Goal: Transaction & Acquisition: Purchase product/service

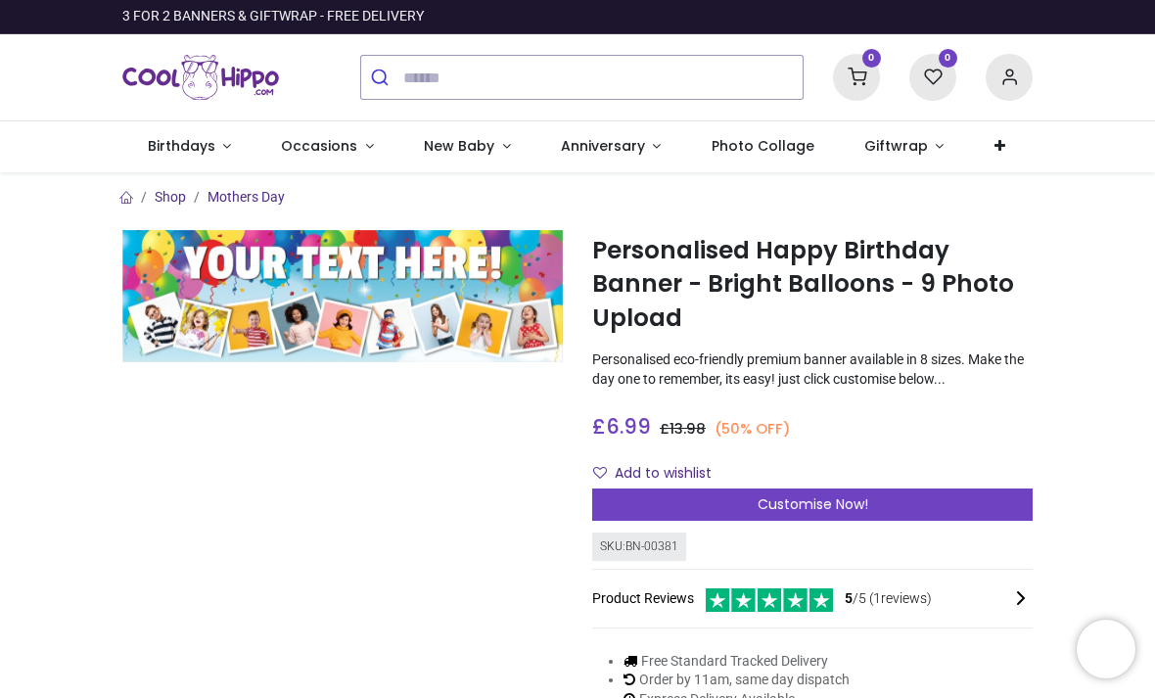
click at [918, 511] on div "Customise Now!" at bounding box center [812, 505] width 441 height 33
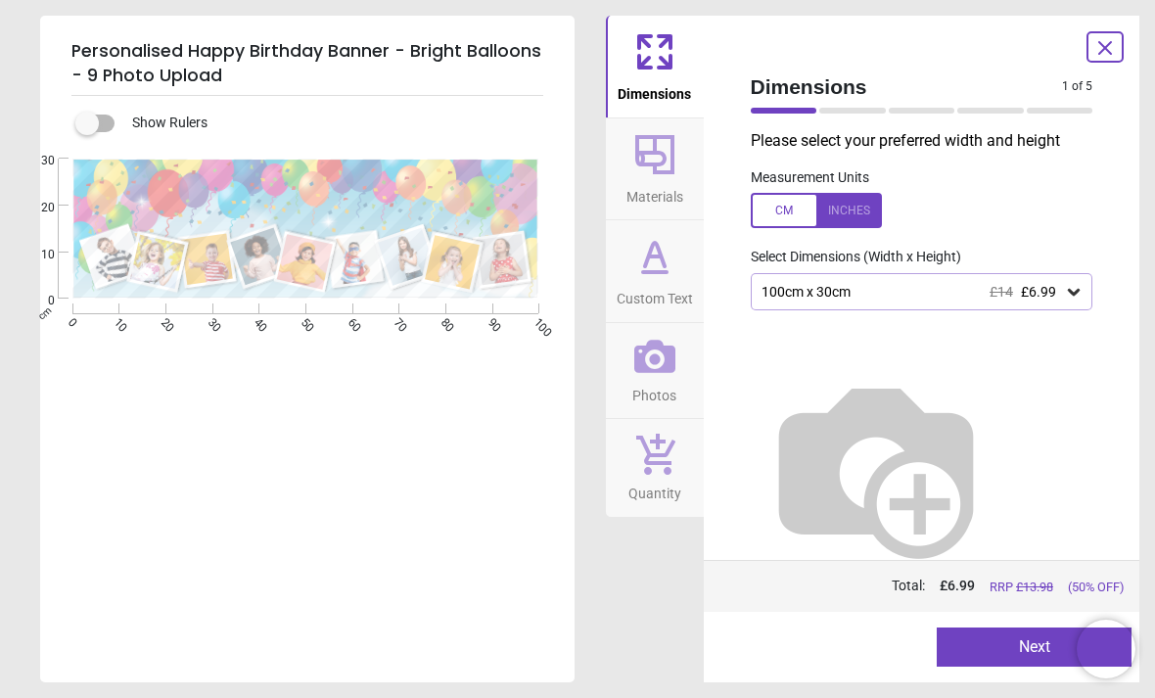
click at [1059, 290] on div "100cm x 30cm £14 £6.99" at bounding box center [912, 292] width 305 height 17
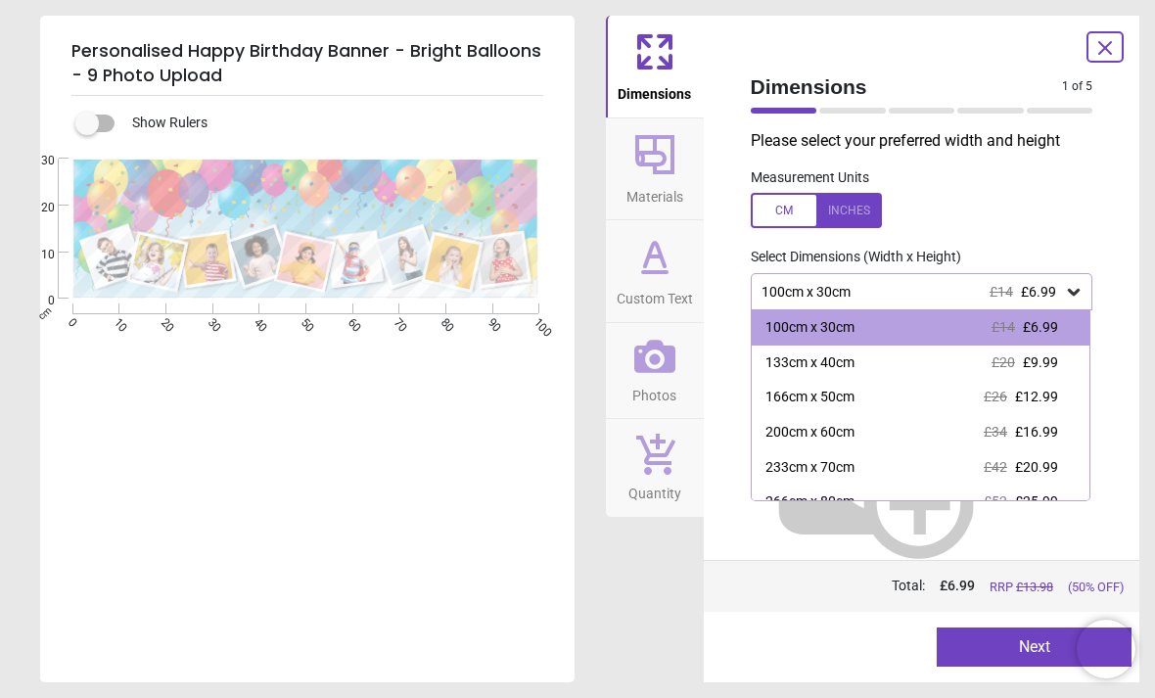
click at [1029, 361] on span "£9.99" at bounding box center [1040, 362] width 35 height 16
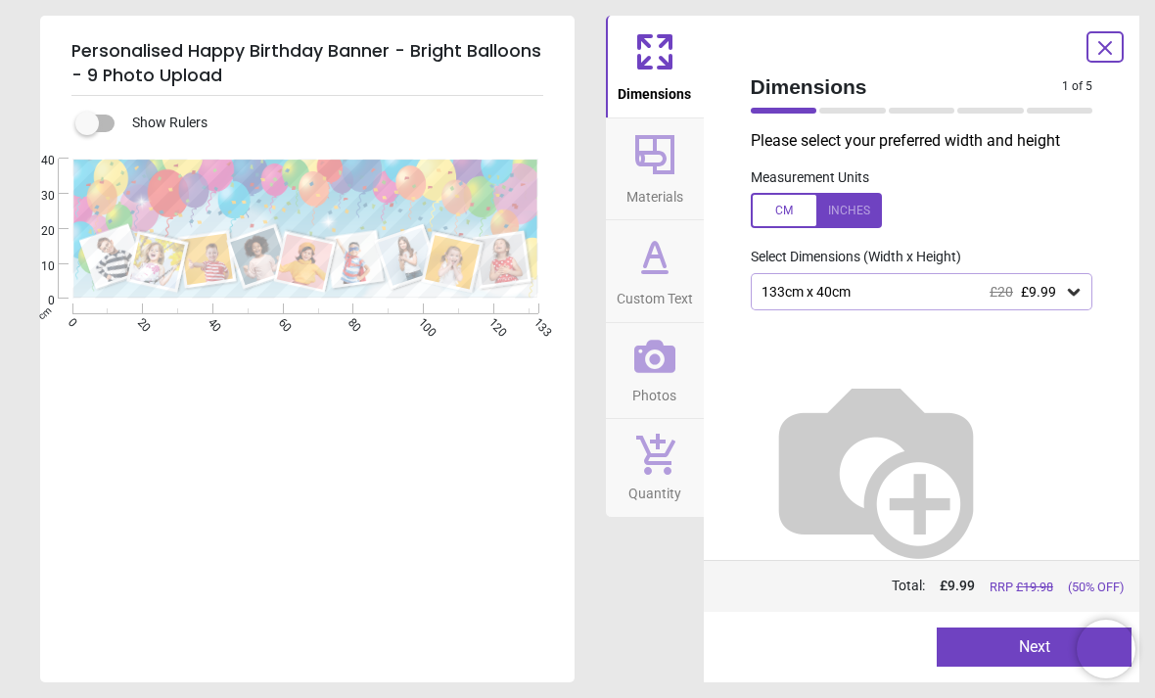
click at [1008, 663] on button "Next" at bounding box center [1034, 647] width 195 height 39
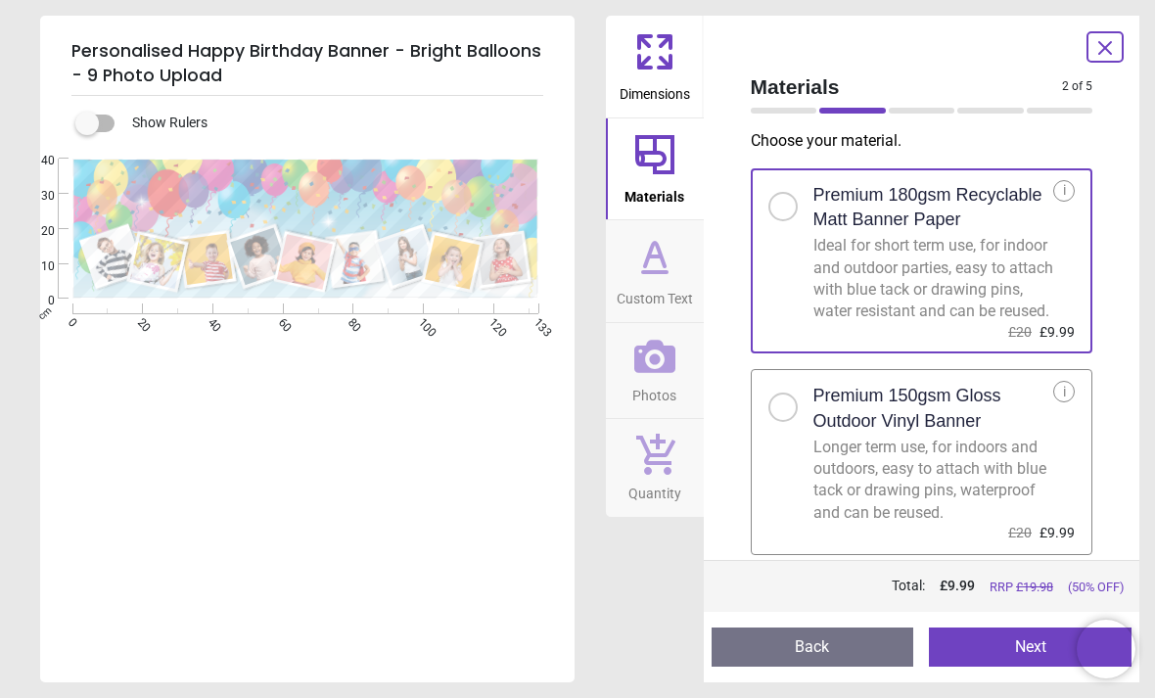
scroll to position [10, 0]
click at [1040, 493] on div "Longer term use, for indoors and outdoors, easy to attach with blue tack or dra…" at bounding box center [934, 481] width 241 height 88
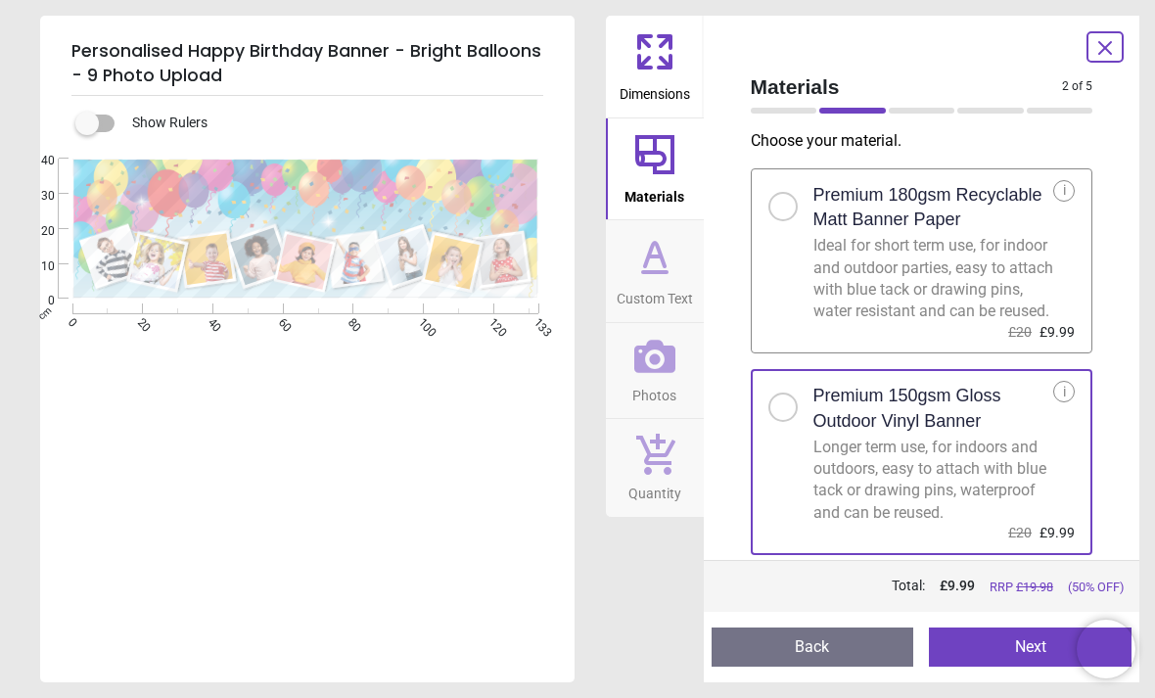
click at [1006, 651] on button "Next" at bounding box center [1030, 647] width 203 height 39
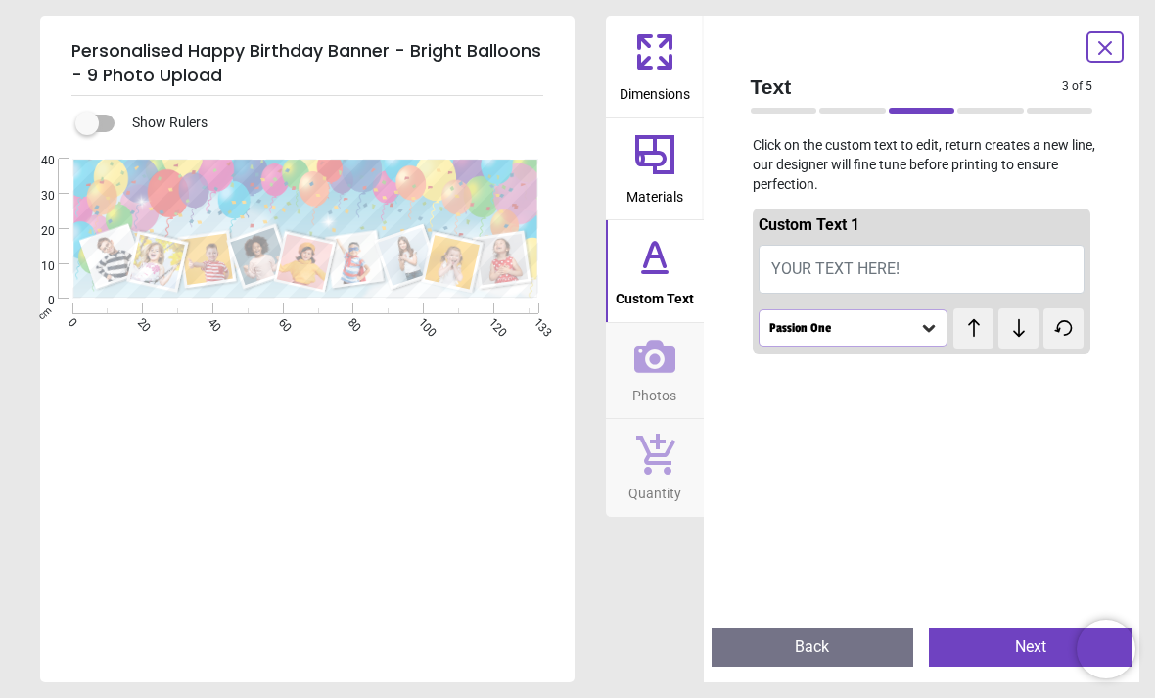
click at [993, 260] on button "YOUR TEXT HERE!" at bounding box center [922, 269] width 327 height 49
type textarea "*"
type textarea "**********"
click at [1132, 195] on div "Text 3 of 5 3 of 6 Click on the custom text to edit, return creates a new line,…" at bounding box center [922, 349] width 437 height 667
click at [898, 342] on div "Passion One" at bounding box center [854, 327] width 190 height 37
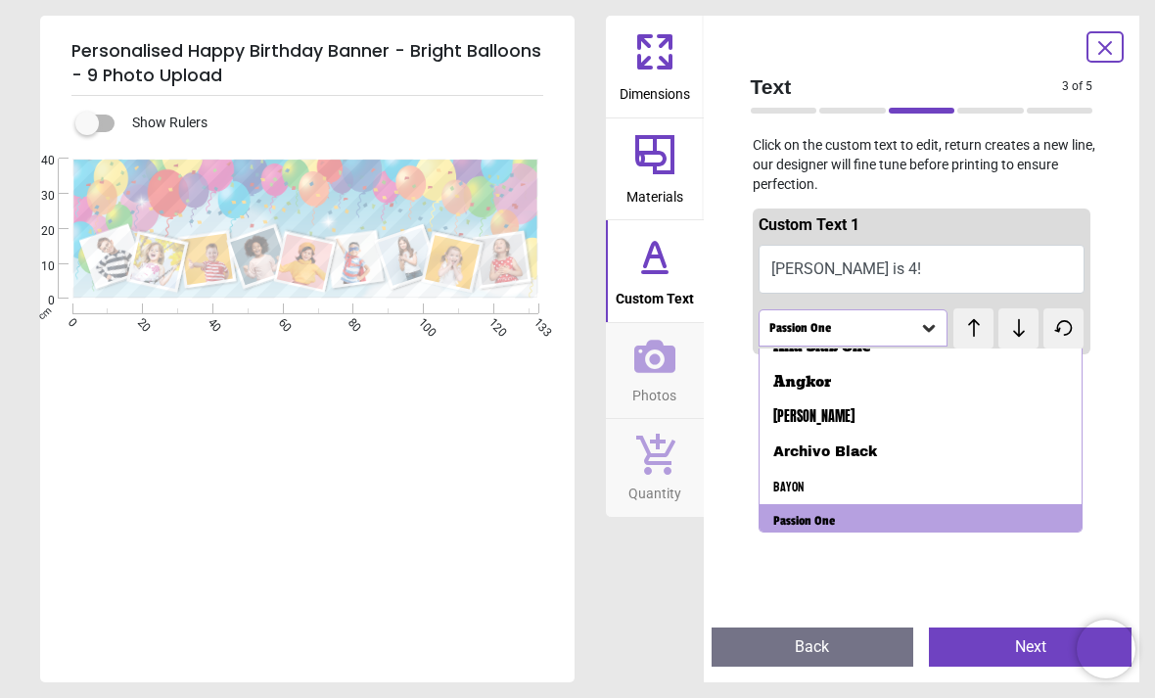
scroll to position [57, 0]
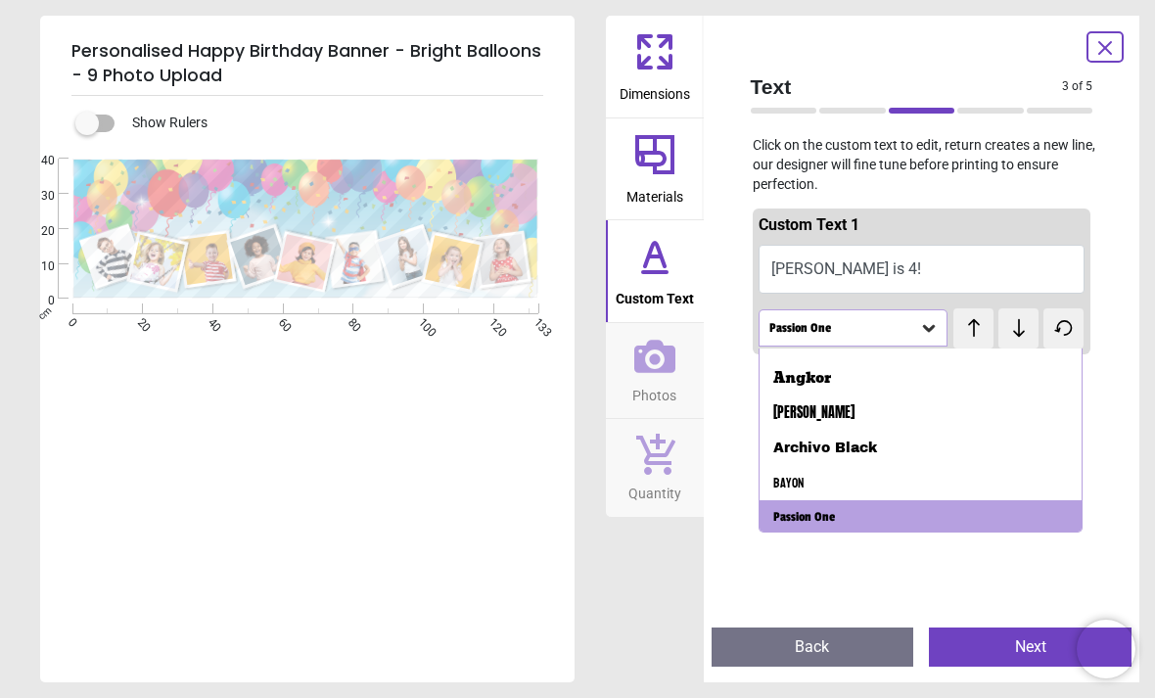
click at [1149, 470] on div "Personalised Happy Birthday Banner - Bright Balloons - 9 Photo Upload Show Rule…" at bounding box center [577, 349] width 1155 height 698
click at [1133, 452] on div "Text 3 of 5 3 of 6 Click on the custom text to edit, return creates a new line,…" at bounding box center [922, 349] width 437 height 667
click at [996, 651] on button "Next" at bounding box center [1030, 647] width 203 height 39
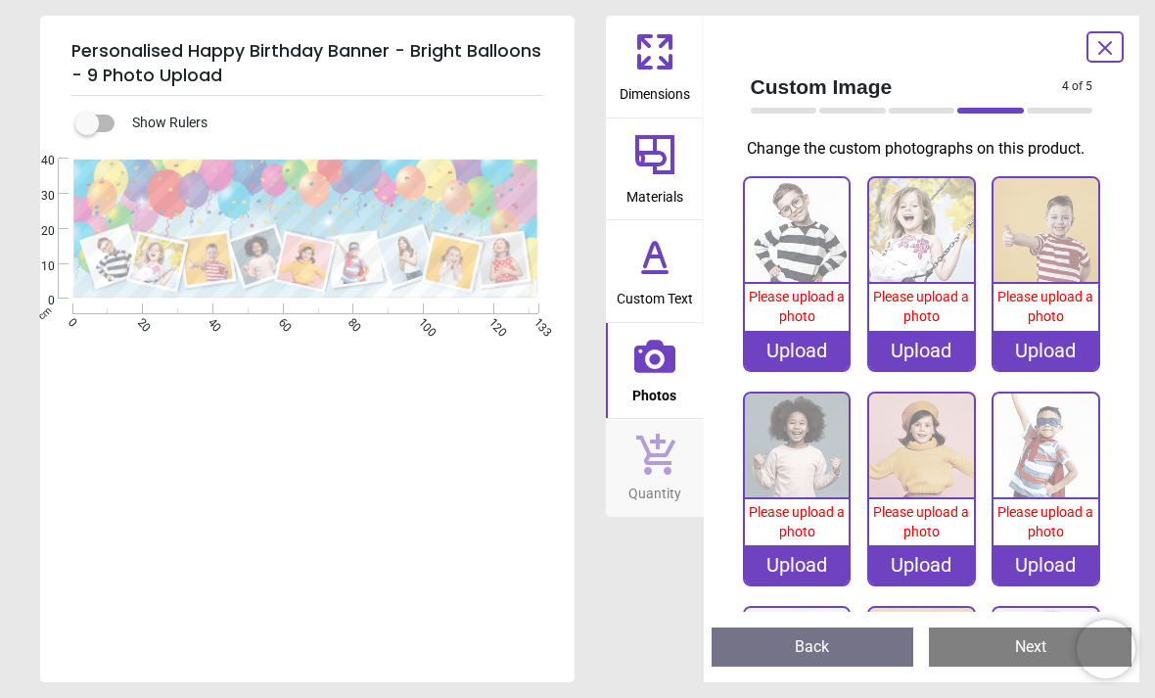
click at [813, 251] on img at bounding box center [797, 230] width 105 height 105
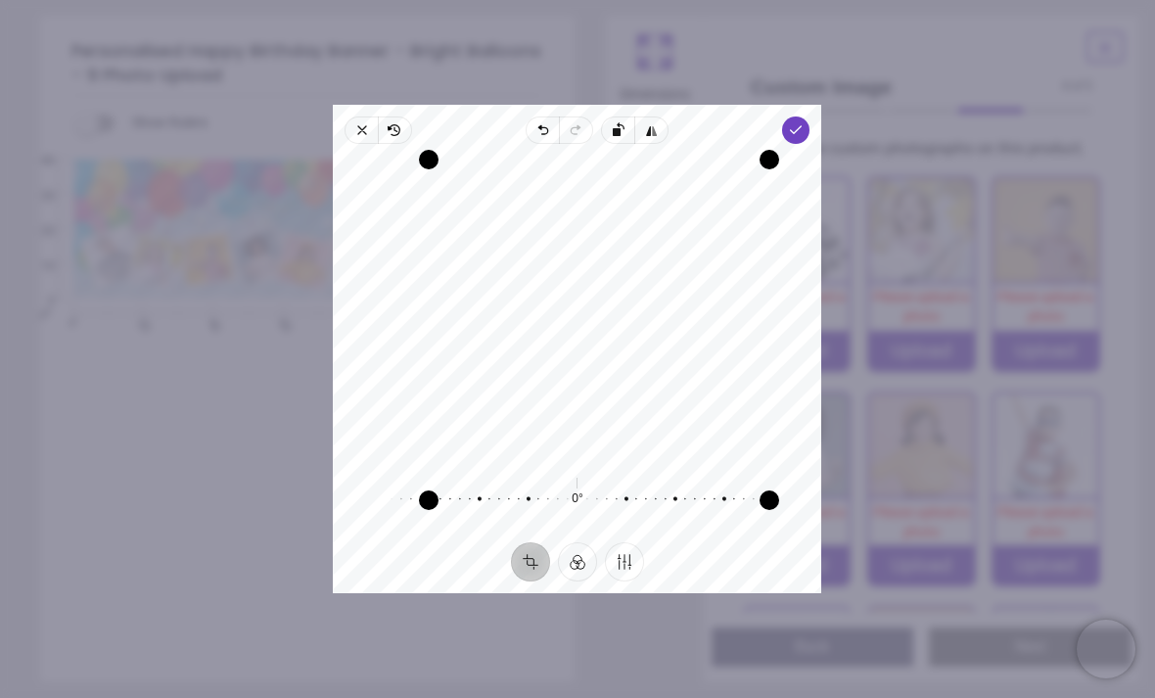
click at [805, 122] on icon "button" at bounding box center [797, 130] width 16 height 16
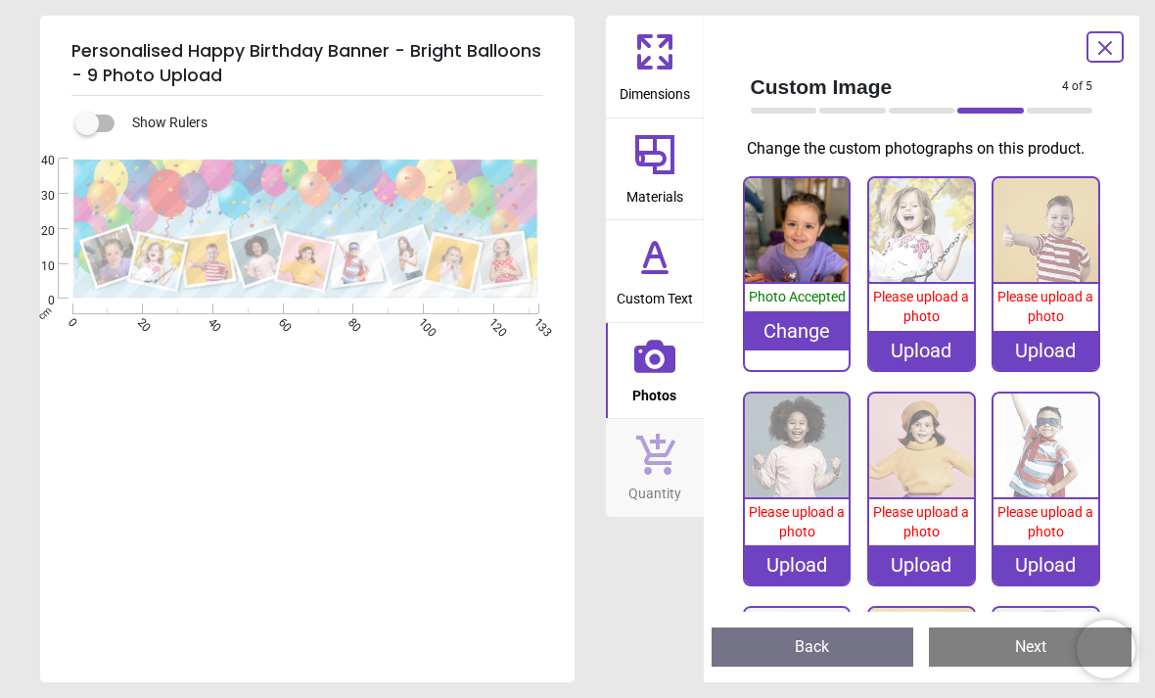
click at [916, 349] on div "Upload" at bounding box center [921, 350] width 105 height 39
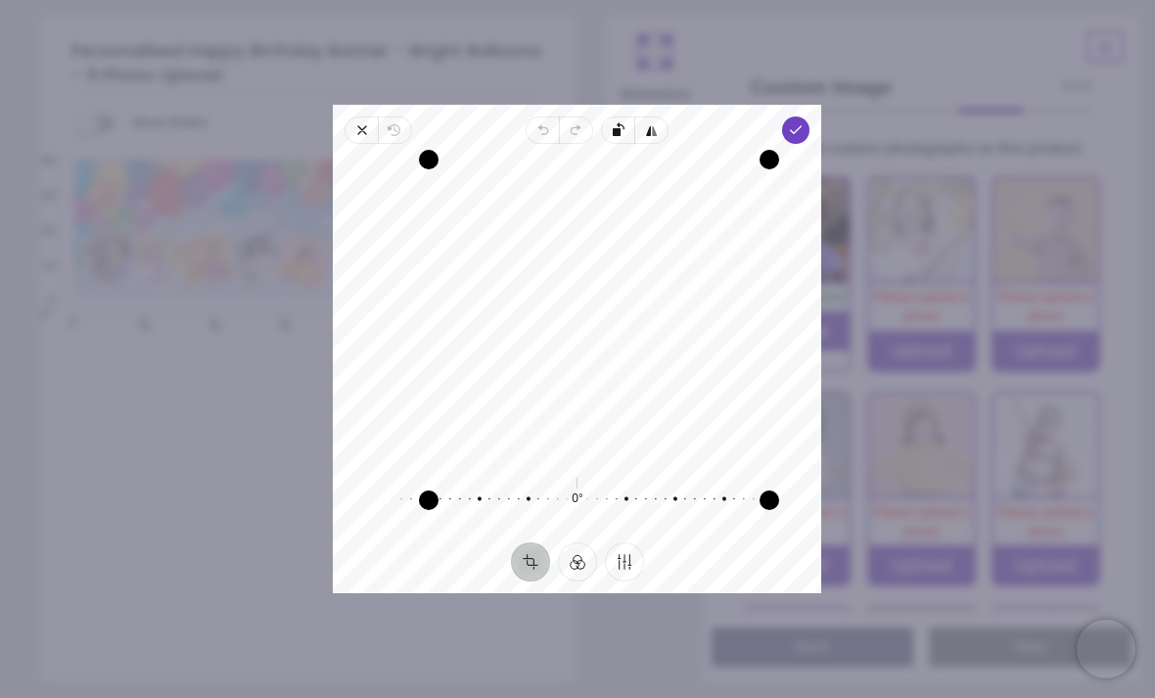
click at [805, 122] on icon "button" at bounding box center [797, 130] width 16 height 16
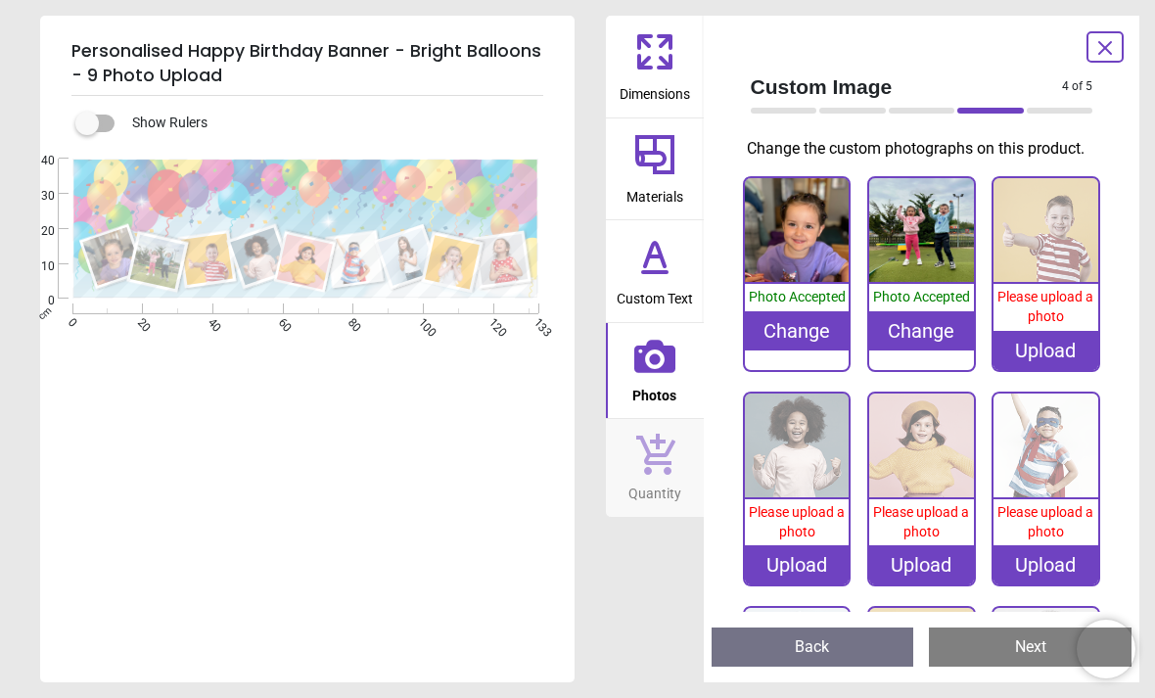
click at [1050, 332] on div "Upload" at bounding box center [1046, 350] width 105 height 39
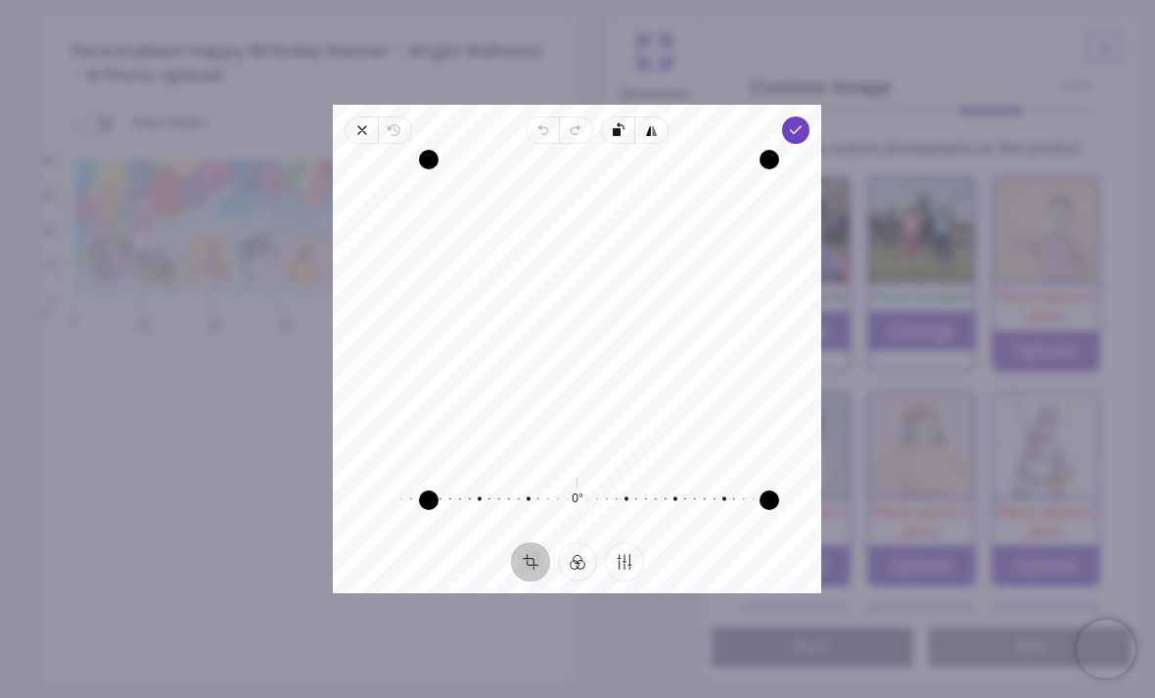
click at [805, 122] on icon "button" at bounding box center [797, 130] width 16 height 16
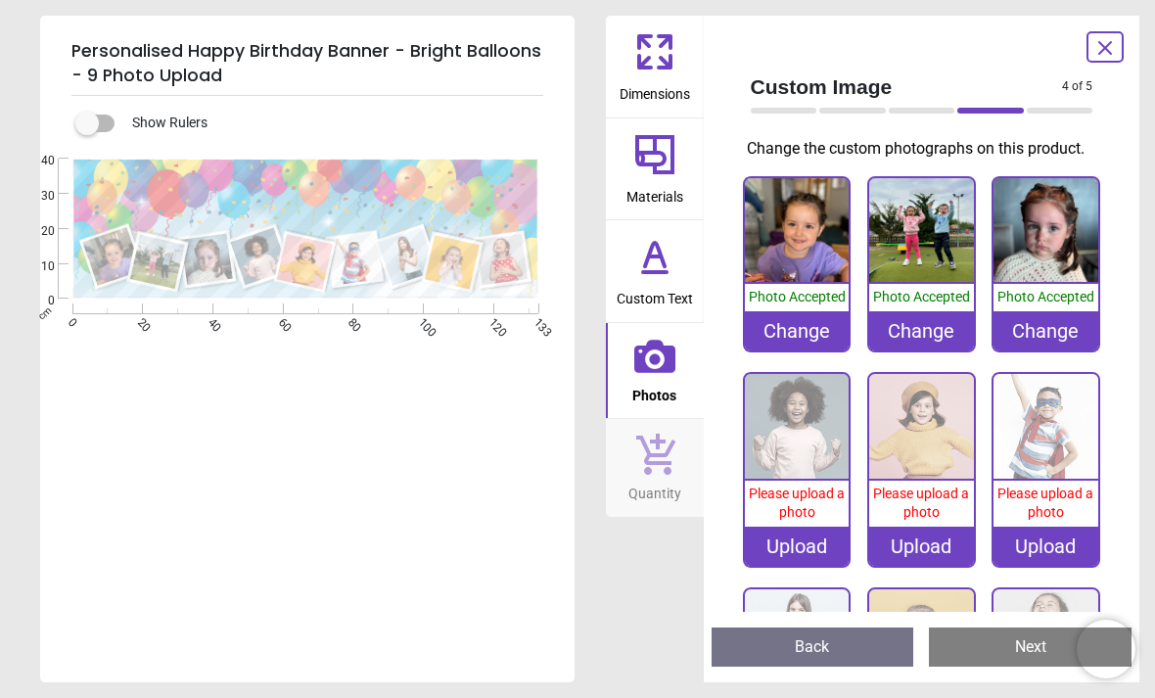
click at [801, 552] on div "Upload" at bounding box center [797, 546] width 105 height 39
click at [809, 551] on div "Upload" at bounding box center [797, 546] width 105 height 39
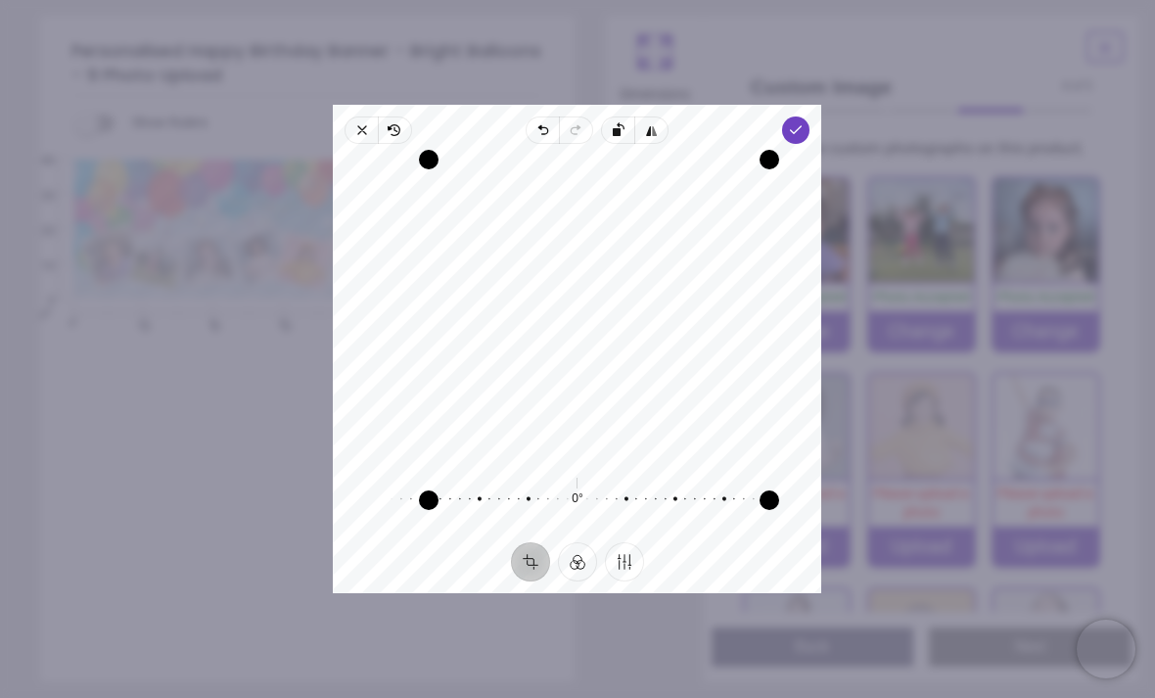
click at [802, 126] on polyline "button" at bounding box center [796, 129] width 11 height 7
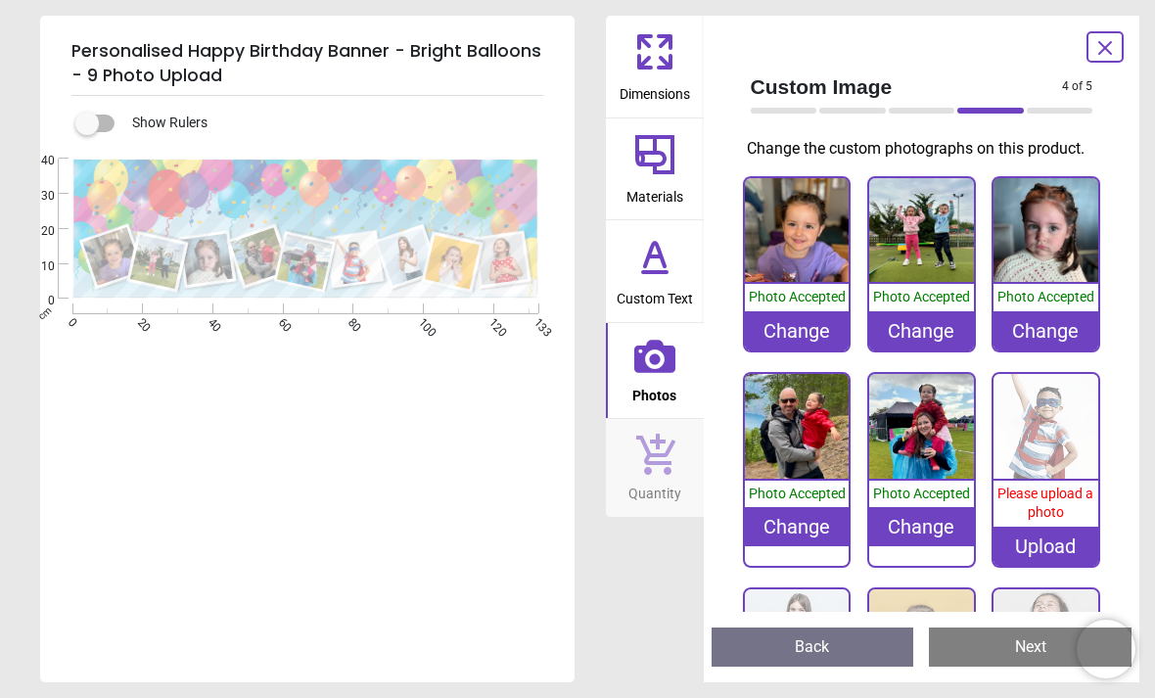
click at [1011, 543] on div "Upload" at bounding box center [1046, 546] width 105 height 39
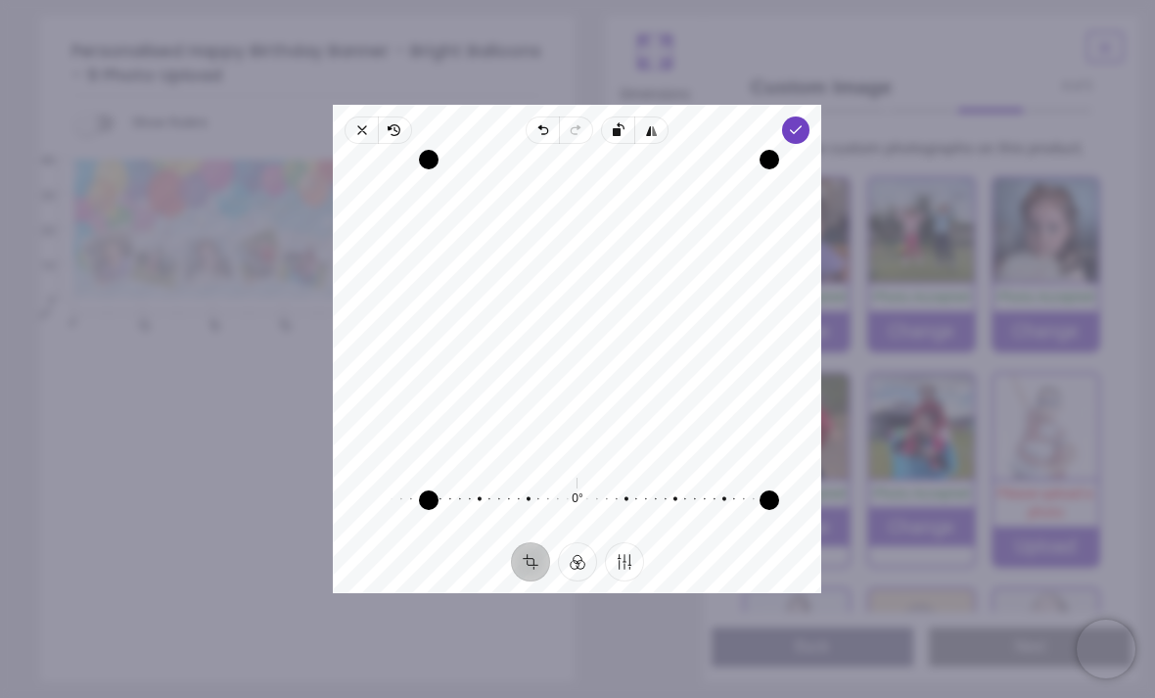
click at [805, 122] on icon "button" at bounding box center [797, 130] width 16 height 16
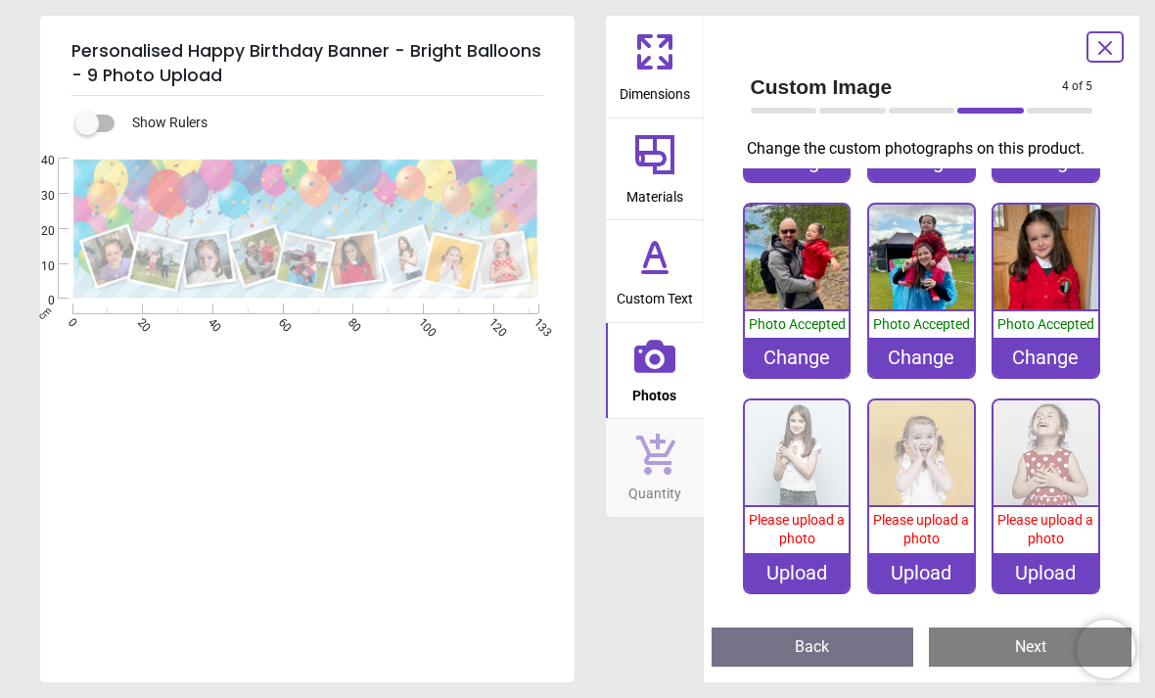
scroll to position [168, 0]
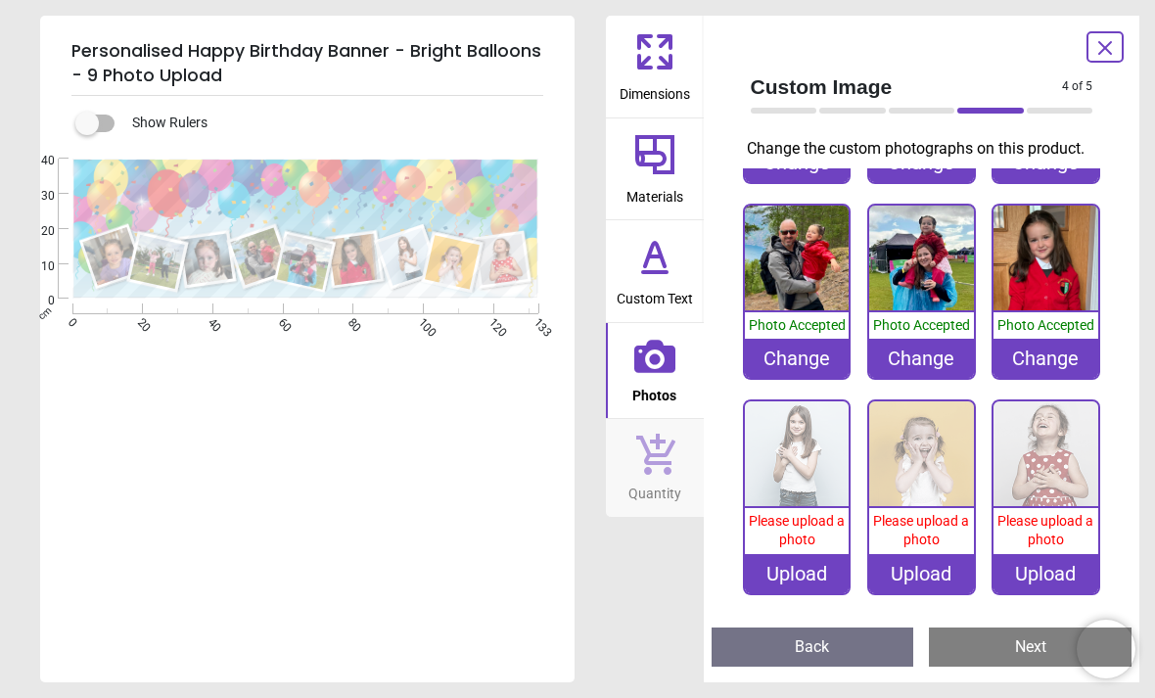
click at [810, 572] on div "Upload" at bounding box center [797, 573] width 105 height 39
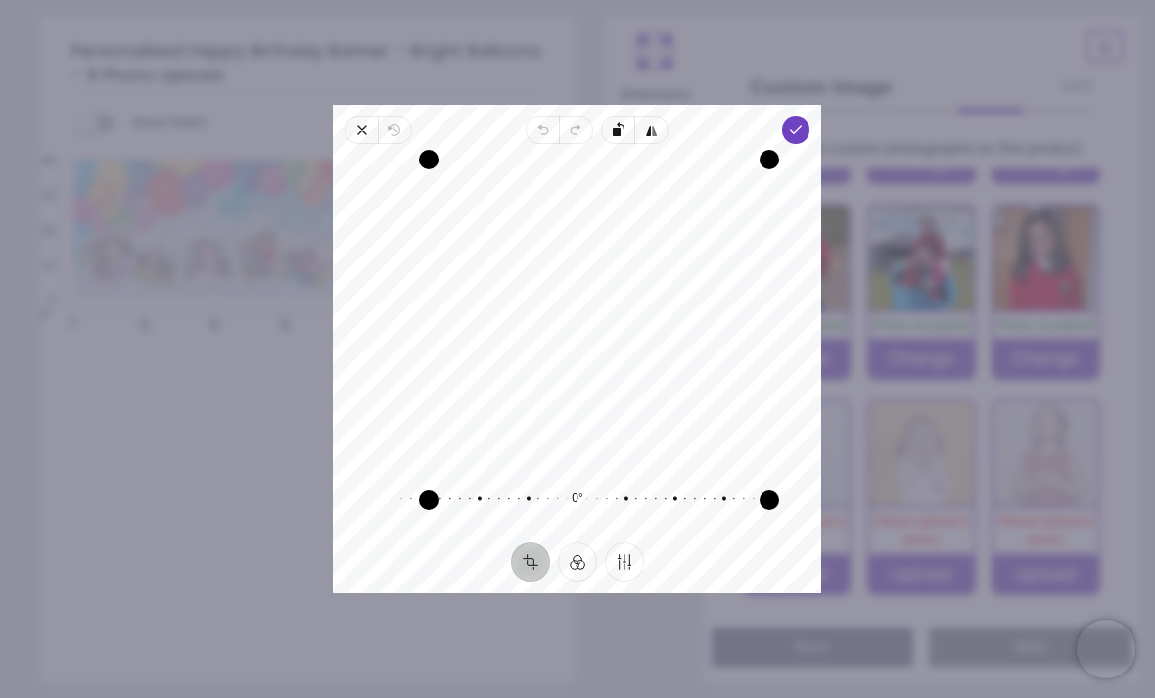
click at [805, 122] on icon "button" at bounding box center [797, 130] width 16 height 16
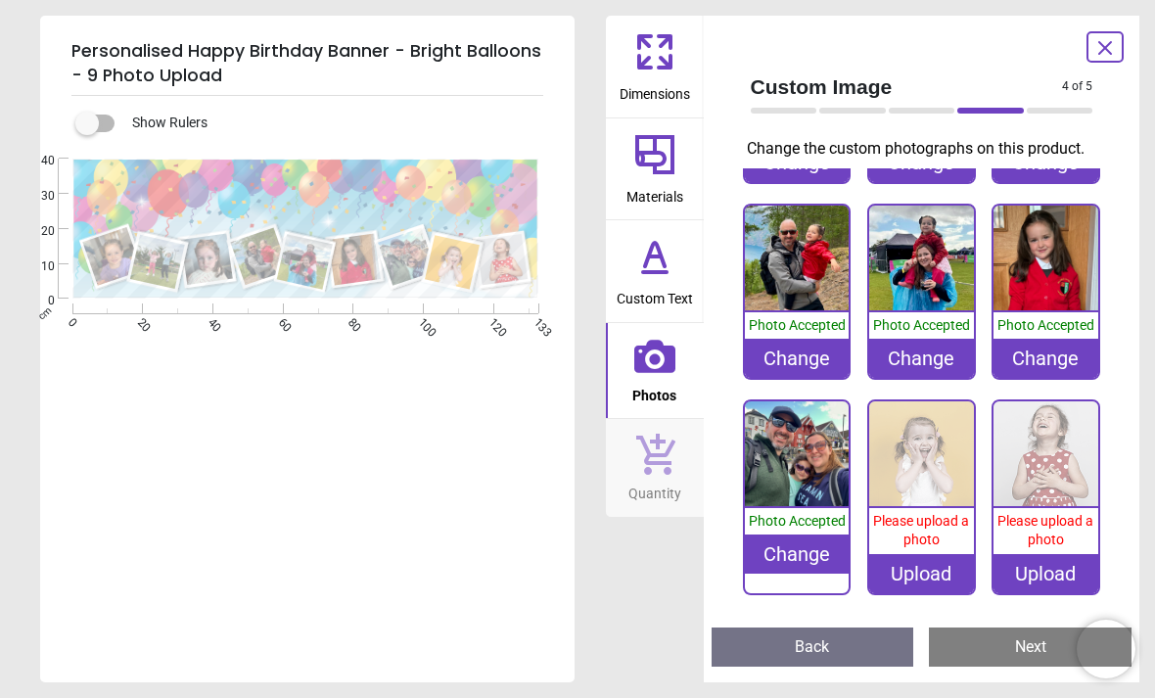
click at [938, 567] on div "Upload" at bounding box center [921, 573] width 105 height 39
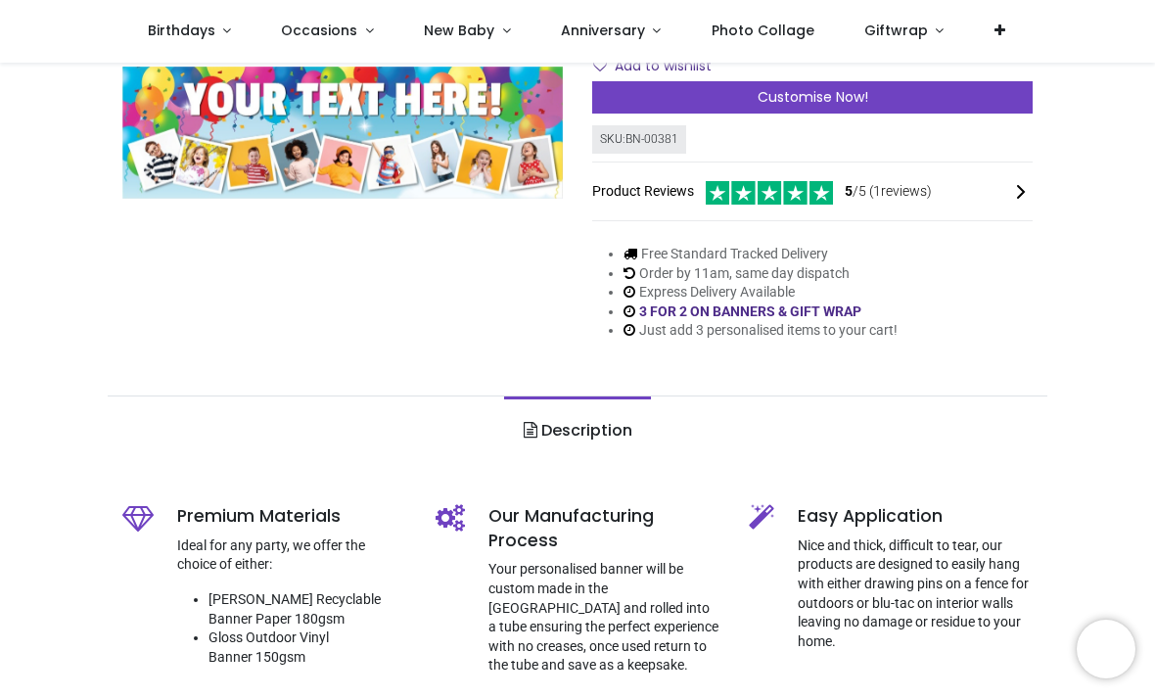
scroll to position [301, 0]
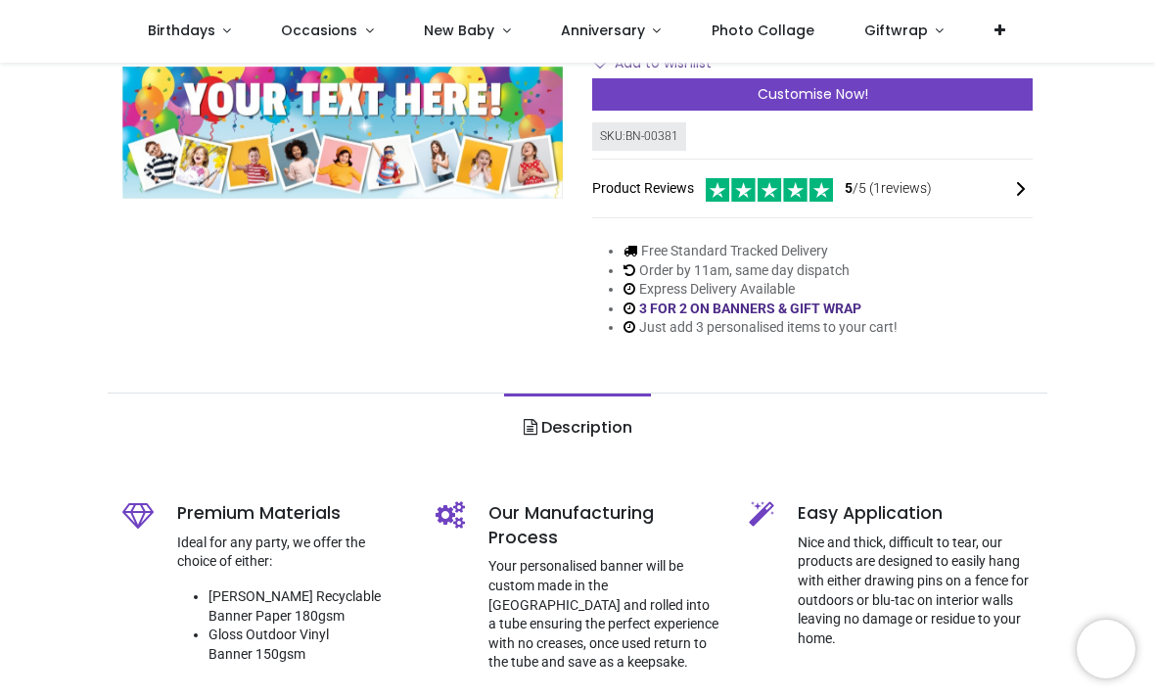
click at [966, 94] on div "Customise Now!" at bounding box center [812, 94] width 441 height 33
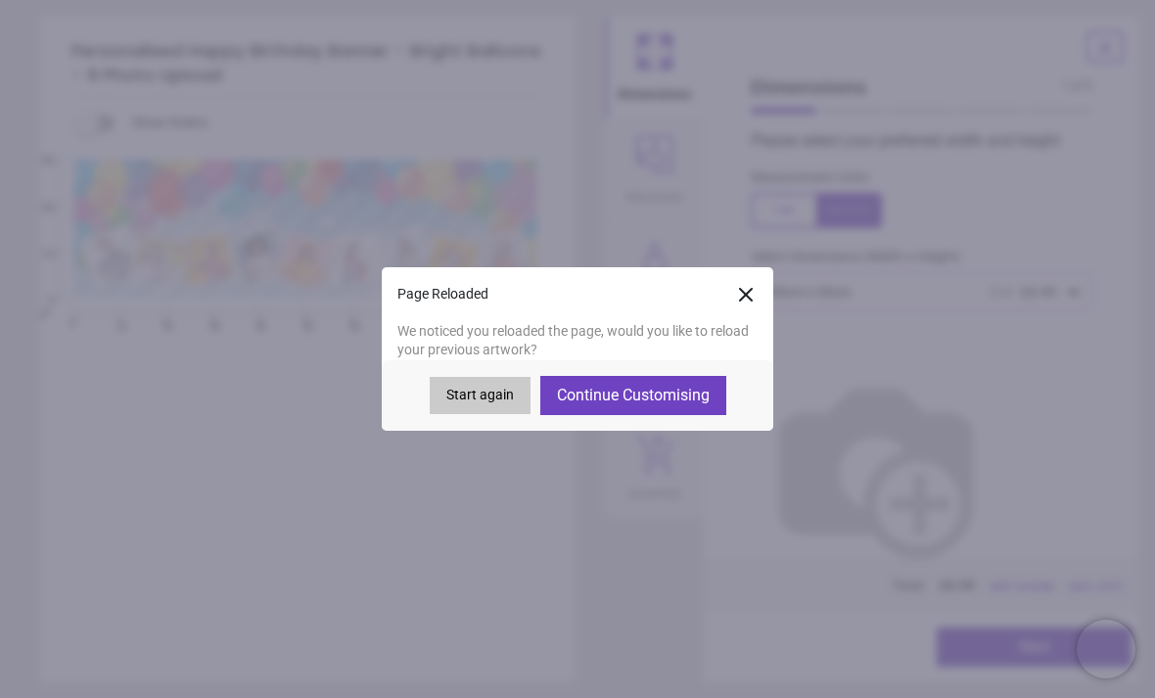
click at [680, 409] on button "Continue Customising" at bounding box center [633, 395] width 186 height 39
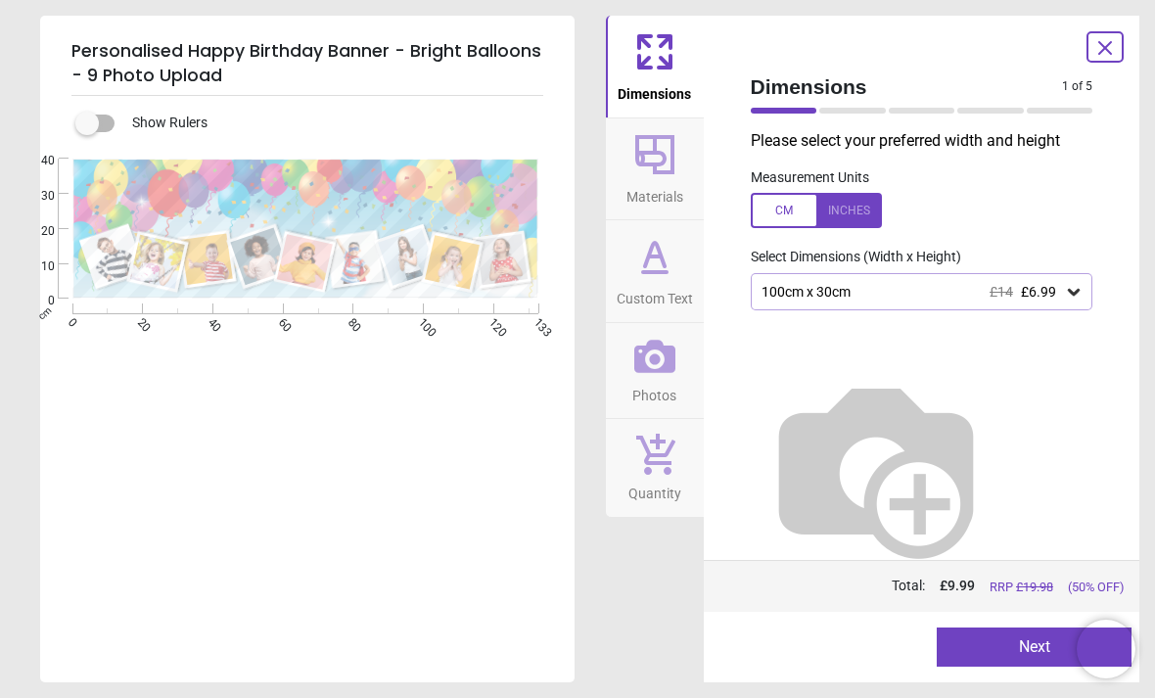
type textarea "**********"
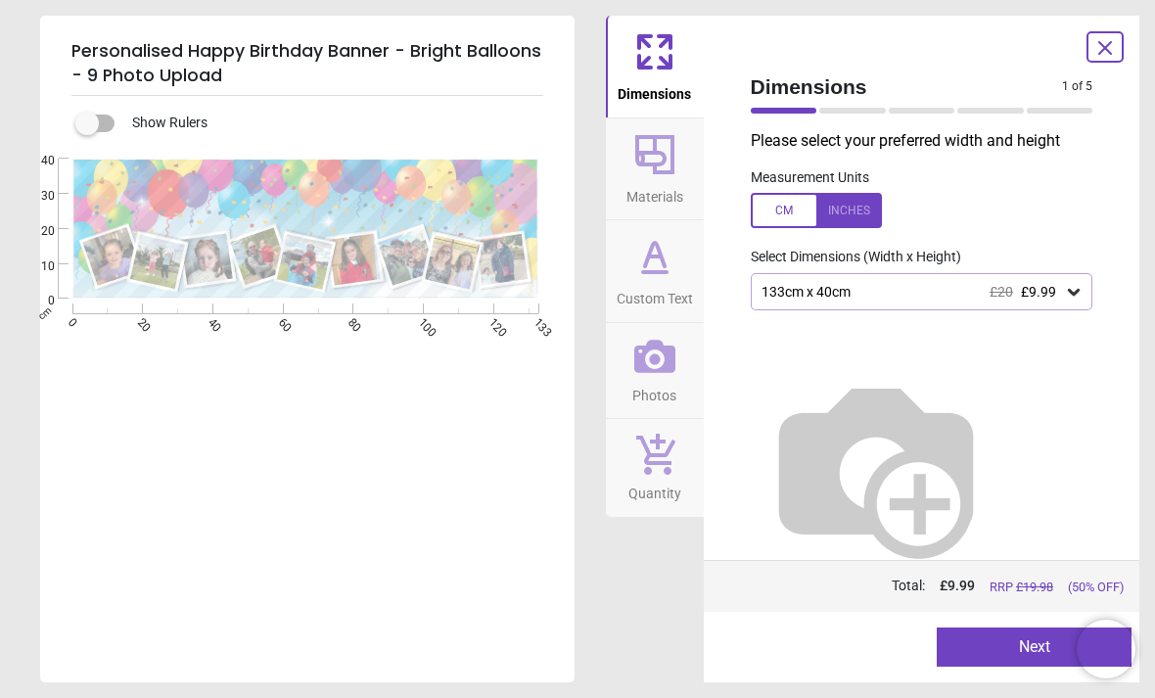
click at [1061, 292] on div "133cm x 40cm £20 £9.99" at bounding box center [912, 292] width 305 height 17
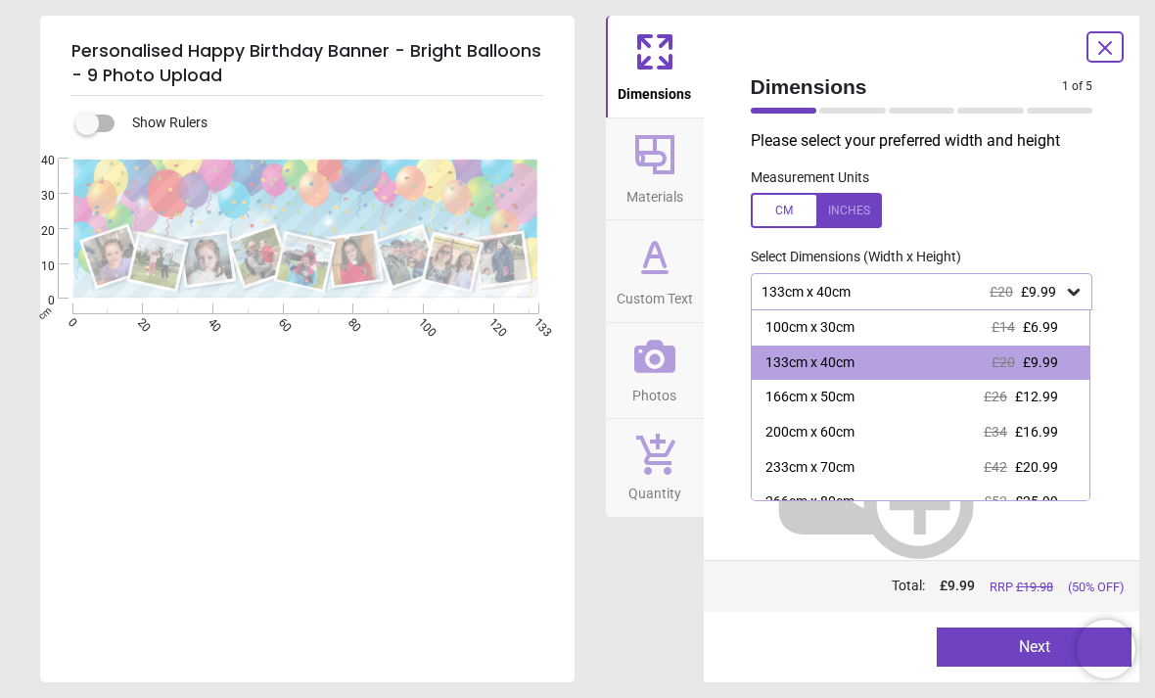
click at [1042, 360] on span "£9.99" at bounding box center [1040, 362] width 35 height 16
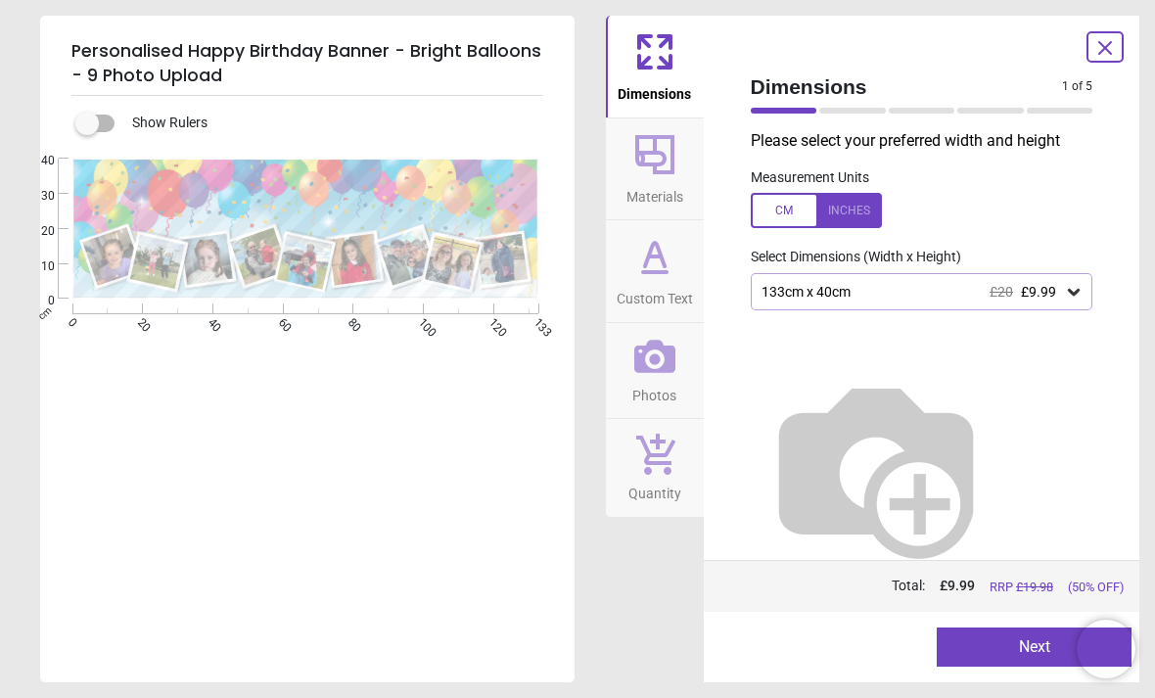
click at [1029, 628] on button "Next" at bounding box center [1034, 647] width 195 height 39
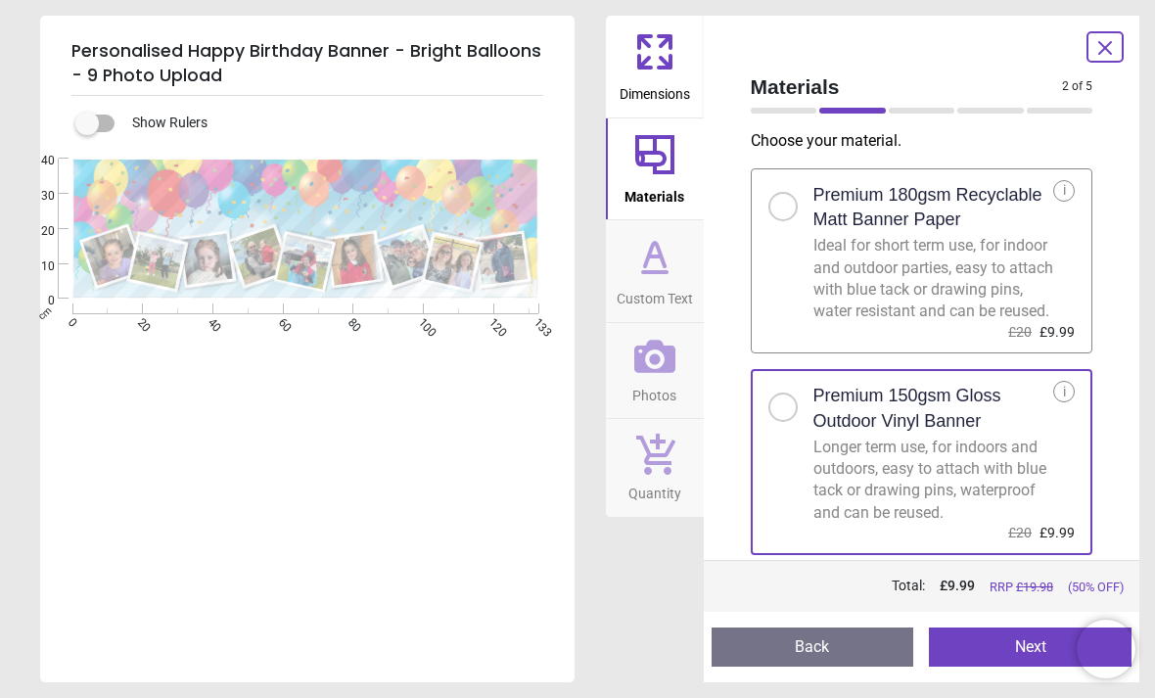
click at [1039, 641] on button "Next" at bounding box center [1030, 647] width 203 height 39
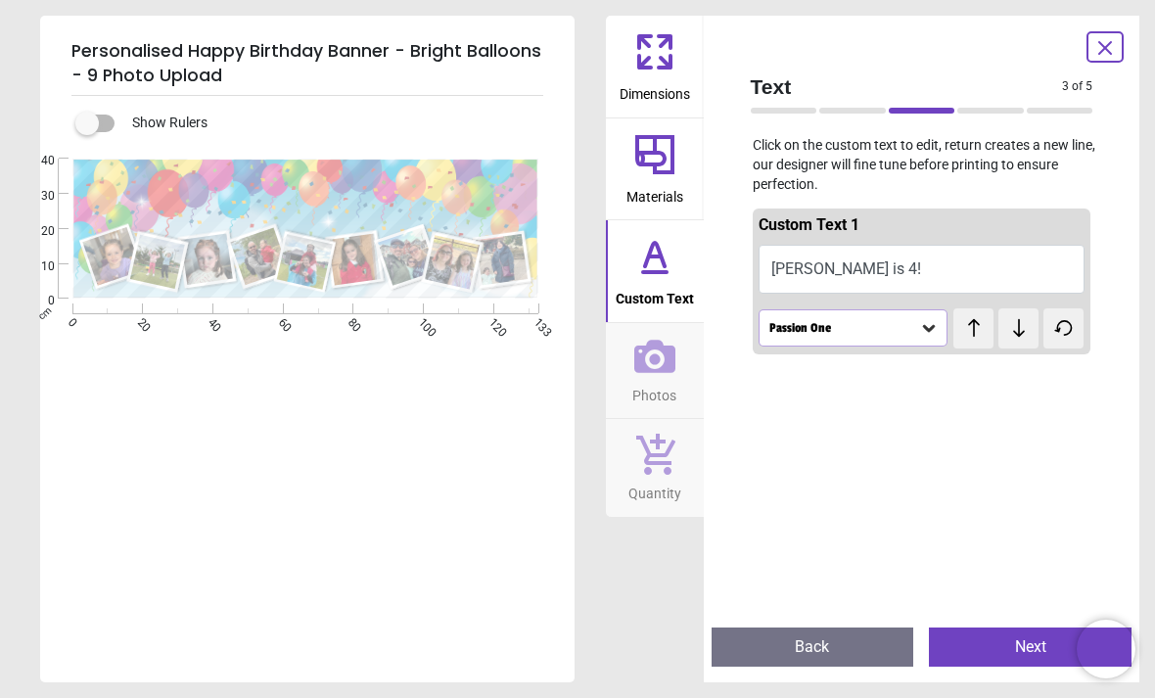
click at [1054, 262] on button "Erika is 4!" at bounding box center [922, 269] width 327 height 49
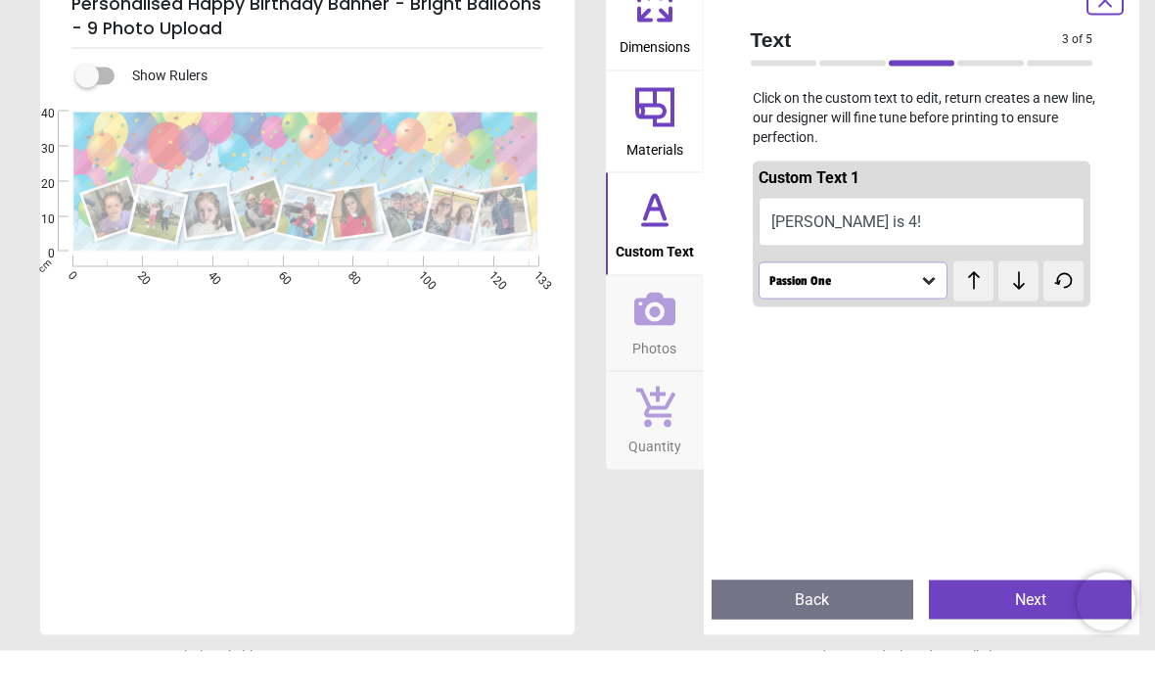
click at [1146, 229] on div "Personalised Happy Birthday Banner - Bright Balloons - 9 Photo Upload Show Rule…" at bounding box center [577, 349] width 1155 height 698
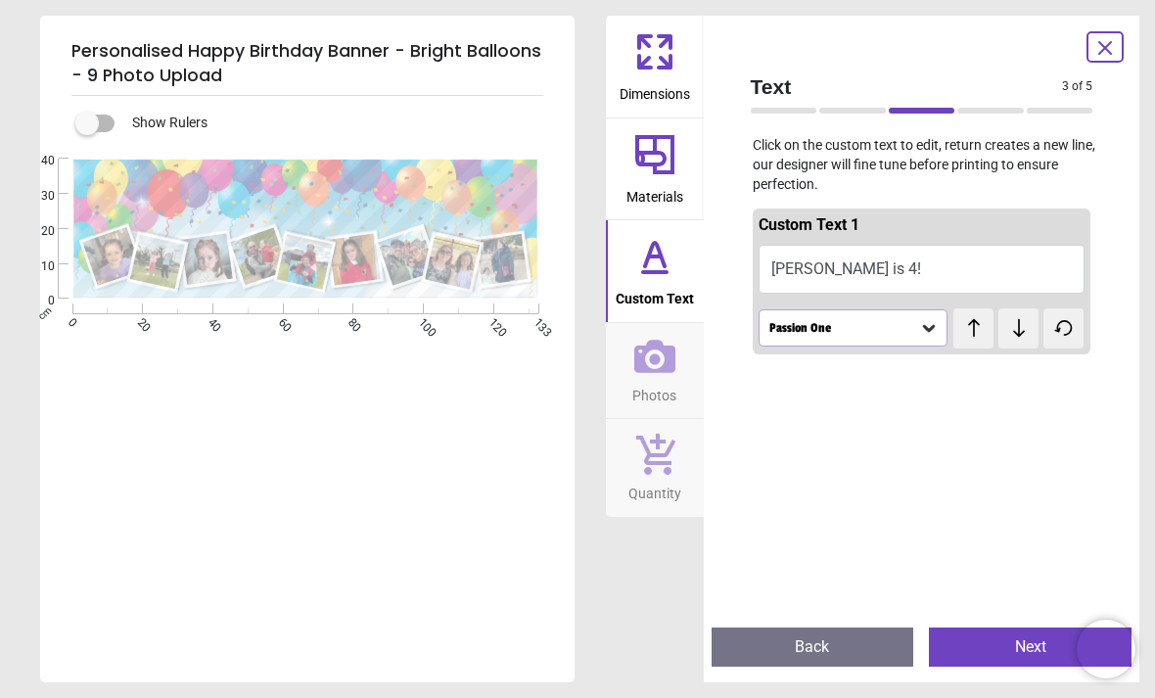
click at [987, 651] on button "Next" at bounding box center [1030, 647] width 203 height 39
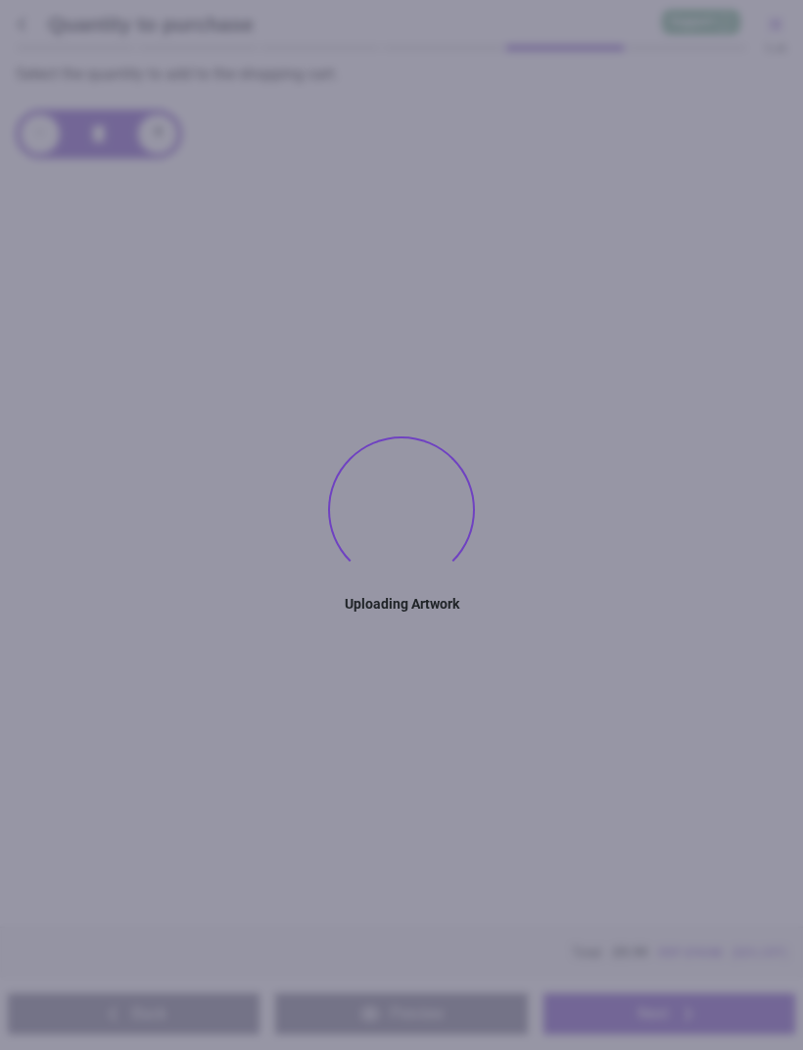
scroll to position [301, 0]
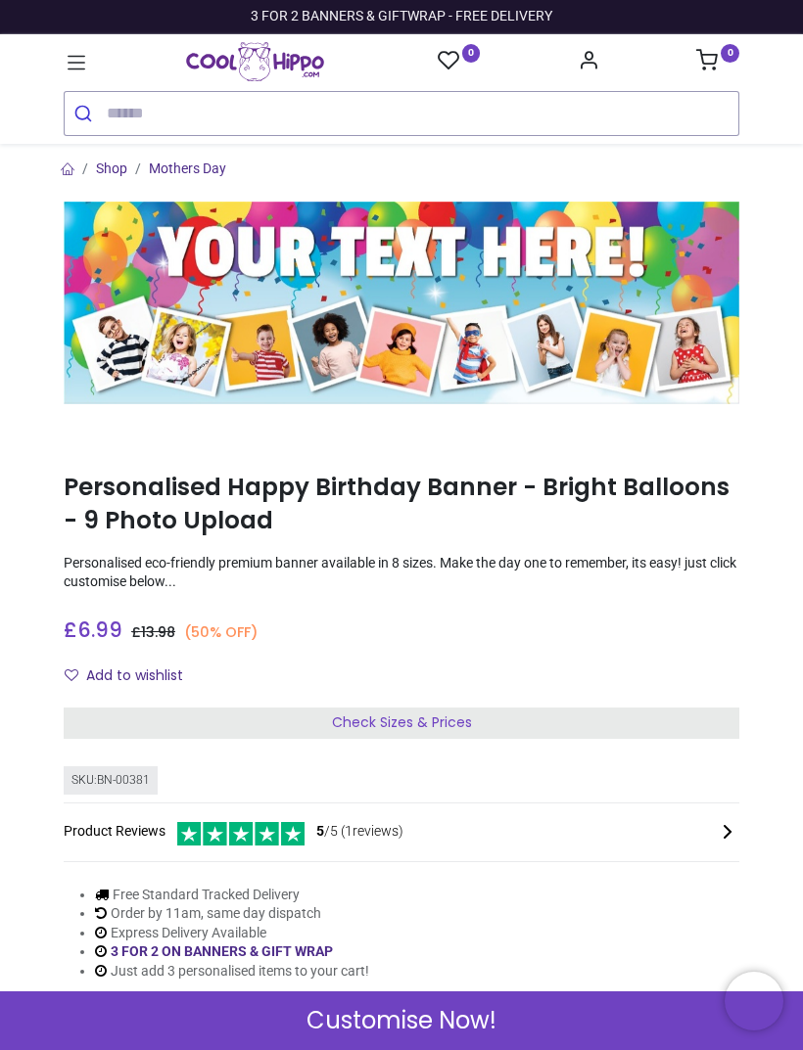
click at [634, 727] on div "Check Sizes & Prices" at bounding box center [401, 723] width 675 height 31
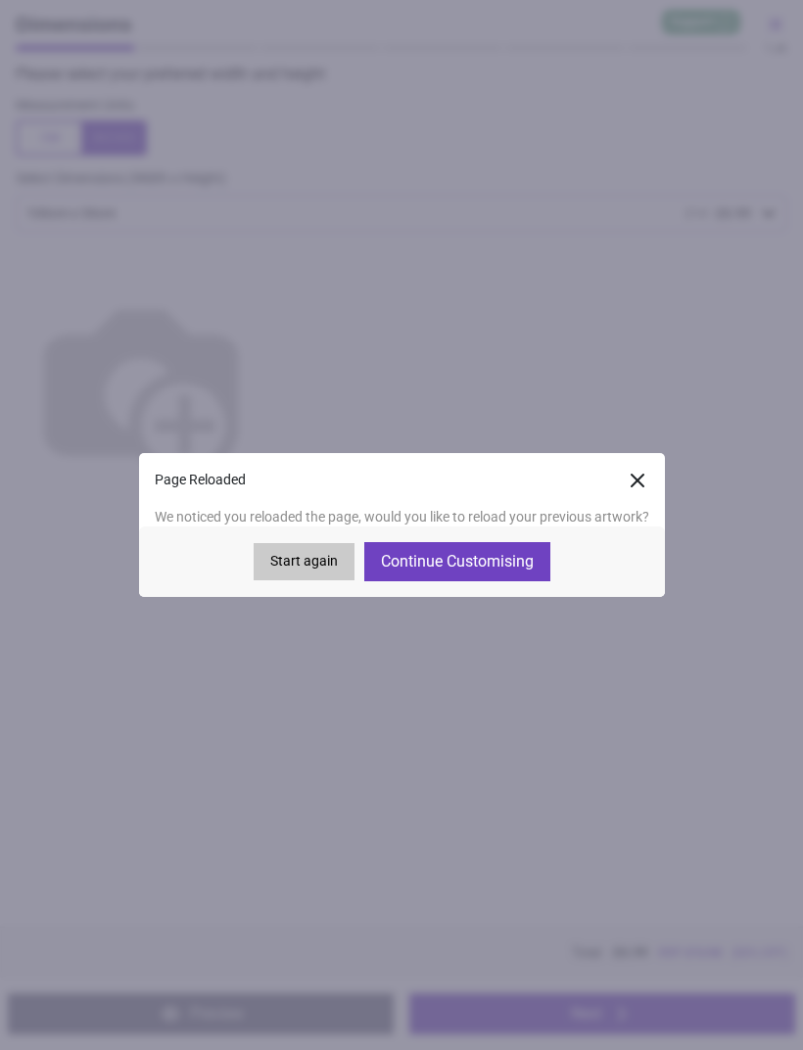
click at [426, 566] on button "Continue Customising" at bounding box center [457, 561] width 186 height 39
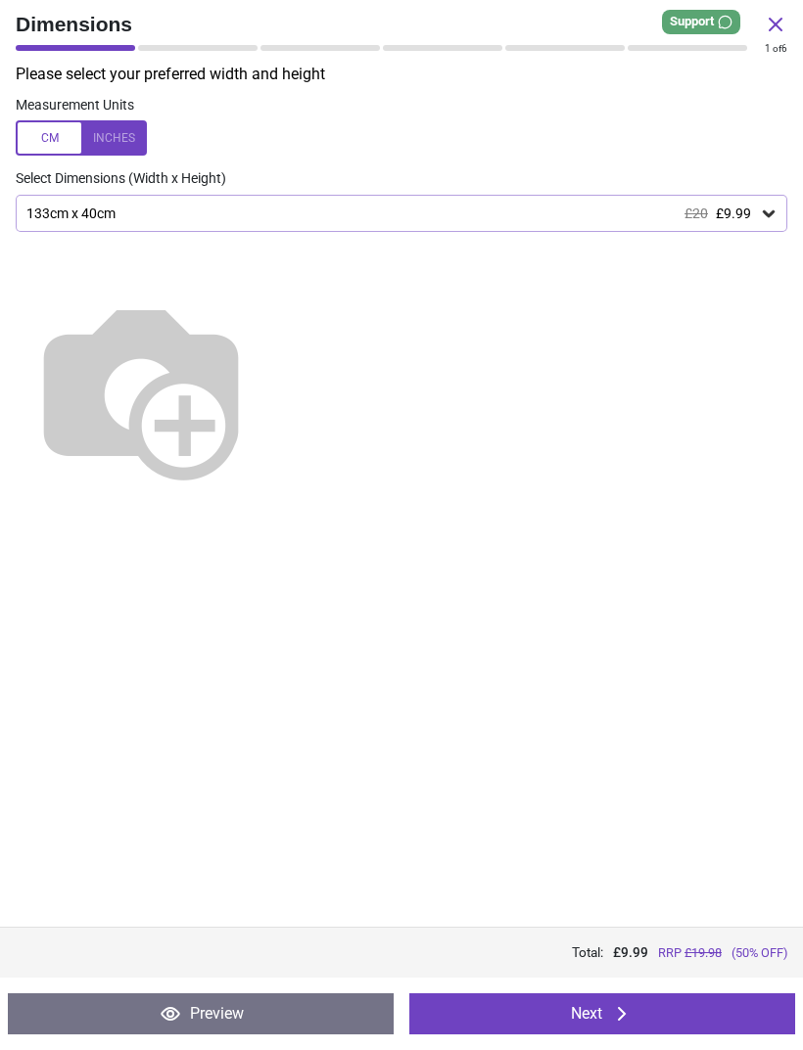
click at [635, 1033] on button "Next" at bounding box center [602, 1014] width 386 height 41
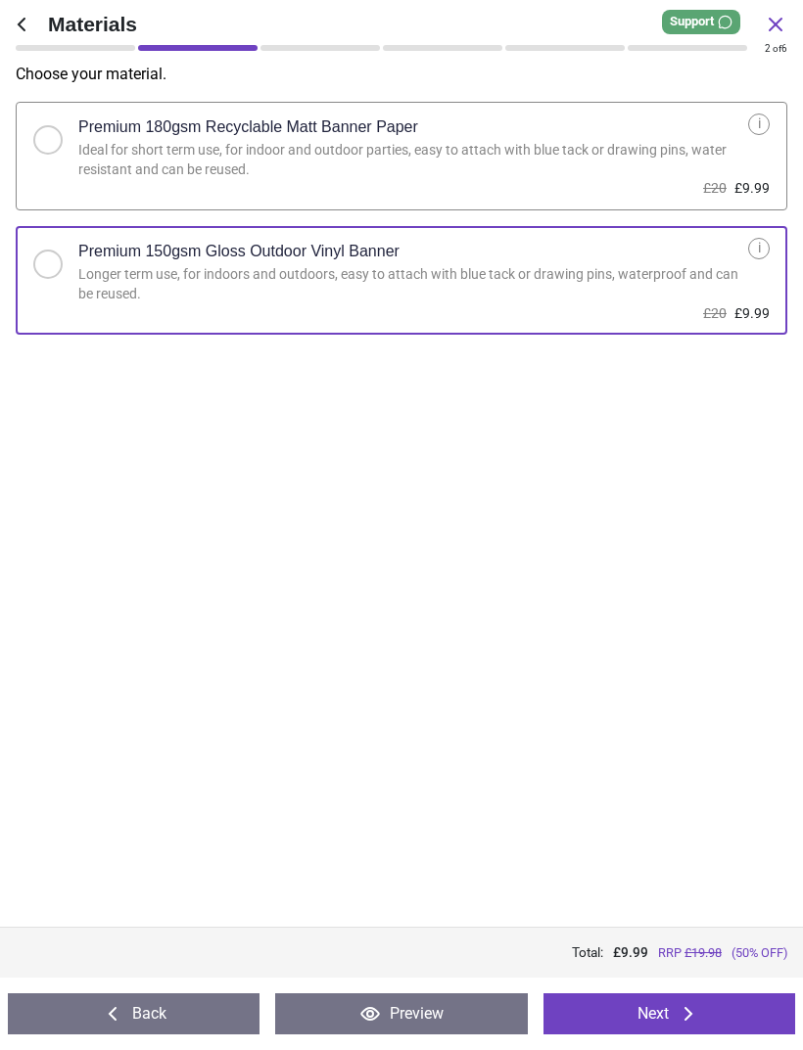
click at [632, 1012] on button "Next" at bounding box center [669, 1014] width 252 height 41
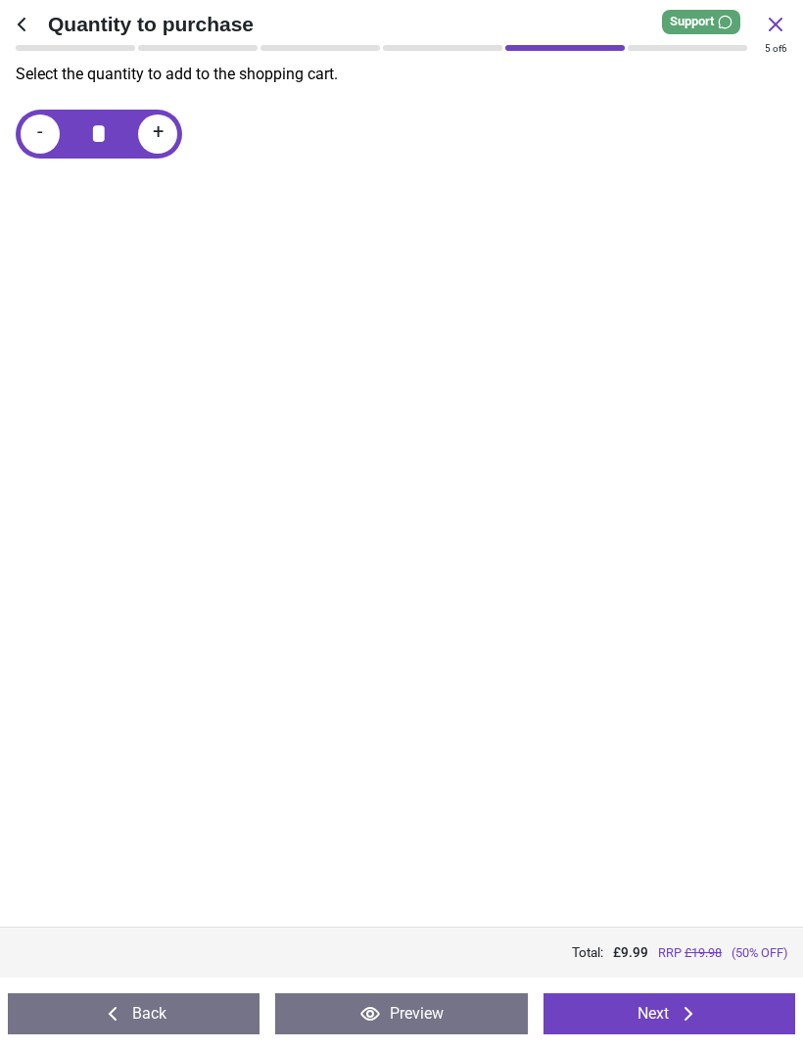
click at [669, 1010] on button "Next" at bounding box center [669, 1014] width 252 height 41
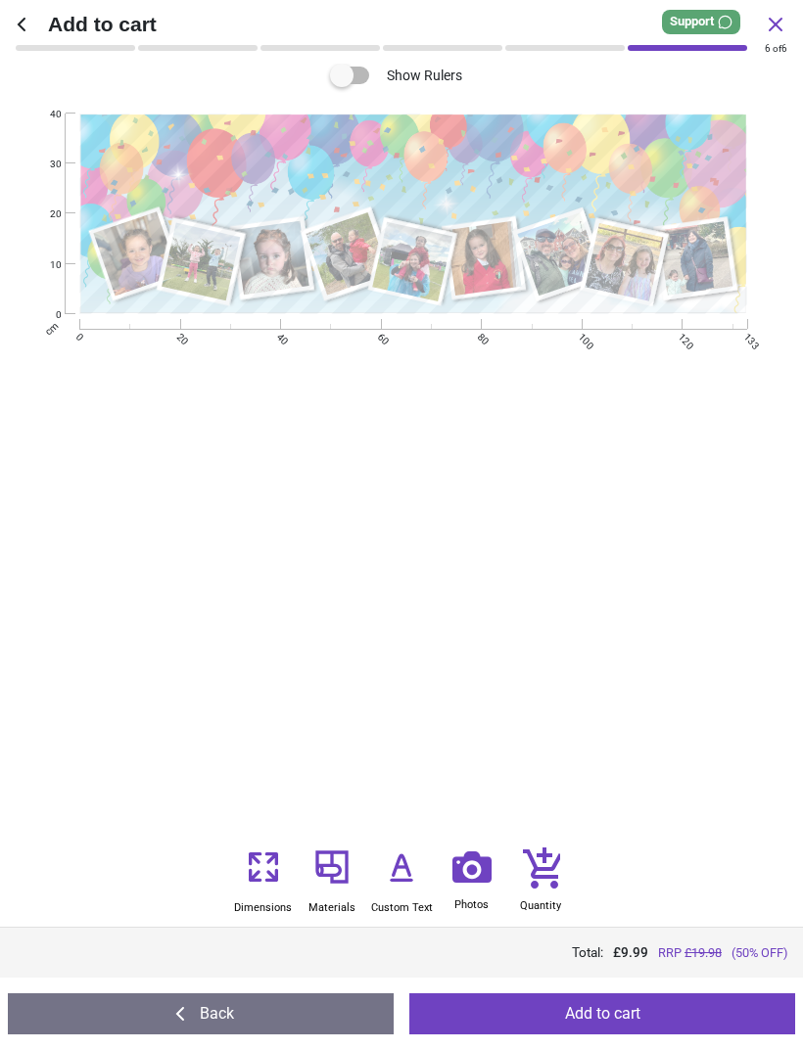
click at [564, 1014] on button "Add to cart" at bounding box center [602, 1014] width 386 height 41
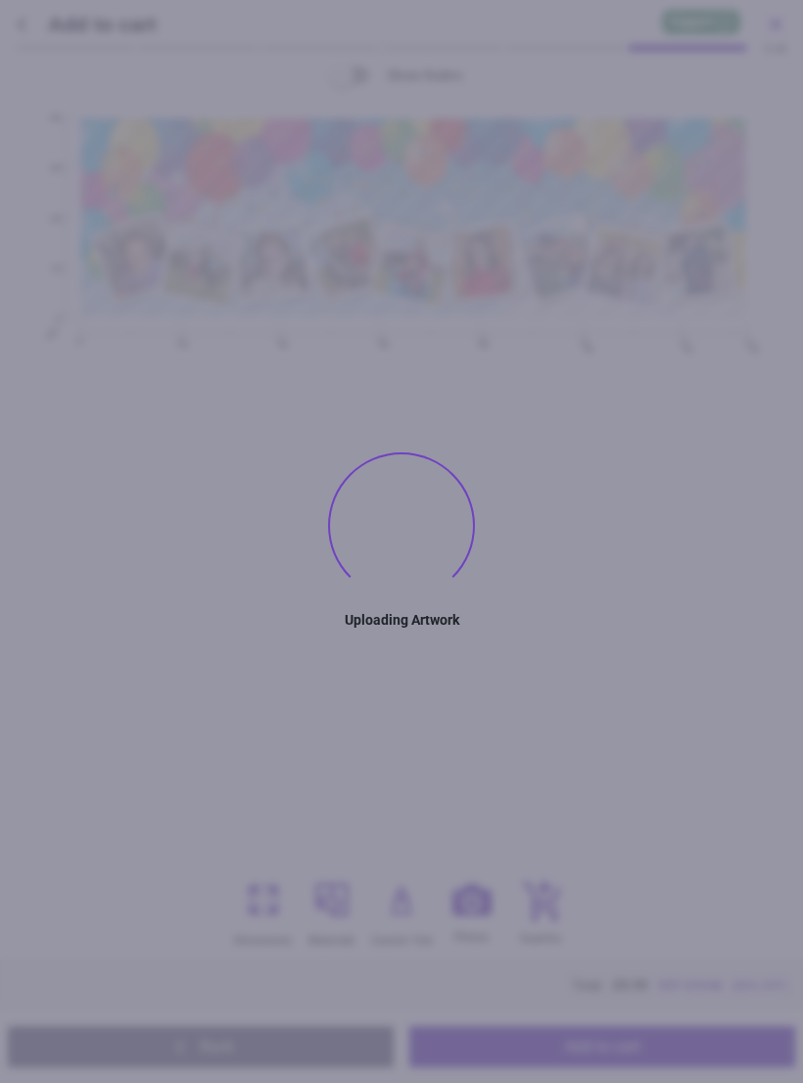
click at [151, 336] on div ".cls-1 { filter: url(#drop-shadow-2); } .cls-1, .cls-2, .cls-3, .cls-4, .cls-5,…" at bounding box center [413, 442] width 759 height 650
click at [238, 550] on div ".cls-1 { filter: url(#drop-shadow-2); } .cls-1, .cls-2, .cls-3, .cls-4, .cls-5,…" at bounding box center [413, 442] width 759 height 650
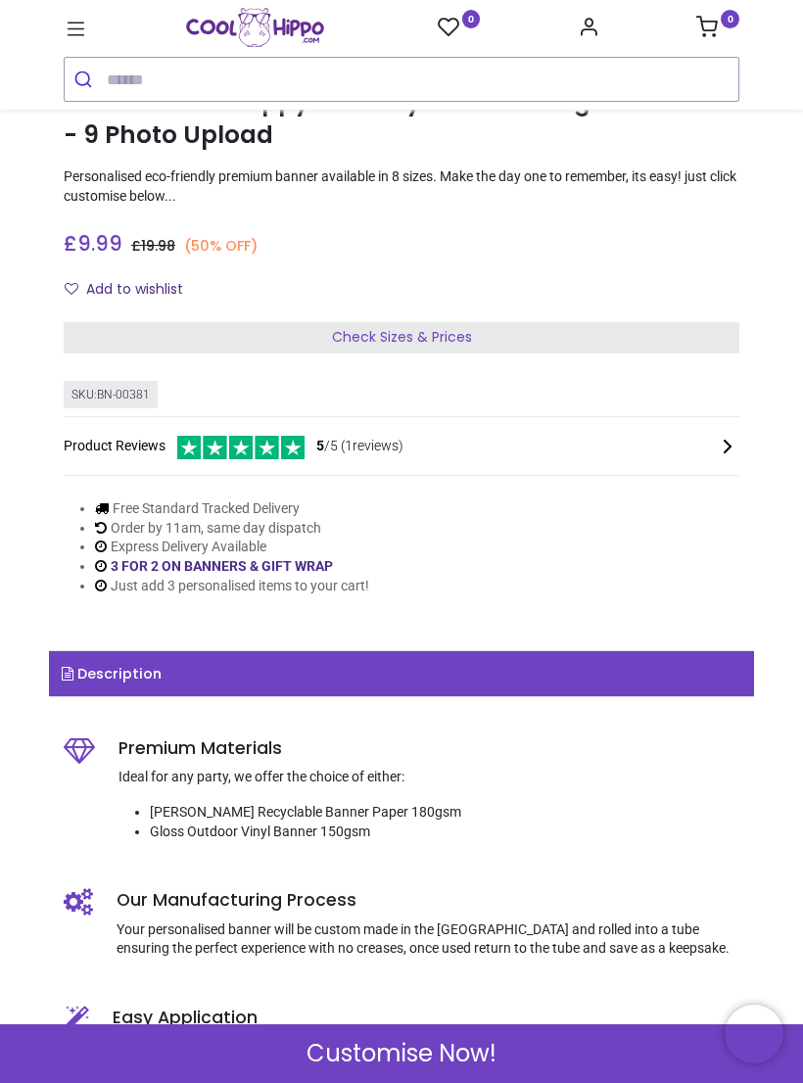
scroll to position [255, 0]
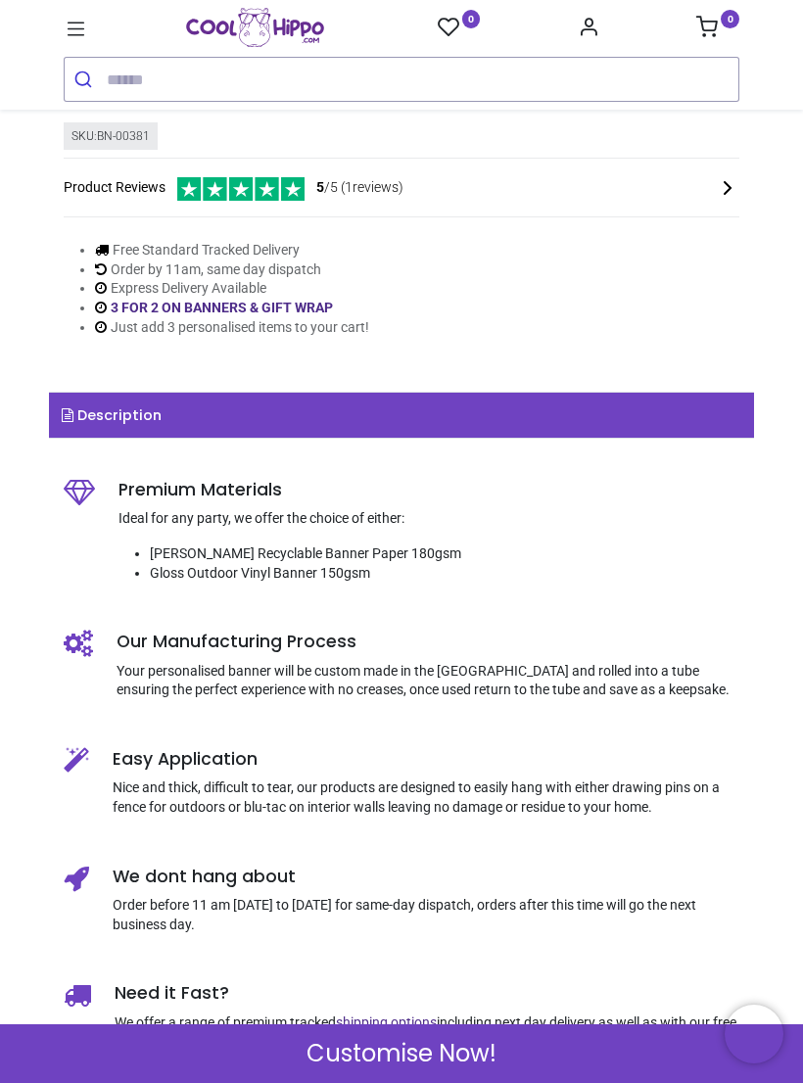
click at [359, 1065] on span "Customise Now!" at bounding box center [401, 1053] width 190 height 33
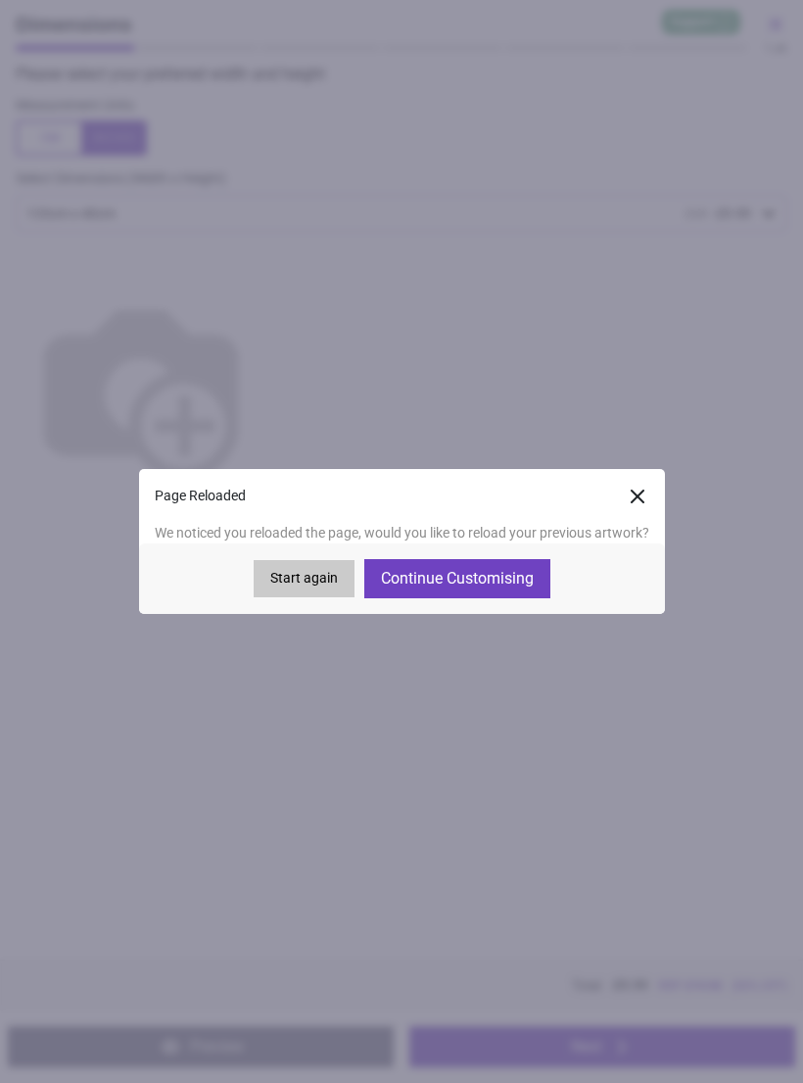
click at [352, 1051] on button "Preview" at bounding box center [201, 1046] width 386 height 41
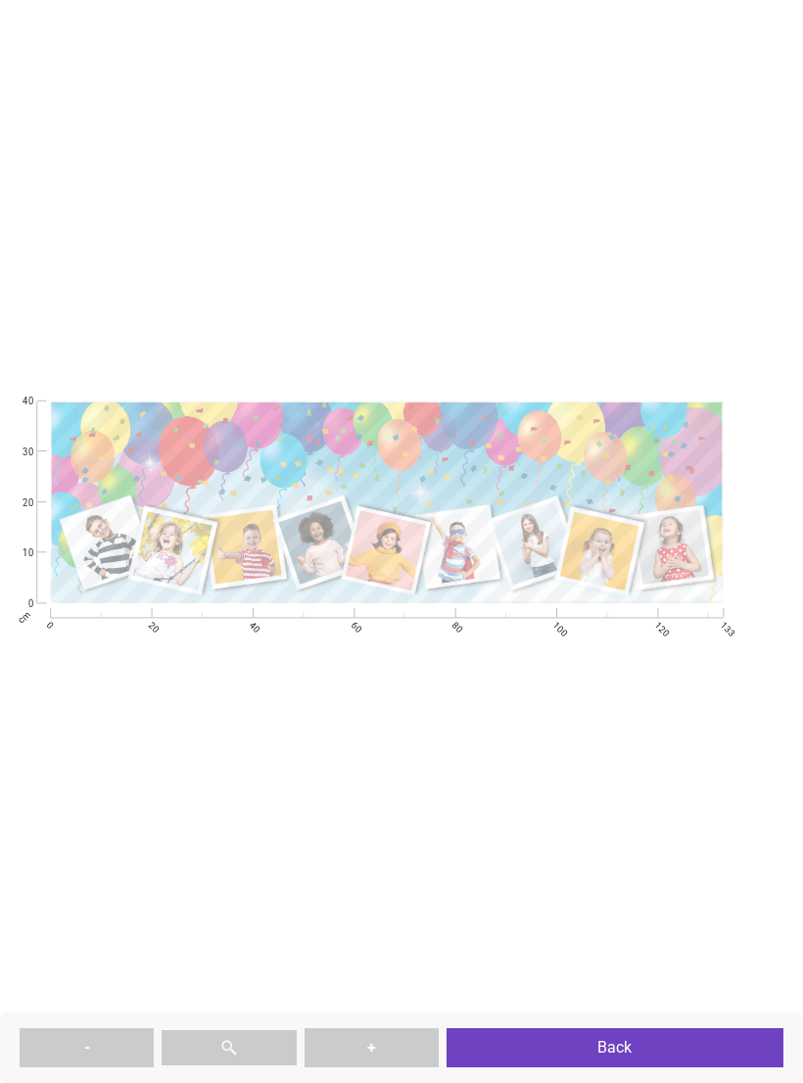
click at [519, 1065] on button "Back" at bounding box center [614, 1047] width 337 height 39
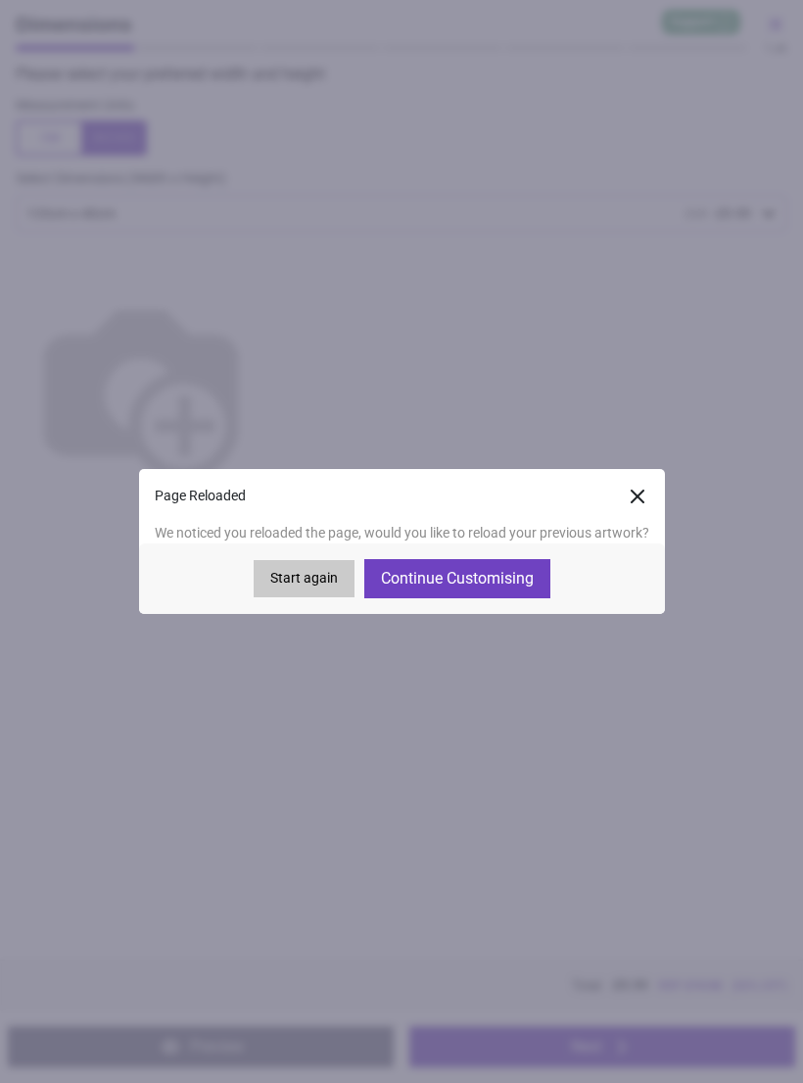
click at [419, 582] on button "Continue Customising" at bounding box center [457, 578] width 186 height 39
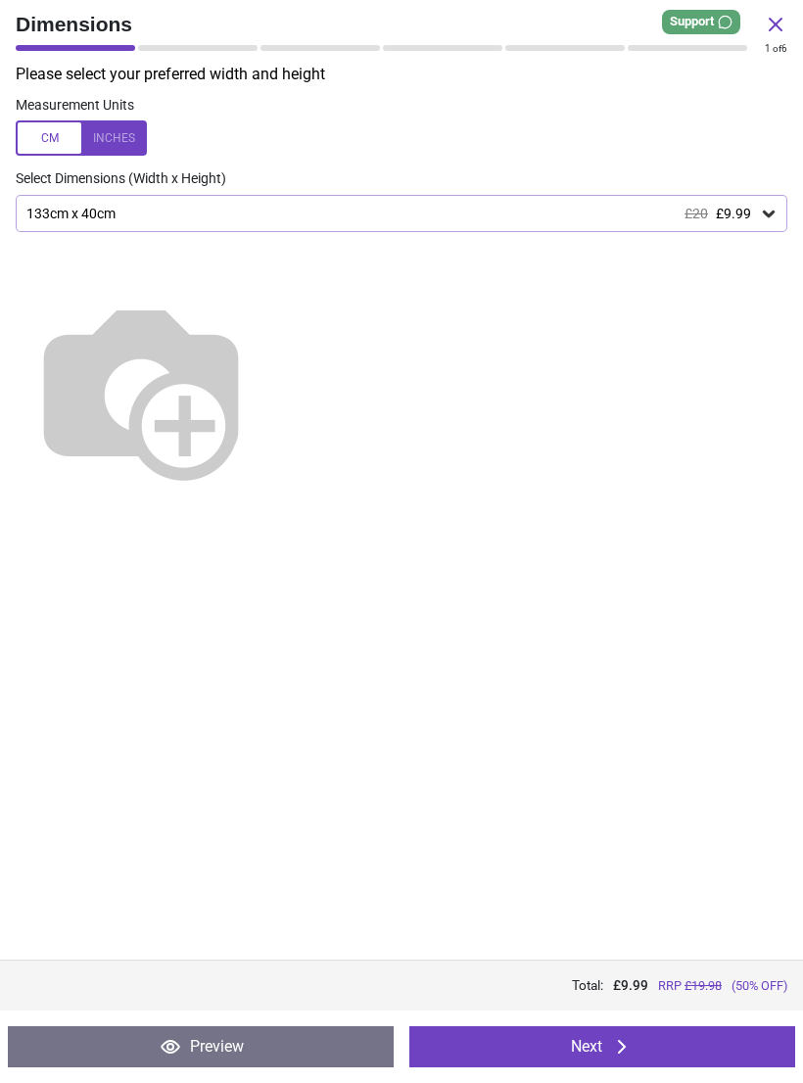
click at [490, 1063] on button "Next" at bounding box center [602, 1046] width 386 height 41
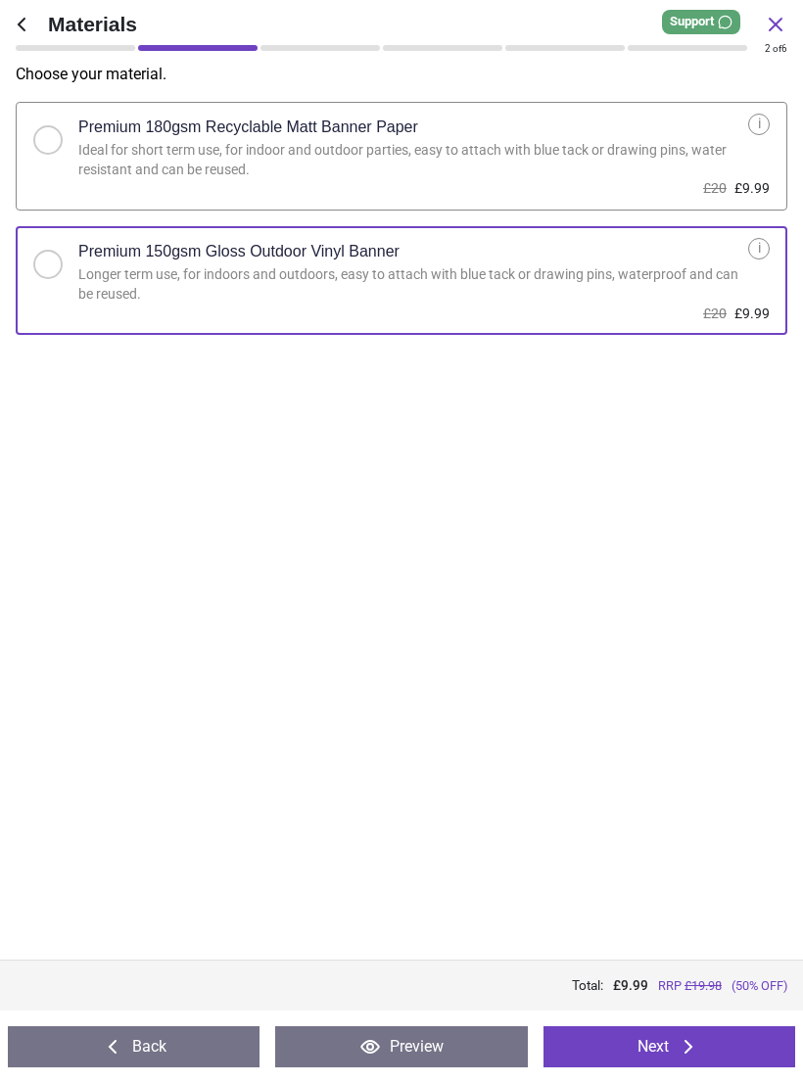
click at [581, 1043] on button "Next" at bounding box center [669, 1046] width 252 height 41
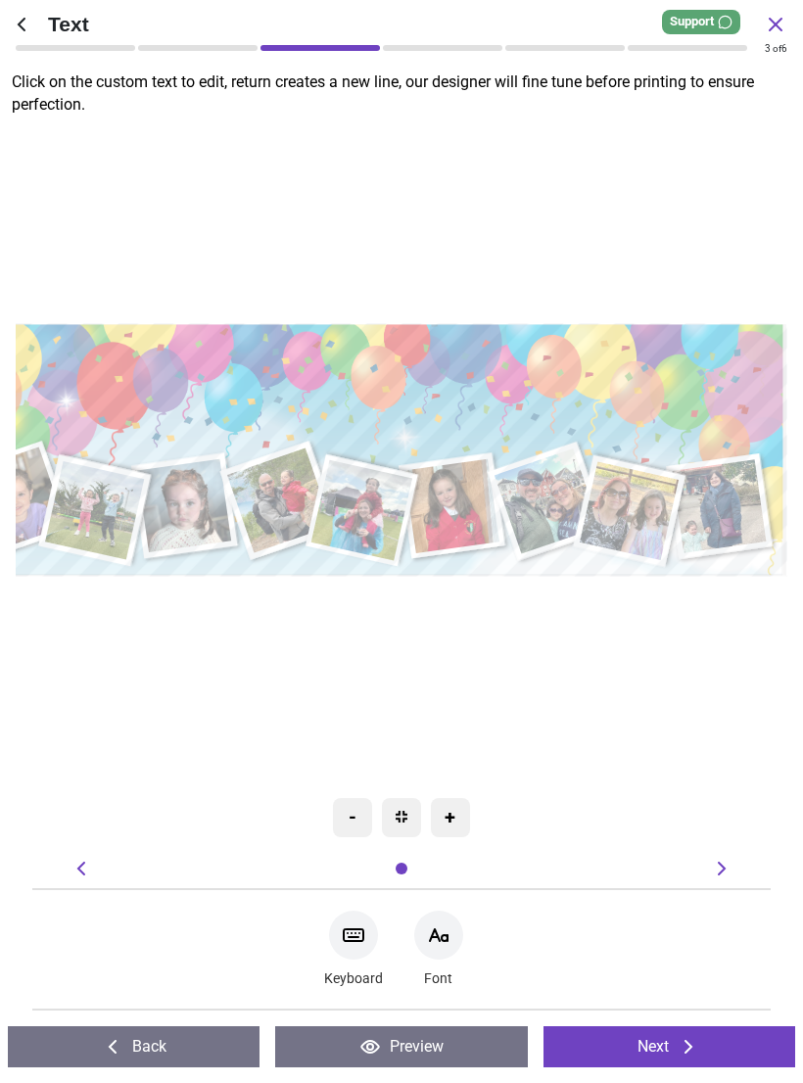
click at [401, 820] on img at bounding box center [402, 817] width 12 height 12
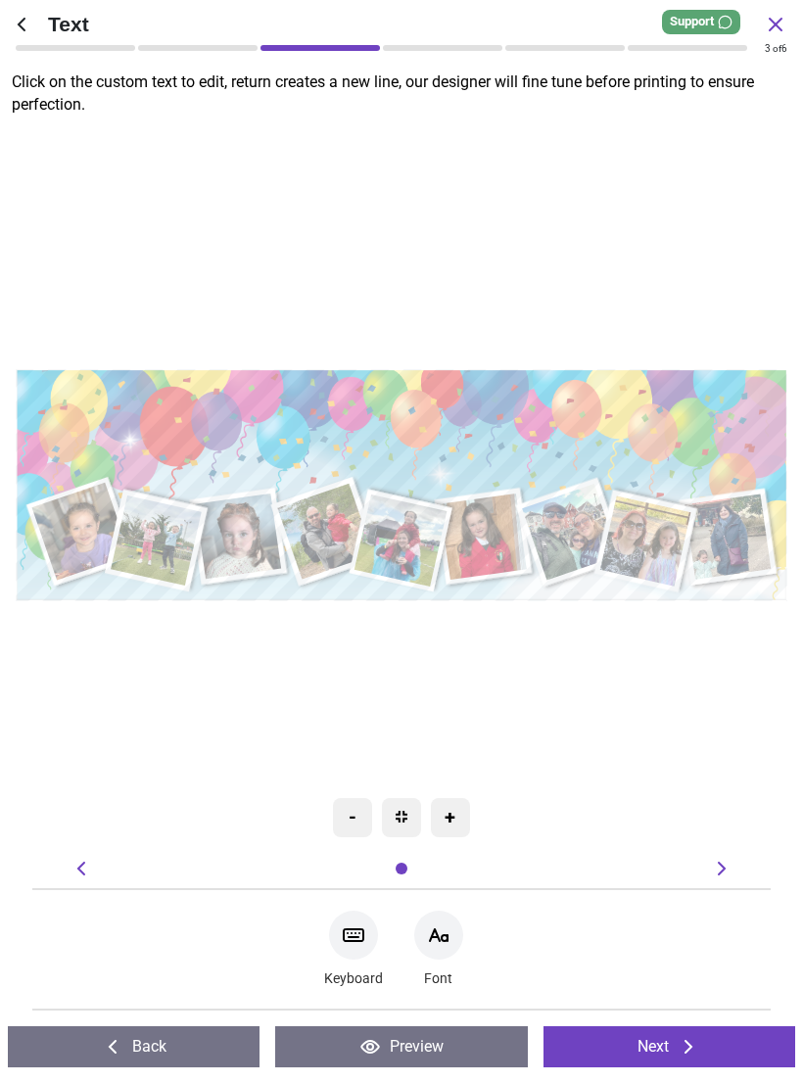
click at [601, 1031] on button "Next" at bounding box center [669, 1046] width 252 height 41
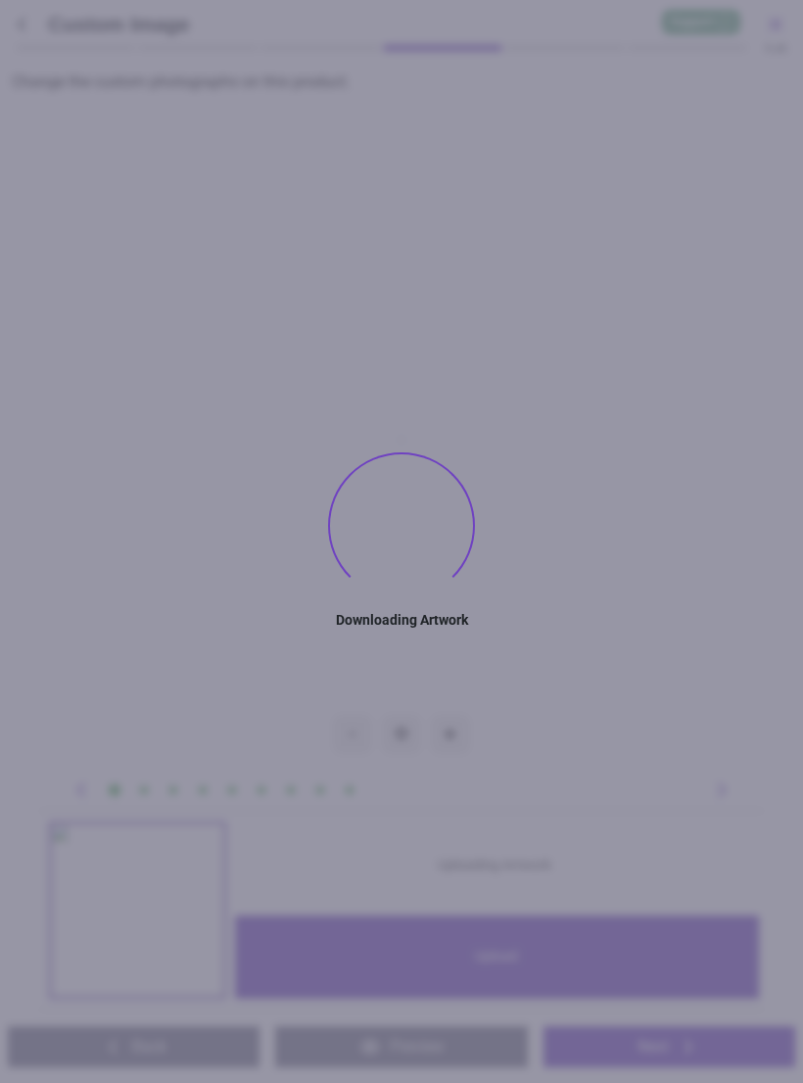
type textarea "**********"
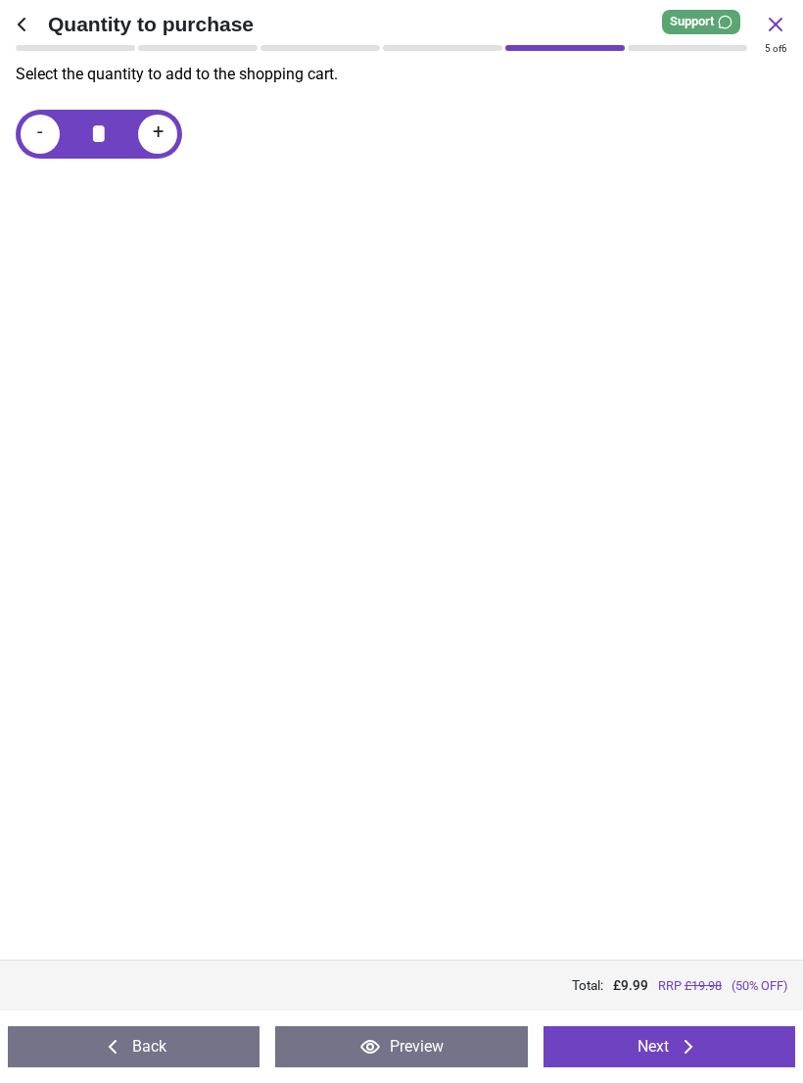
scroll to position [501, 0]
click at [683, 1051] on icon at bounding box center [687, 1046] width 23 height 23
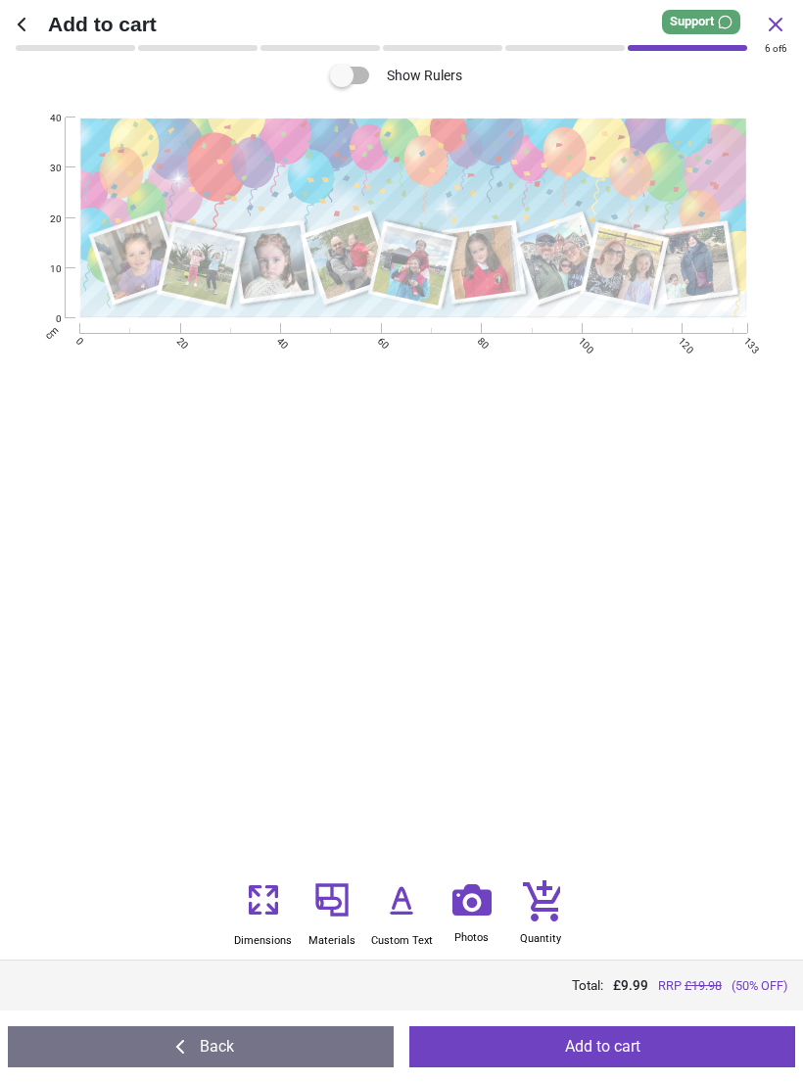
click at [695, 1039] on button "Add to cart" at bounding box center [602, 1046] width 386 height 41
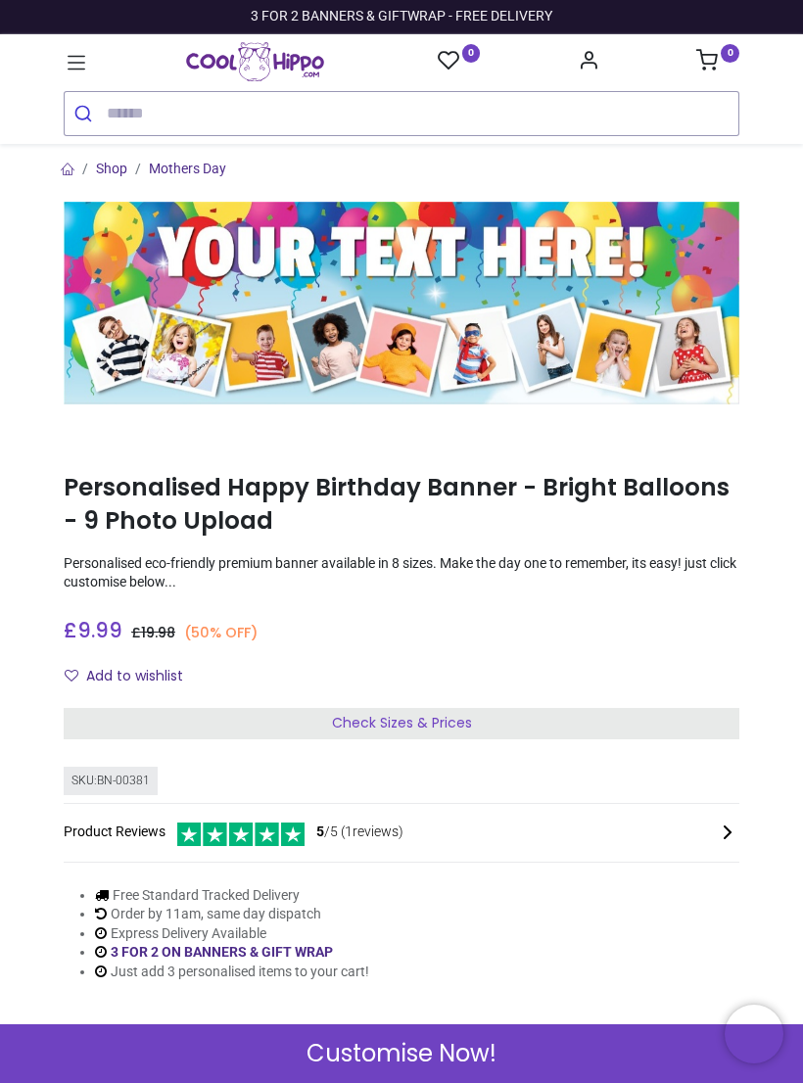
click at [444, 1069] on span "Customise Now!" at bounding box center [401, 1053] width 190 height 33
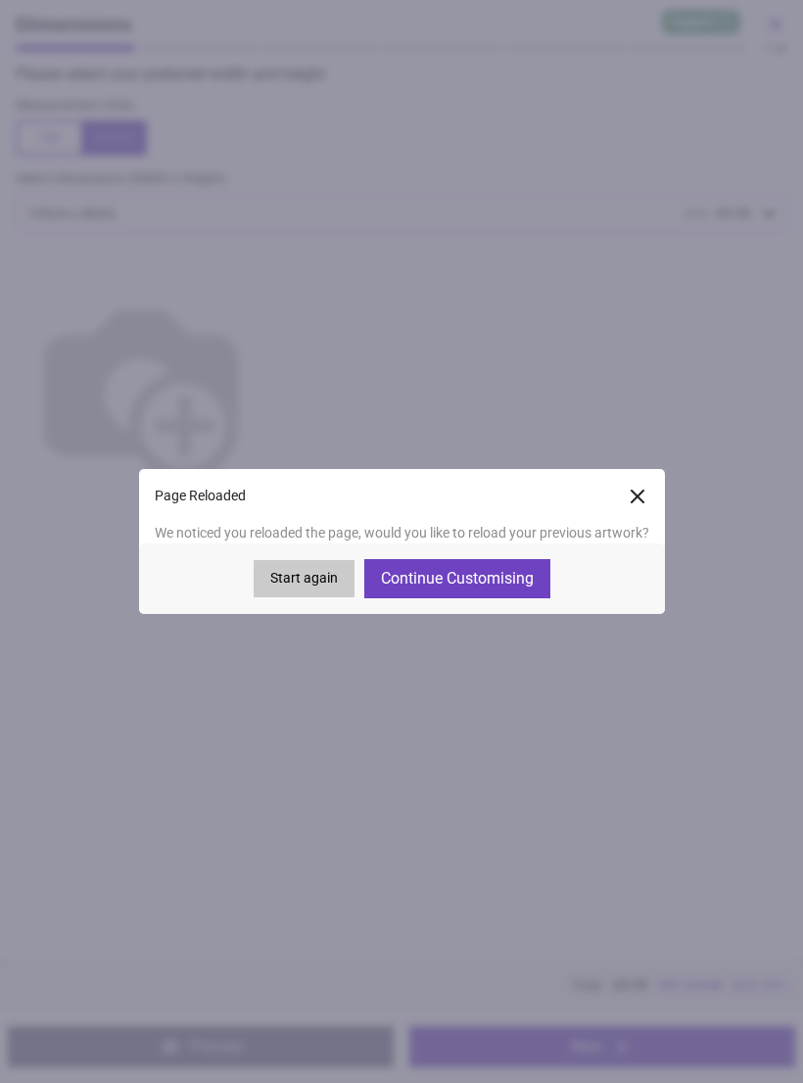
click at [510, 575] on button "Continue Customising" at bounding box center [457, 578] width 186 height 39
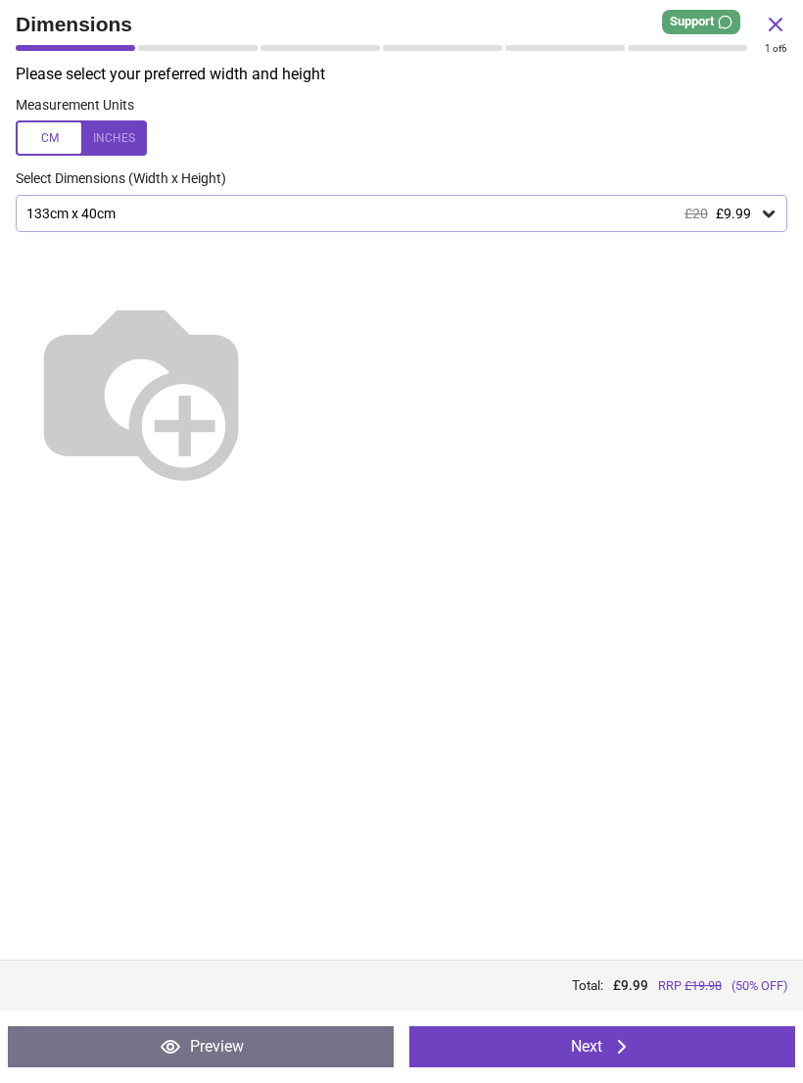
click at [604, 1031] on button "Next" at bounding box center [602, 1046] width 386 height 41
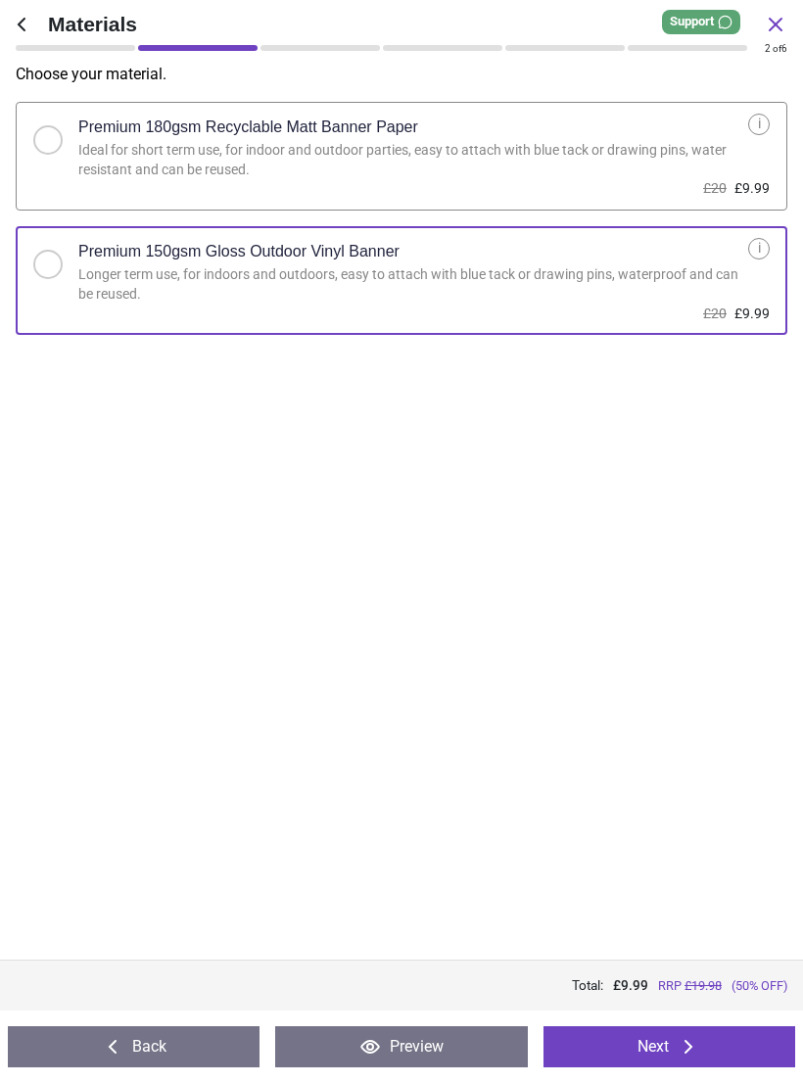
click at [686, 1038] on icon at bounding box center [687, 1046] width 23 height 23
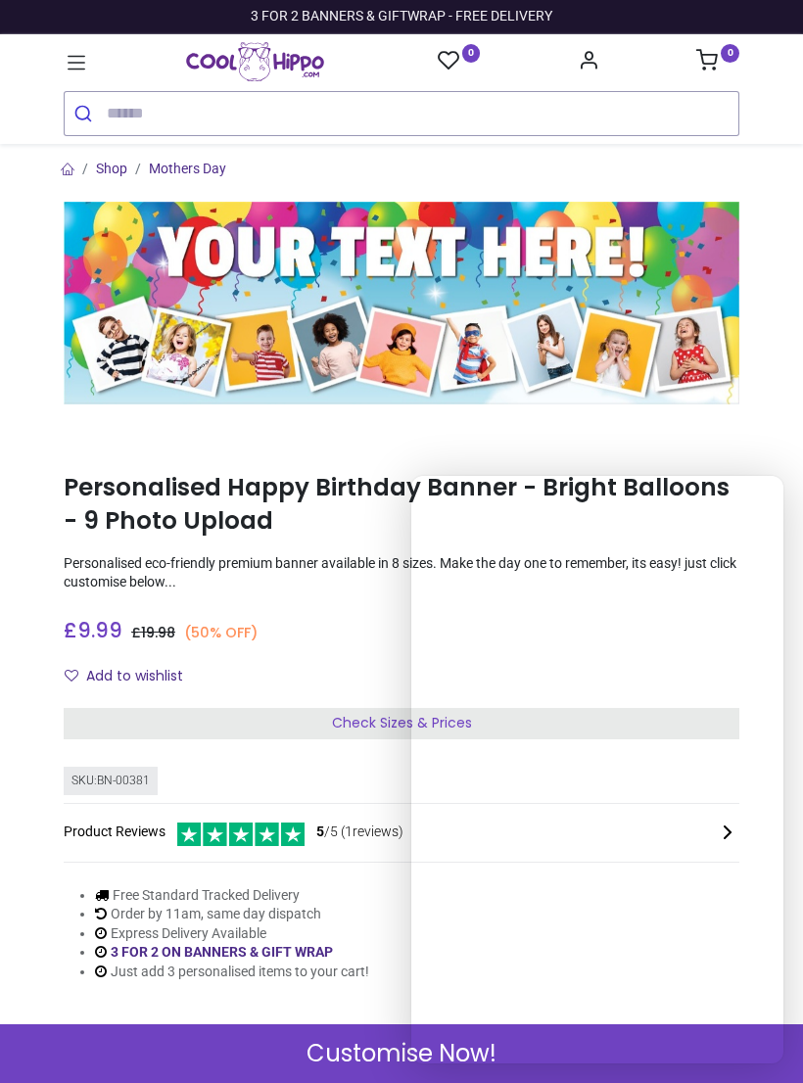
click at [295, 767] on div "SKU: BN-00381 Product Reviews 5 /5 ( 1 reviews)" at bounding box center [401, 819] width 675 height 104
click at [329, 650] on div "£ 9.99 6.99 GBP £ 19.98 (50% OFF) £ 13.98 Not Available For Sale Size 100cm (W)…" at bounding box center [401, 650] width 675 height 85
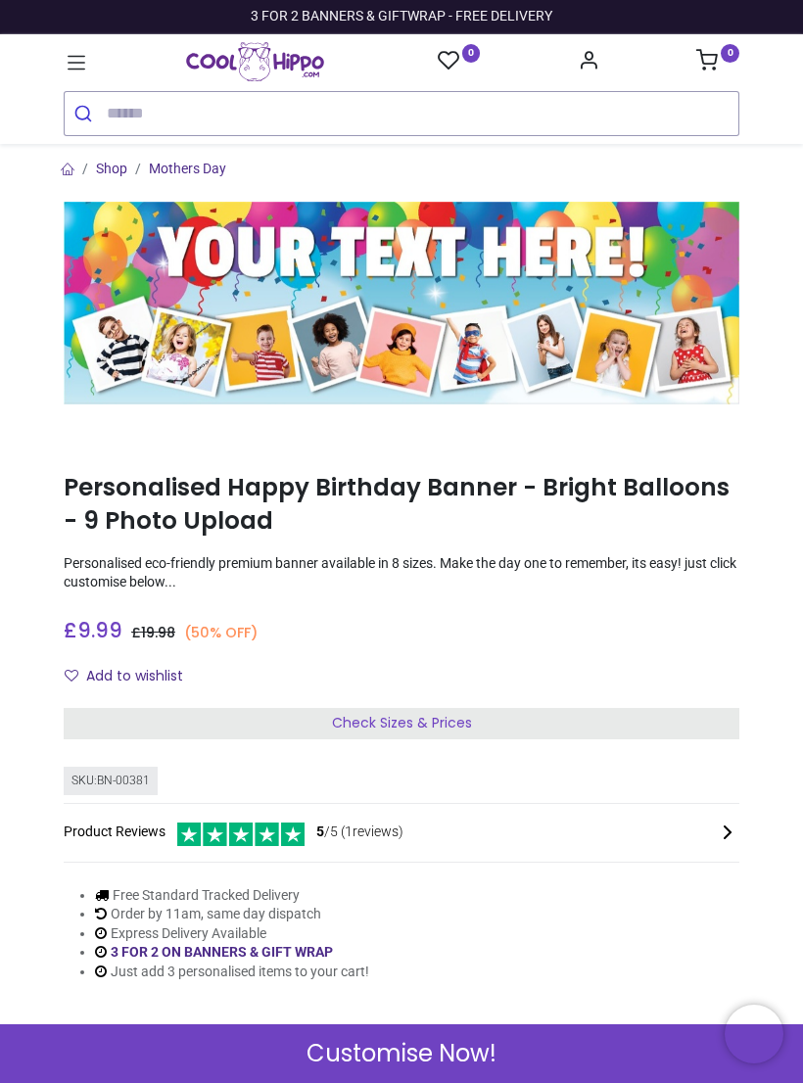
click at [599, 984] on div "Free Standard Tracked Delivery Order by 11am, same day dispatch Express Deliver…" at bounding box center [401, 933] width 675 height 127
click at [455, 1037] on span "Customise Now!" at bounding box center [401, 1053] width 190 height 33
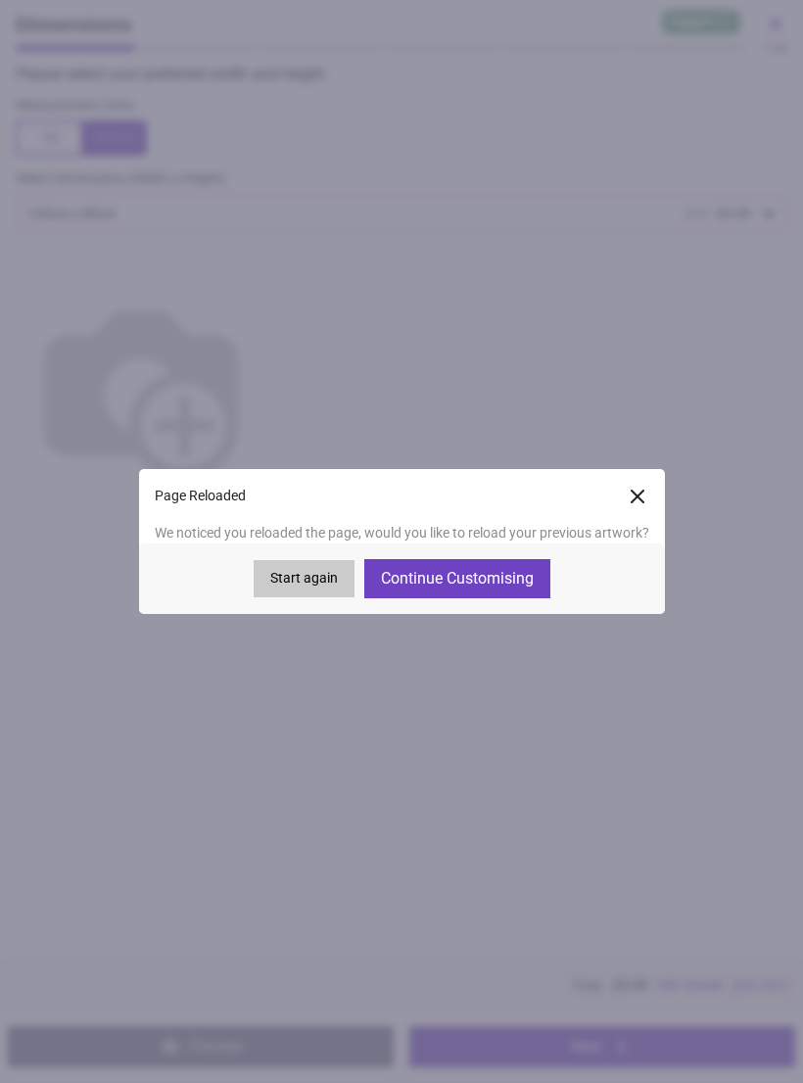
click at [510, 582] on button "Continue Customising" at bounding box center [457, 578] width 186 height 39
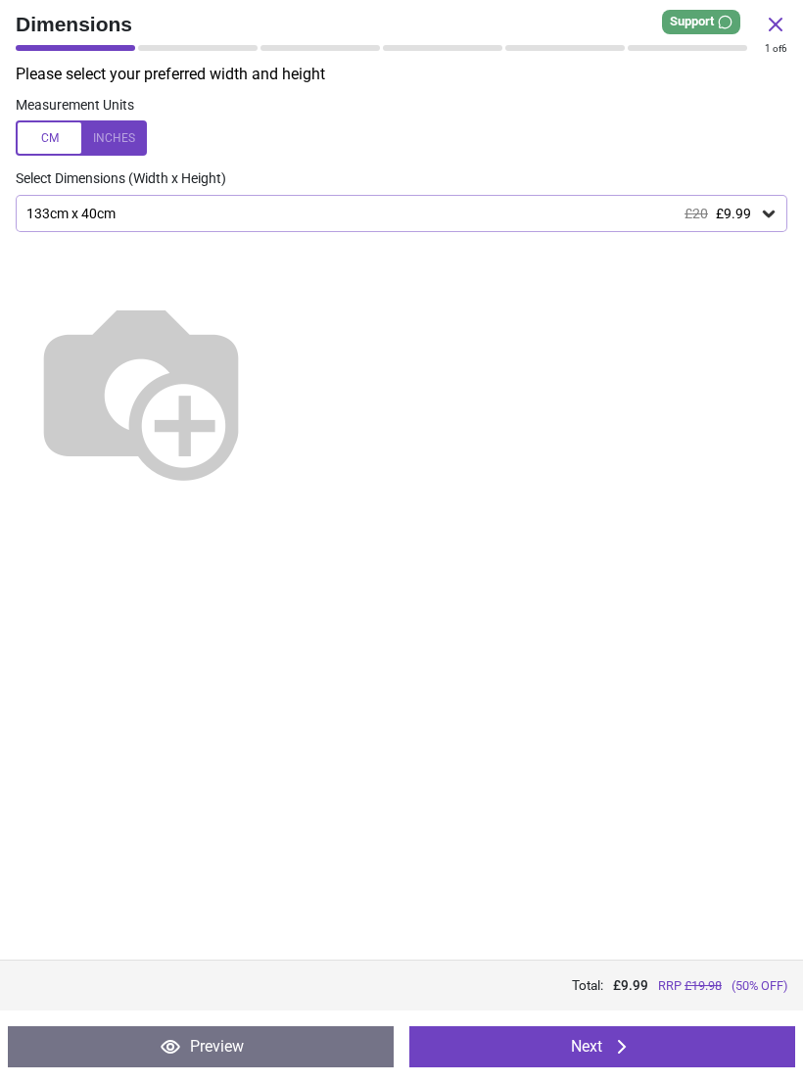
click at [682, 1050] on button "Next" at bounding box center [602, 1046] width 386 height 41
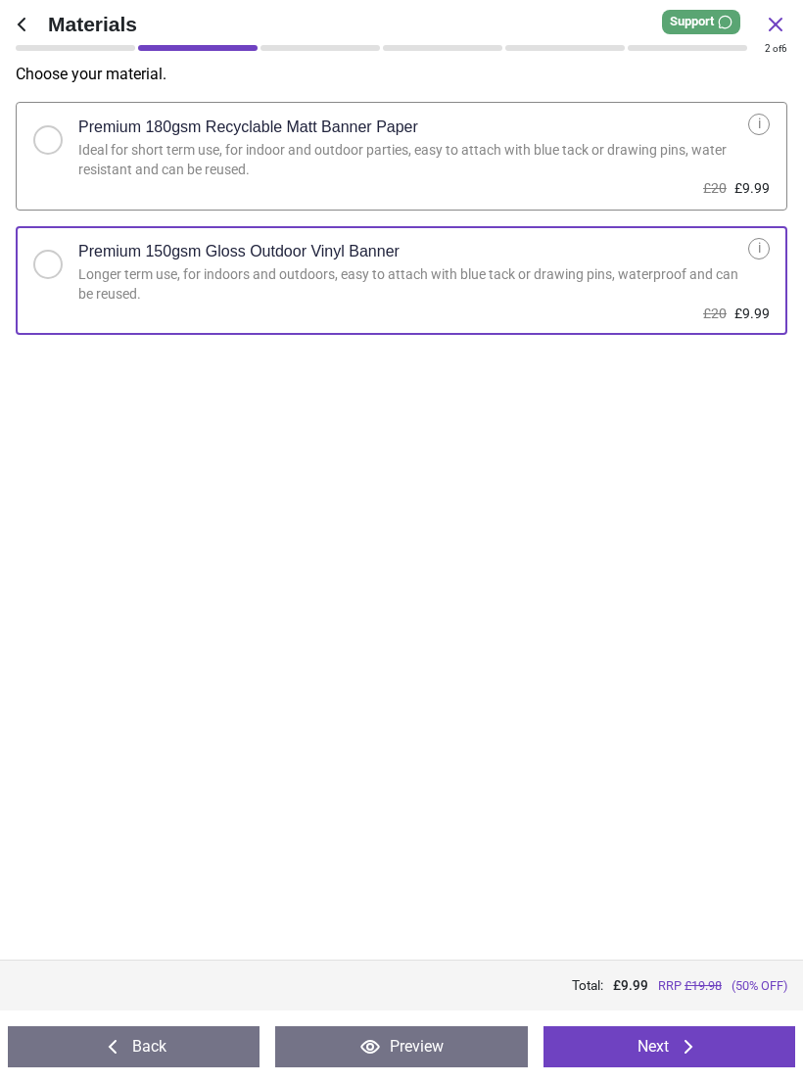
click at [752, 1044] on button "Next" at bounding box center [669, 1046] width 252 height 41
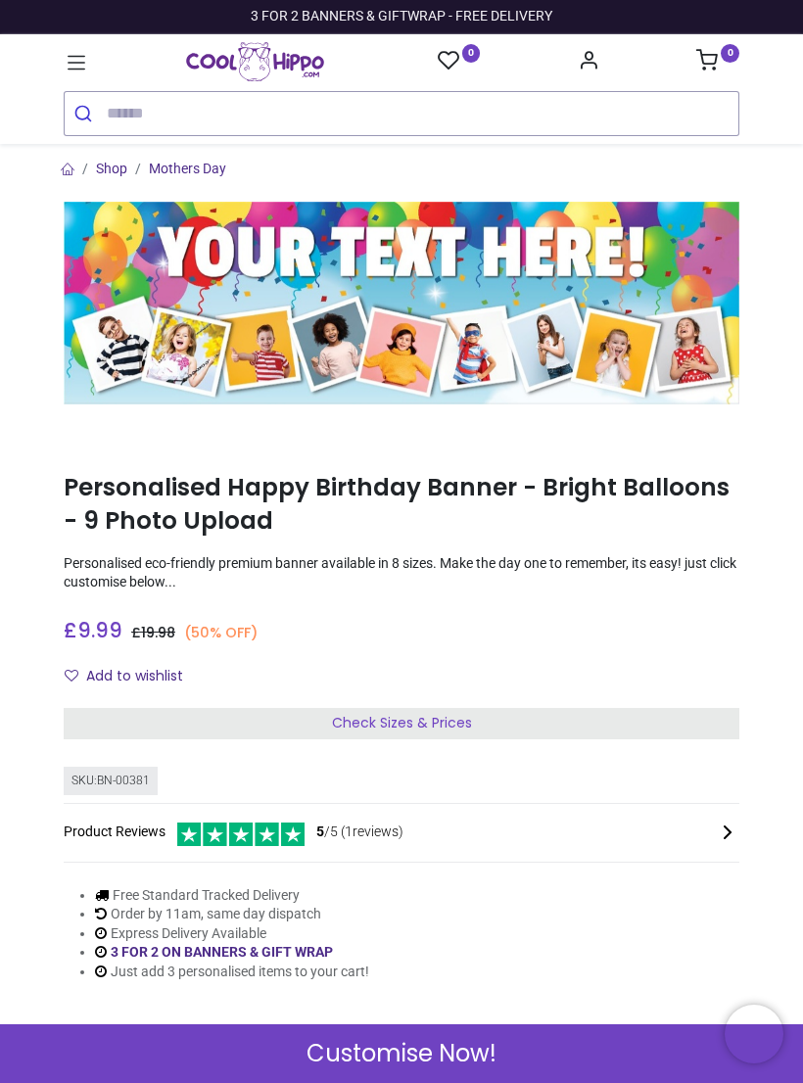
click at [165, 1037] on div "Customise Now!" at bounding box center [401, 1053] width 803 height 59
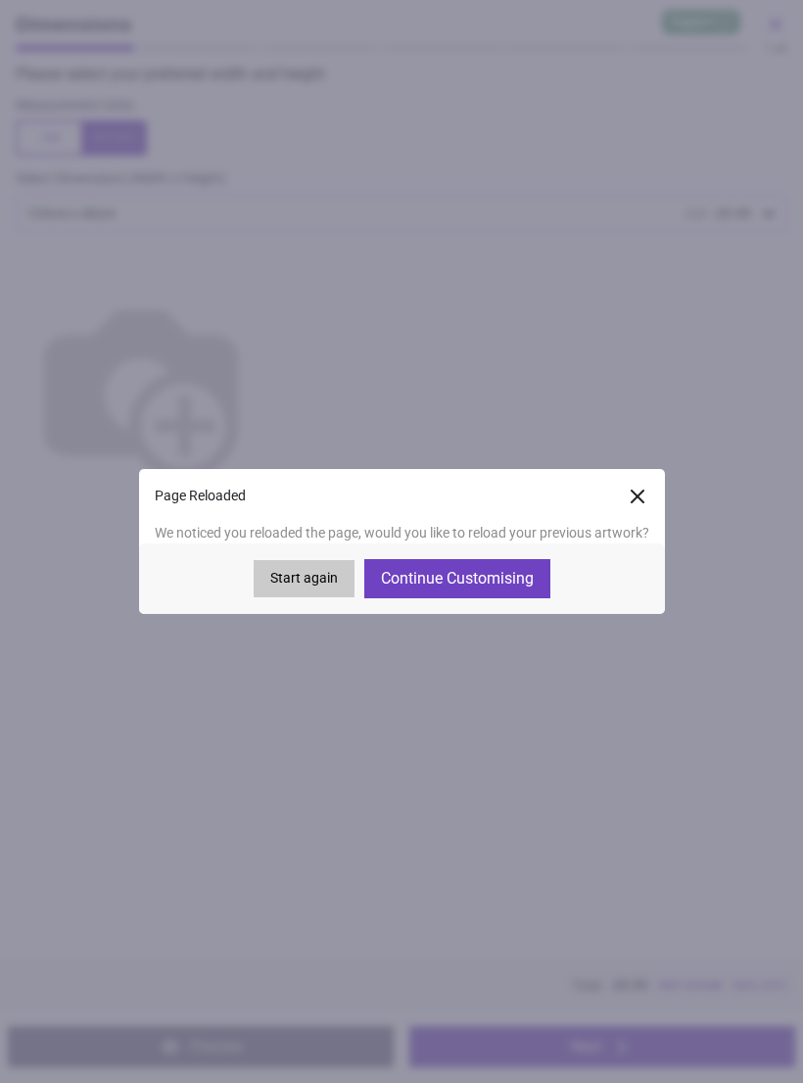
click at [514, 564] on button "Continue Customising" at bounding box center [457, 578] width 186 height 39
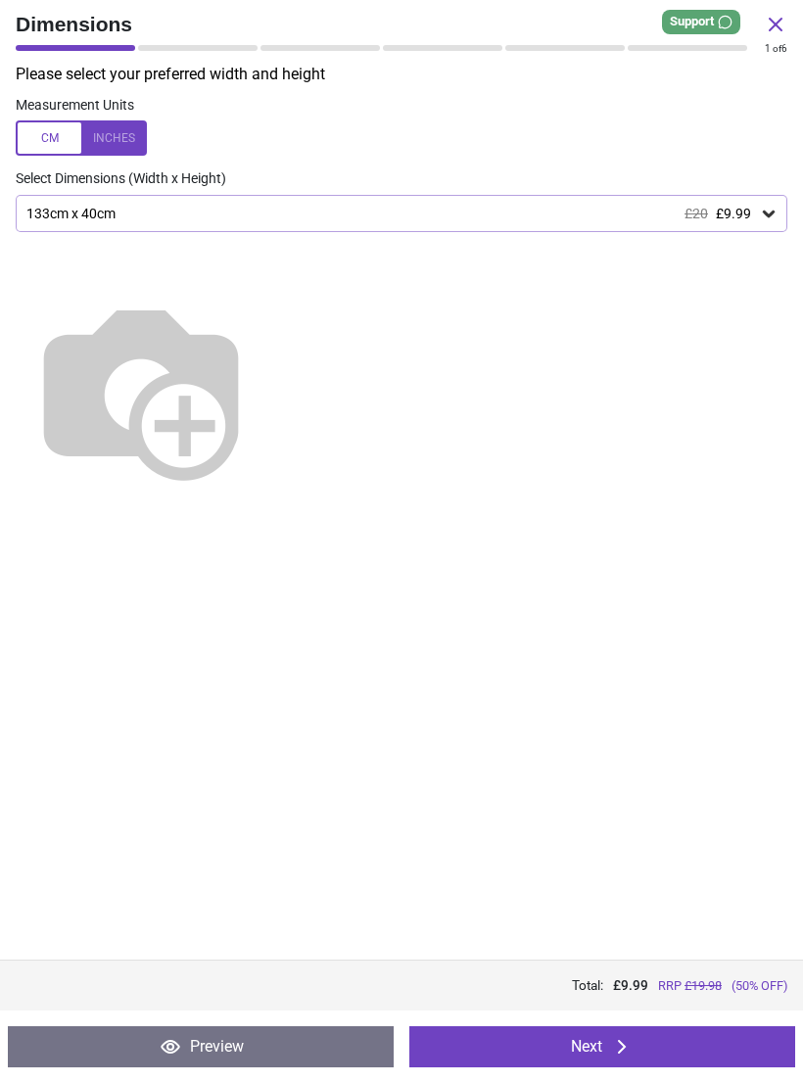
click at [481, 1066] on button "Next" at bounding box center [602, 1046] width 386 height 41
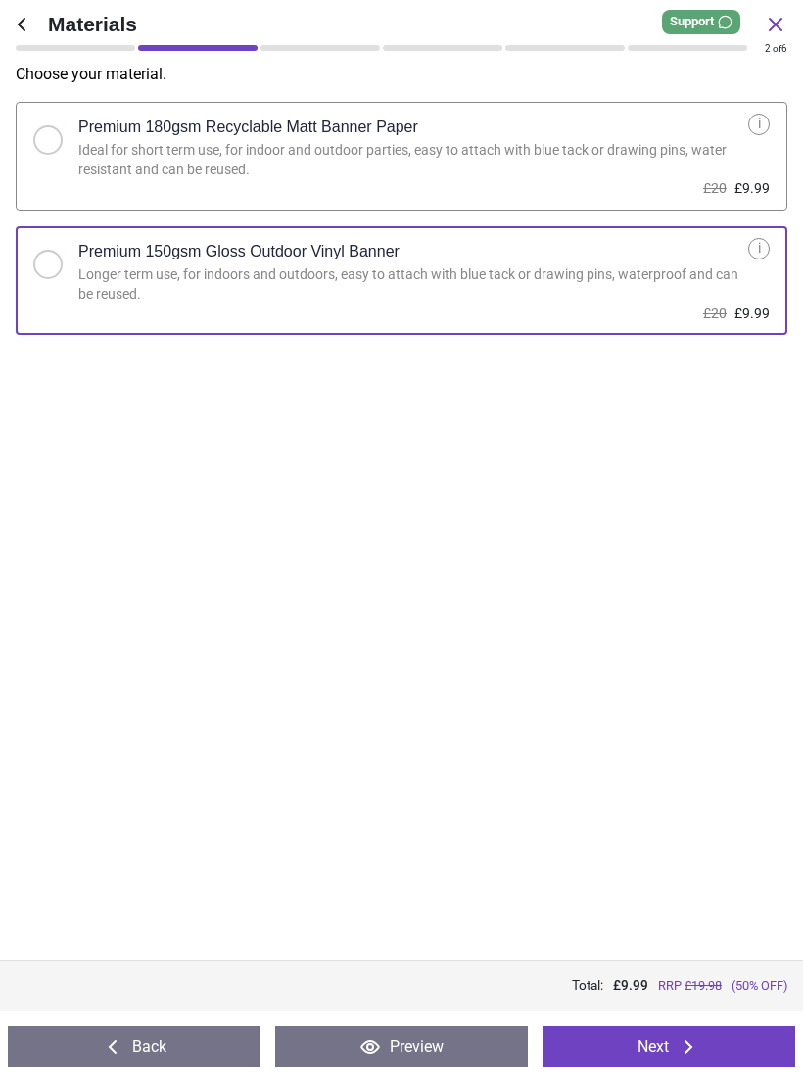
click at [738, 1048] on button "Next" at bounding box center [669, 1046] width 252 height 41
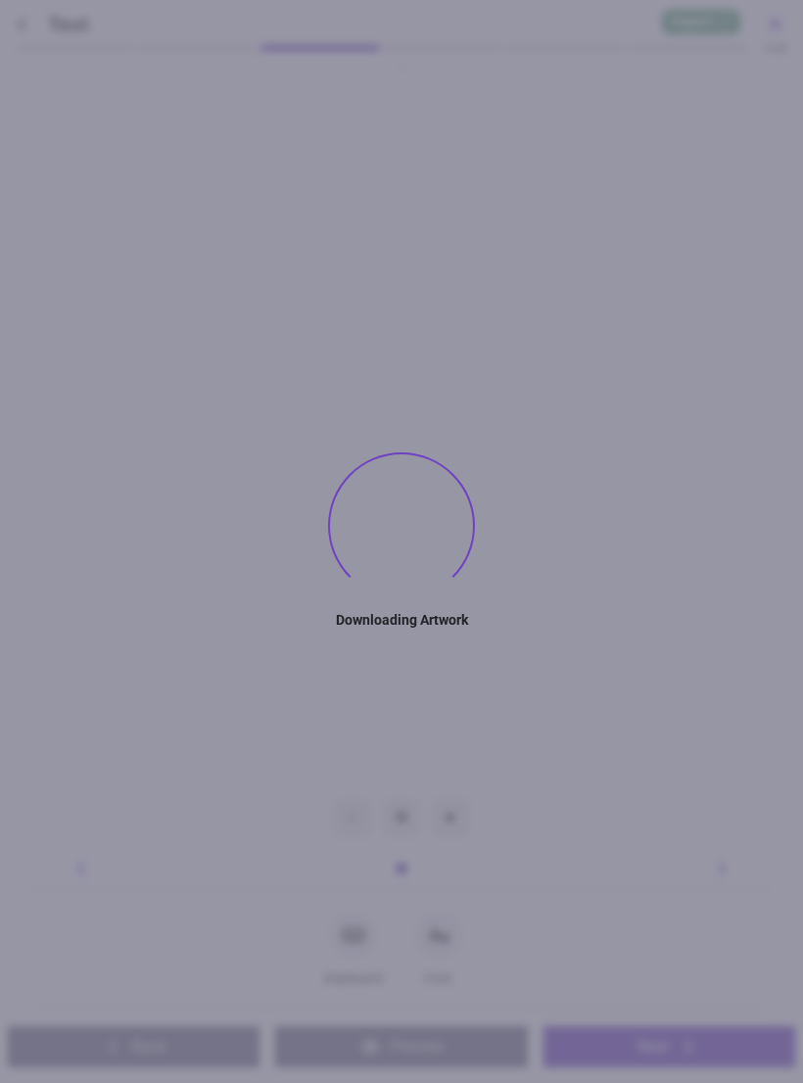
type textarea "**********"
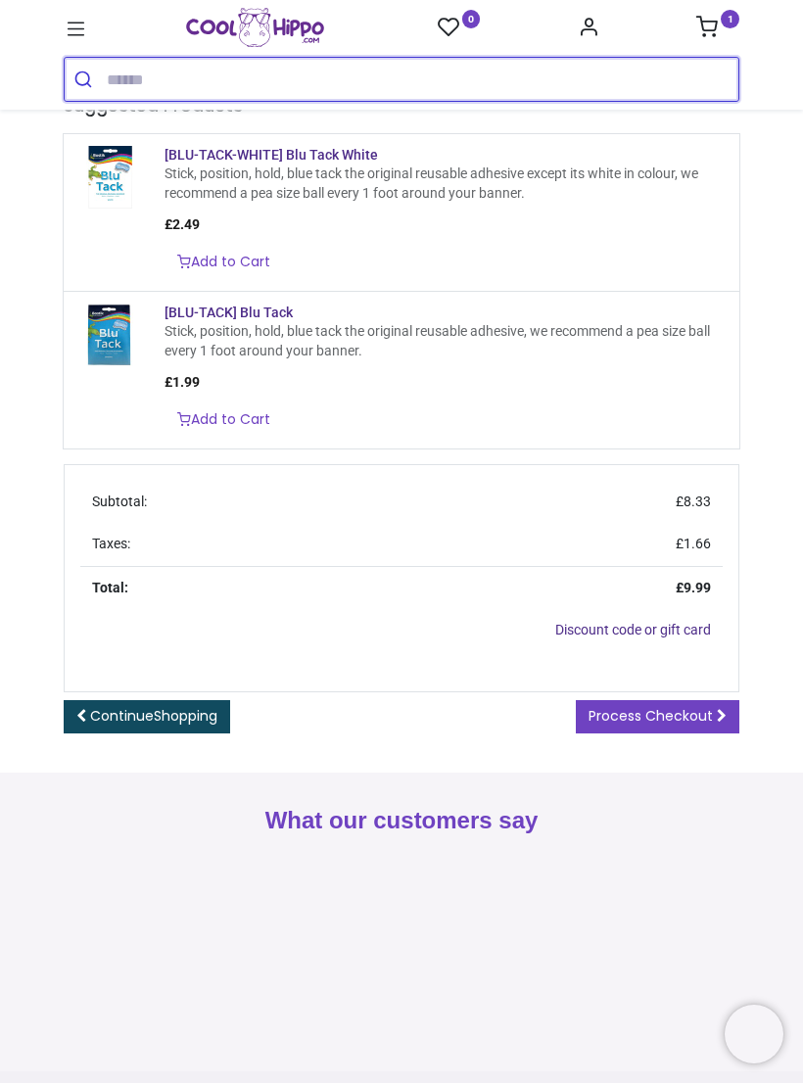
scroll to position [332, 0]
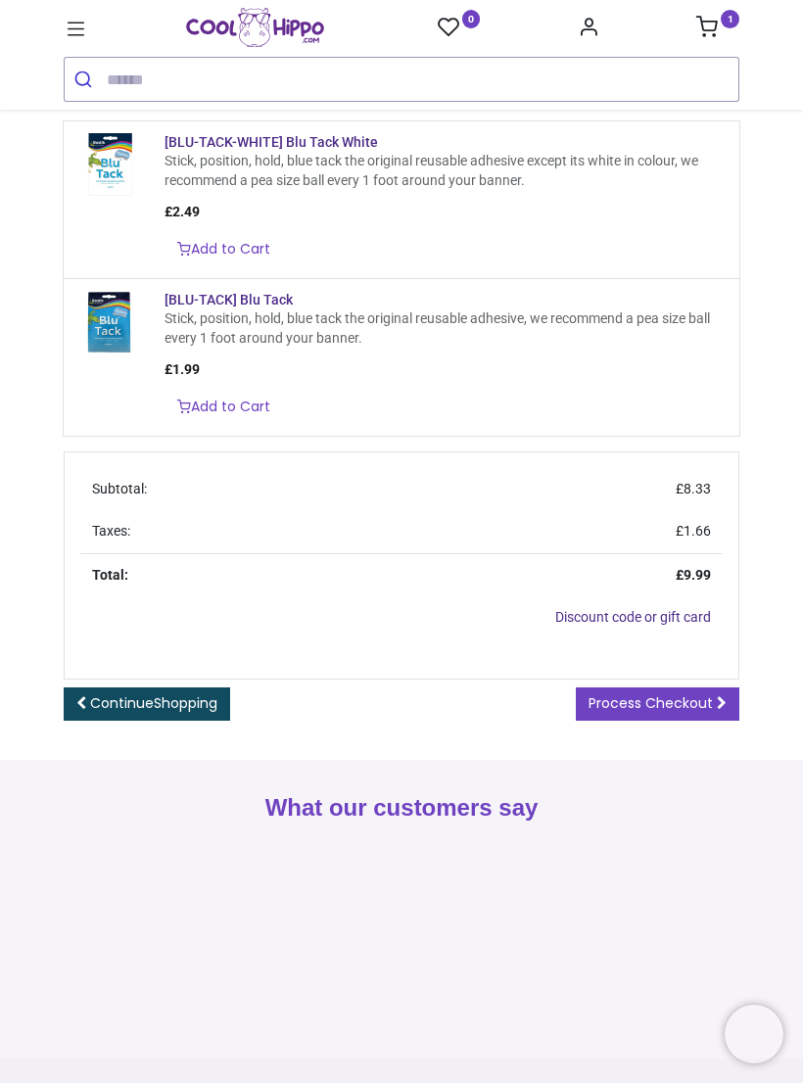
click at [686, 713] on span "Process Checkout" at bounding box center [650, 703] width 124 height 20
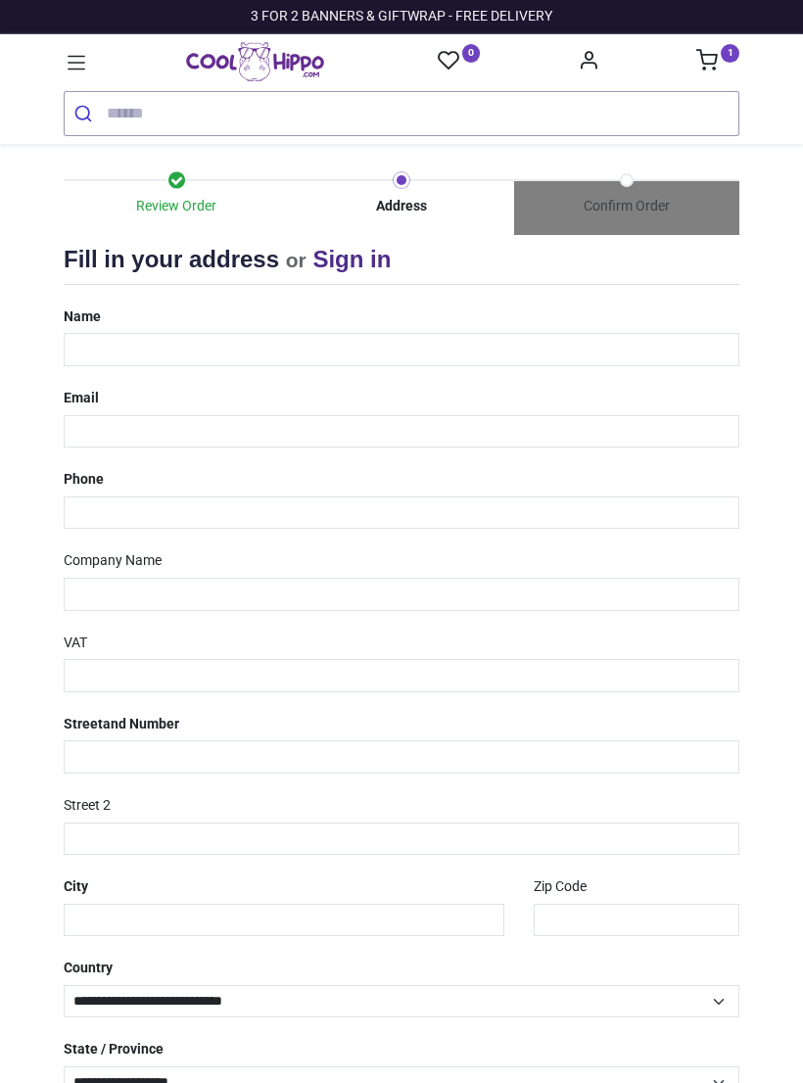
select select "***"
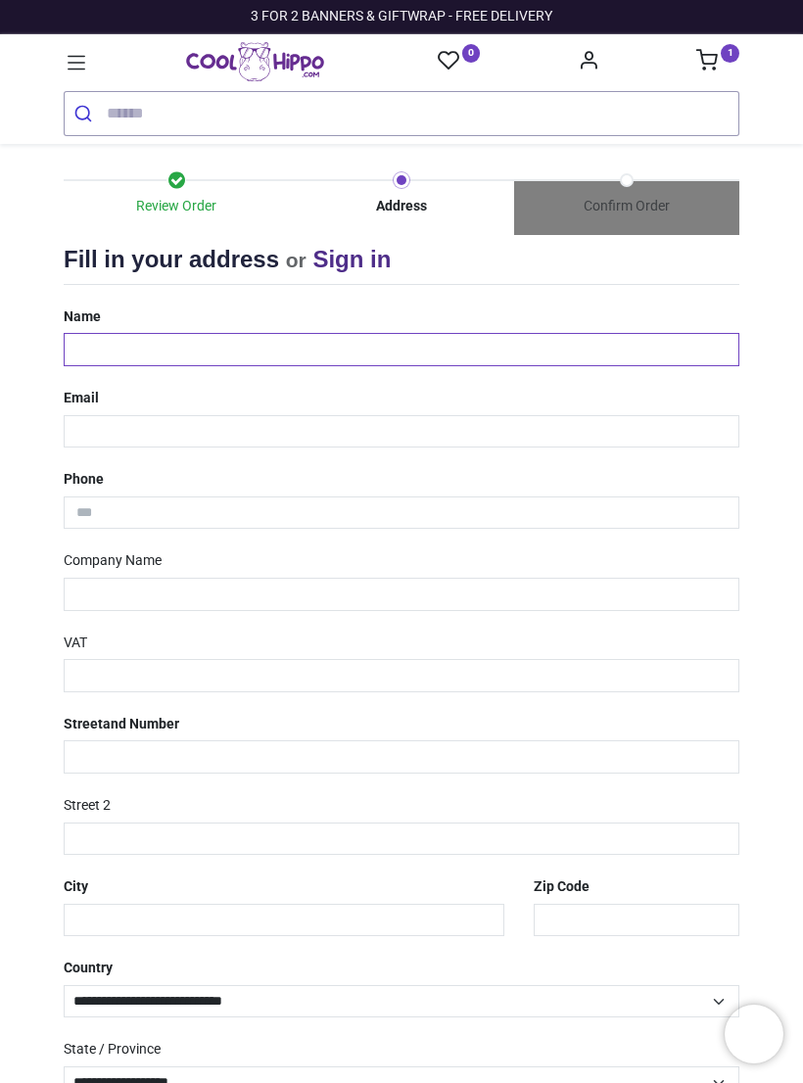
click at [675, 352] on input "text" at bounding box center [401, 349] width 675 height 33
type input "**********"
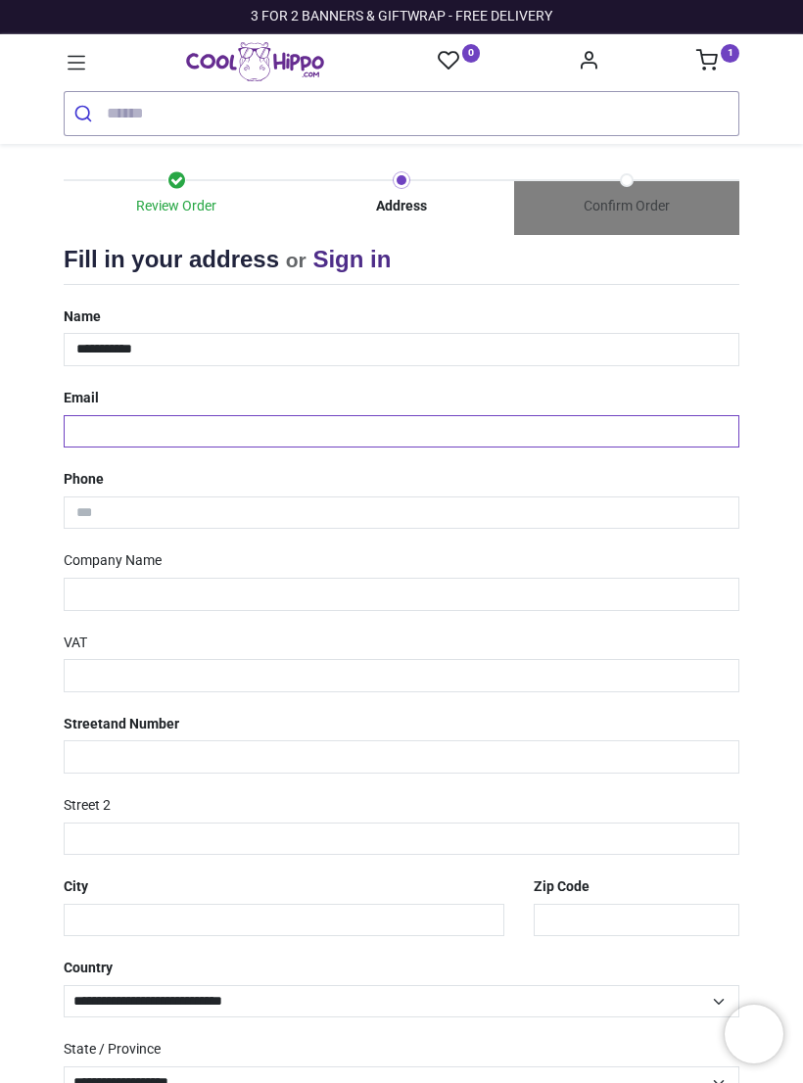
click at [629, 443] on input "email" at bounding box center [401, 431] width 675 height 33
type input "**********"
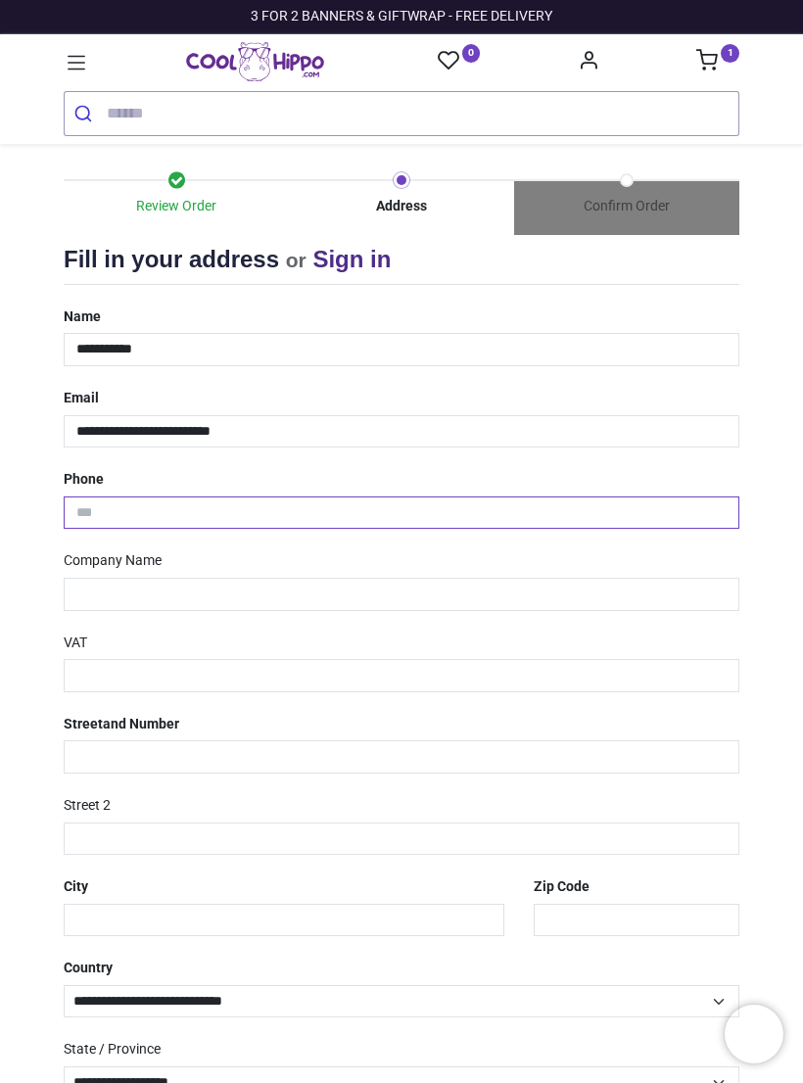
click at [532, 525] on input "tel" at bounding box center [401, 512] width 675 height 33
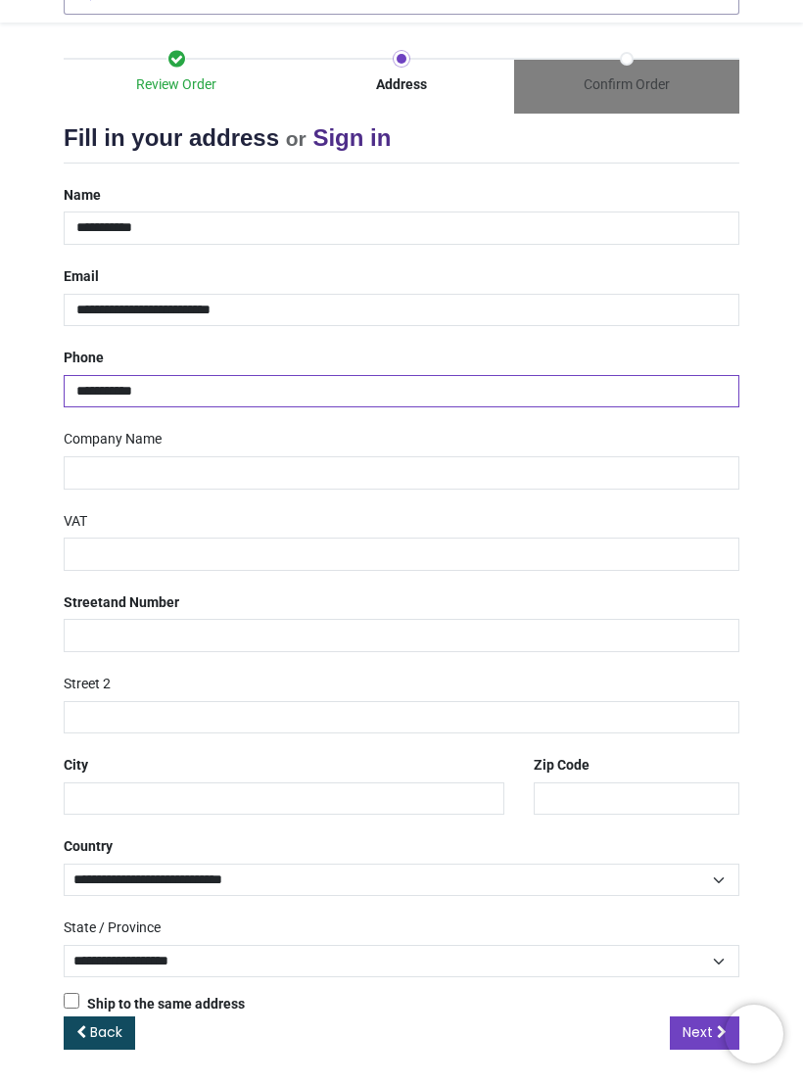
scroll to position [119, 0]
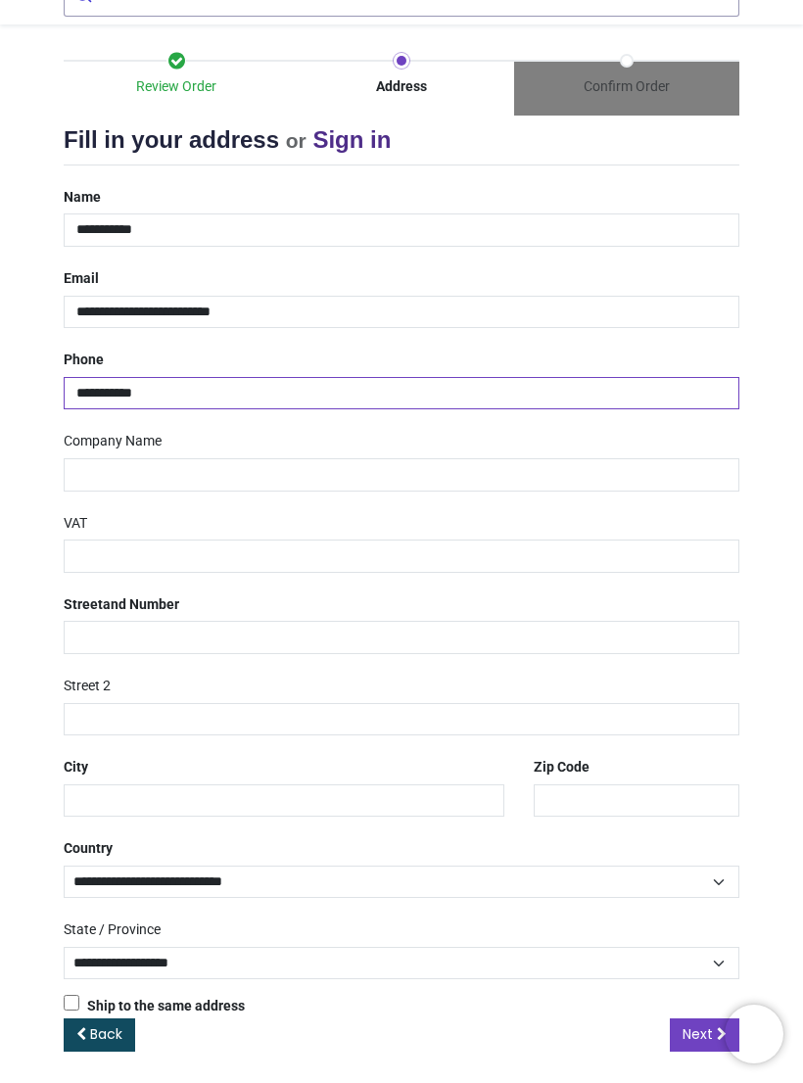
type input "**********"
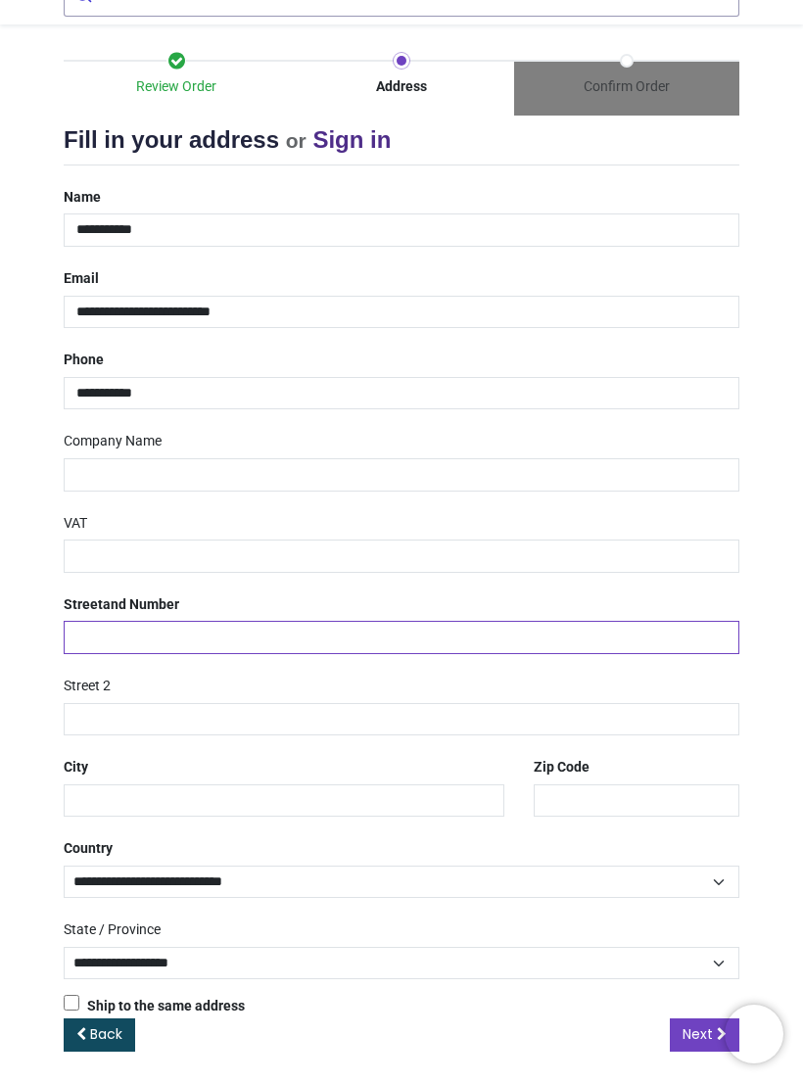
click at [346, 637] on input "text" at bounding box center [401, 637] width 675 height 33
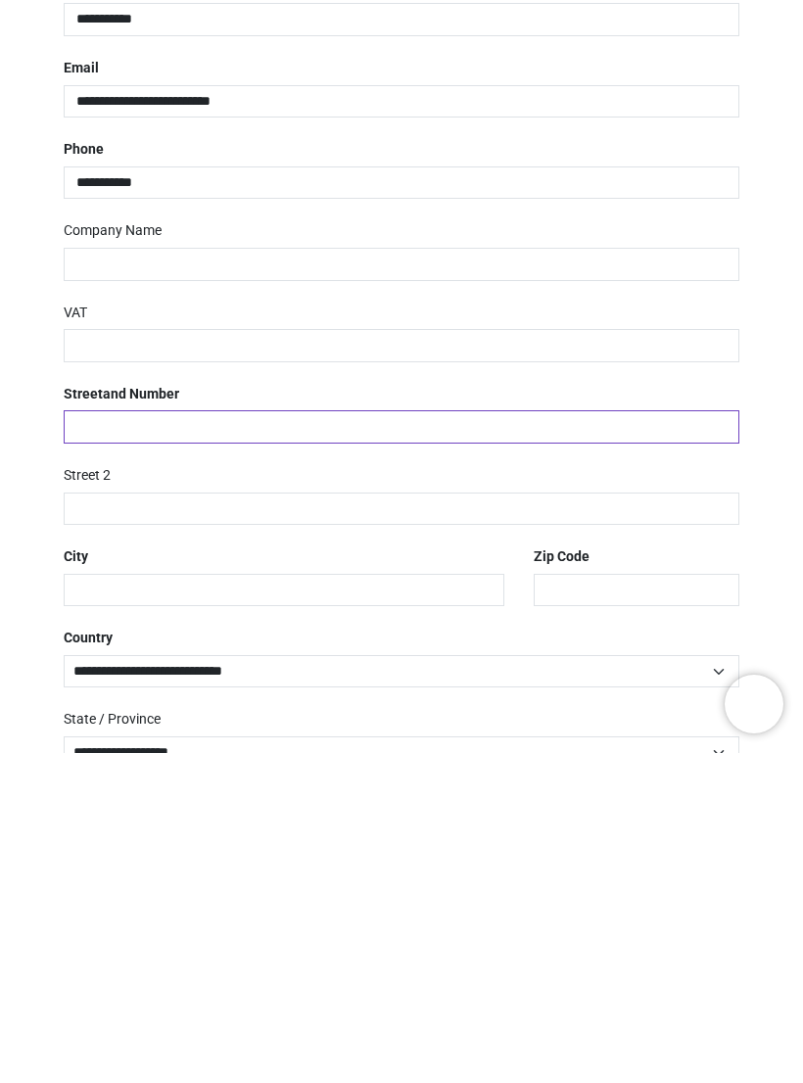
scroll to position [0, 0]
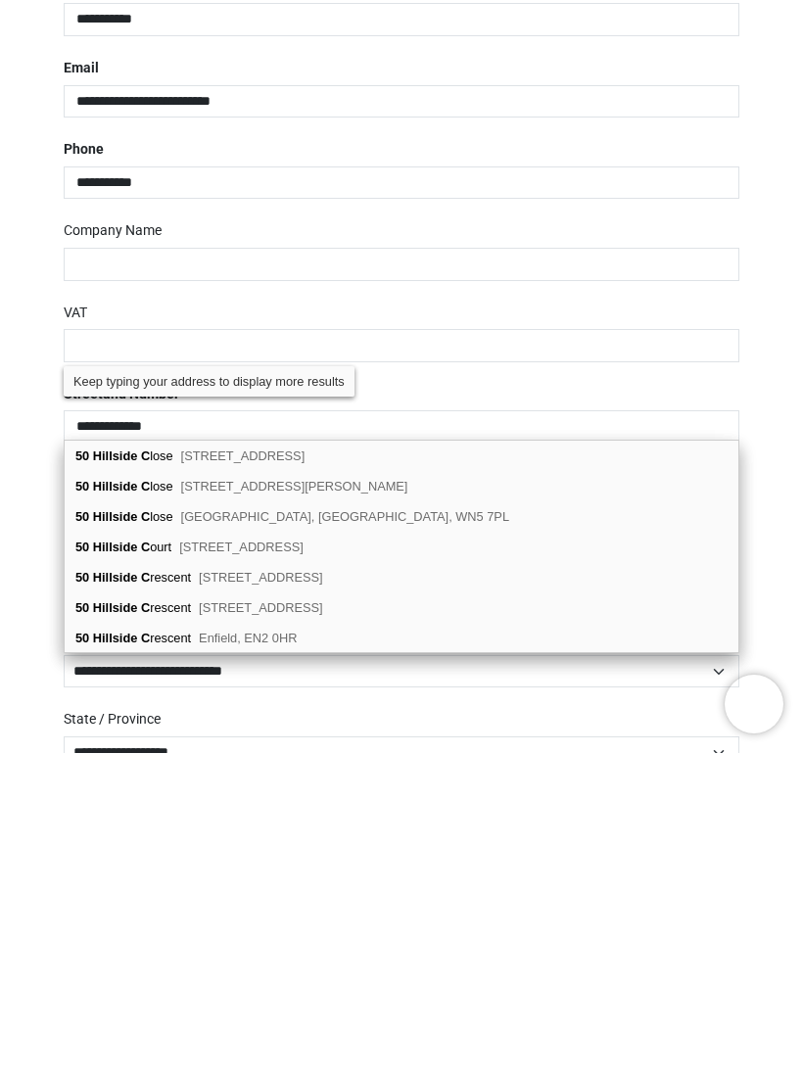
click at [305, 831] on div "[STREET_ADDRESS]" at bounding box center [402, 846] width 674 height 30
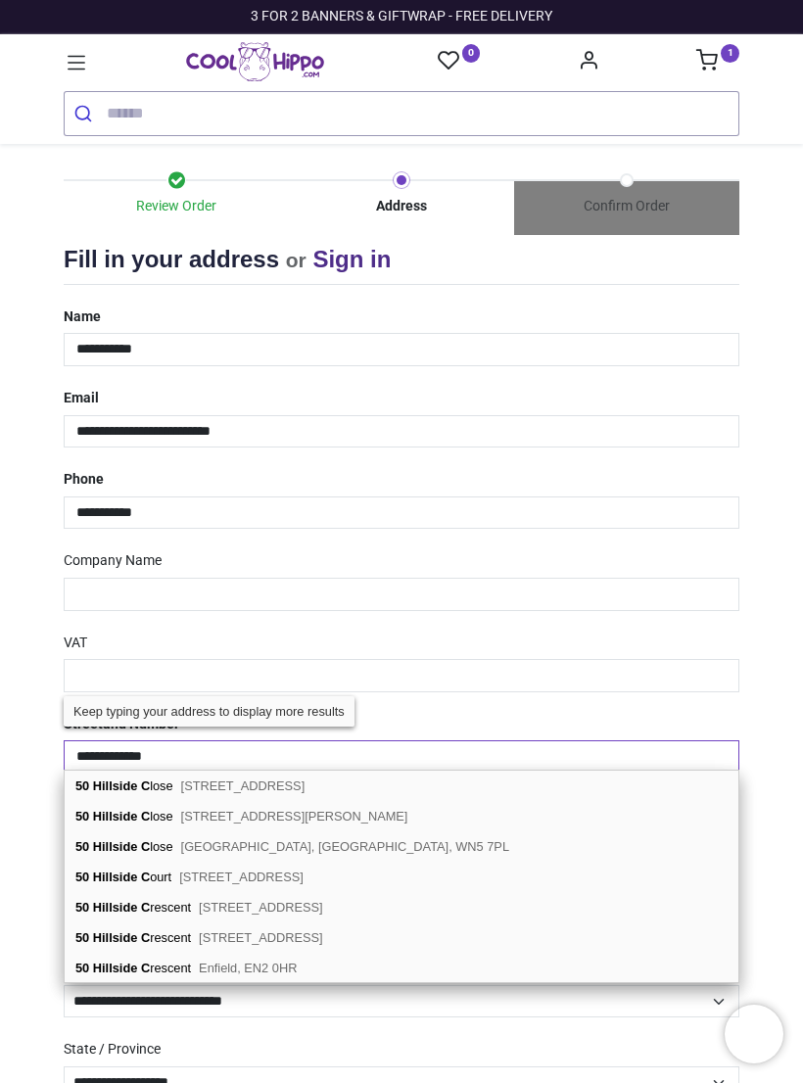
type input "**********"
type input "********"
type input "*******"
select select "***"
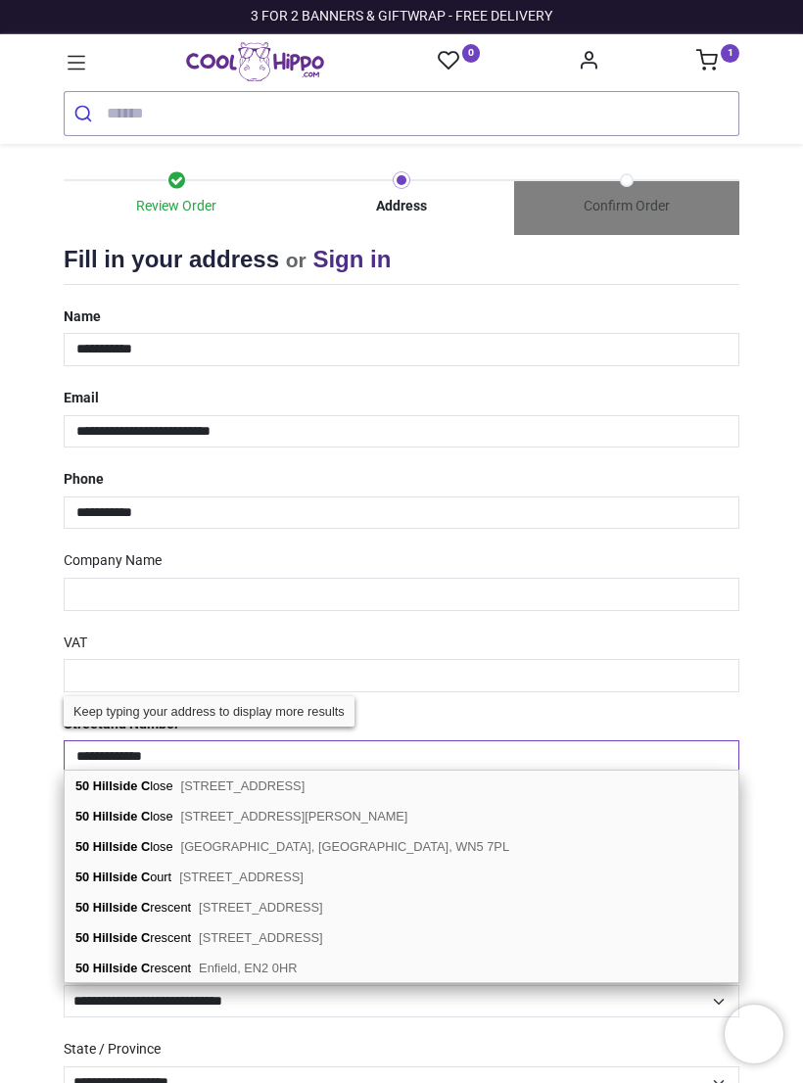
type input "*****"
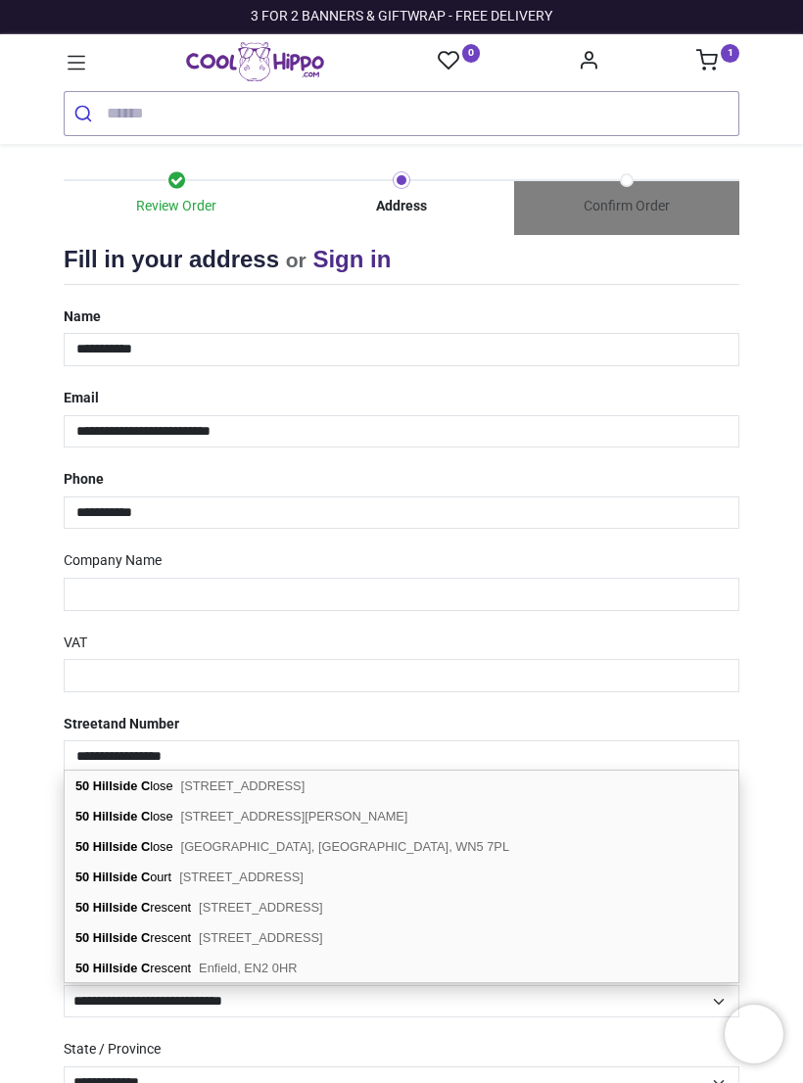
click at [298, 844] on span "Billinge, Wigan, WN5 7PL" at bounding box center [345, 846] width 328 height 15
select select "***"
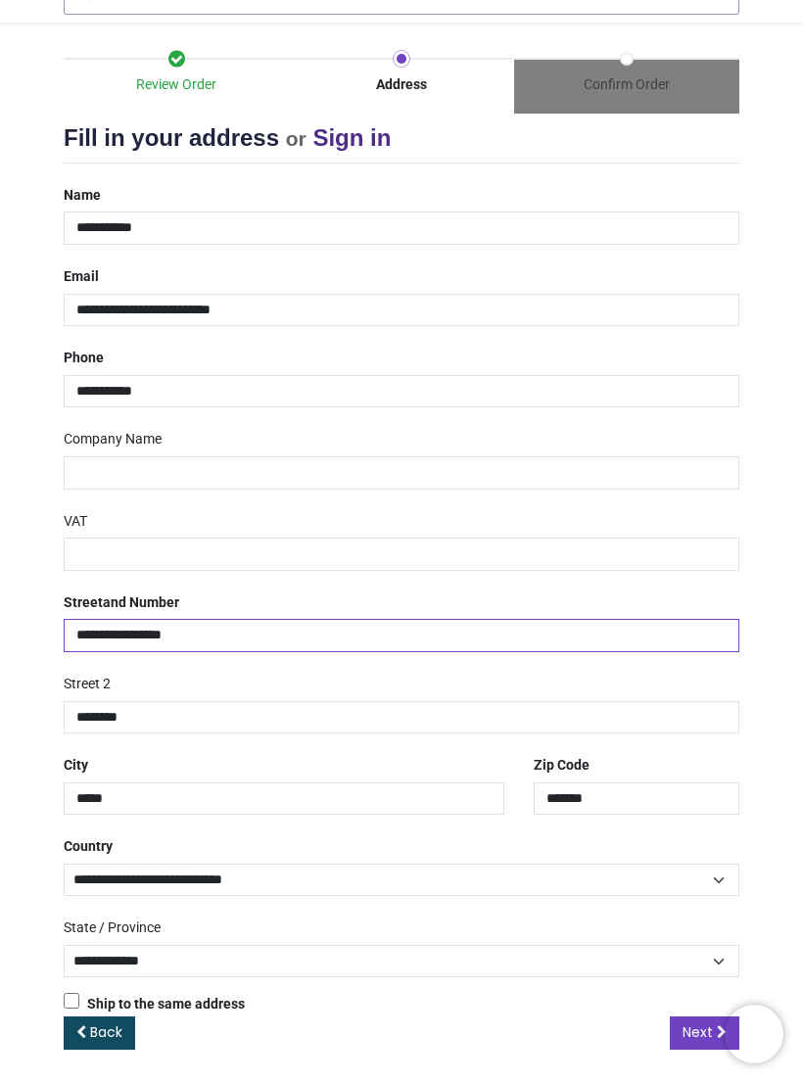
scroll to position [119, 0]
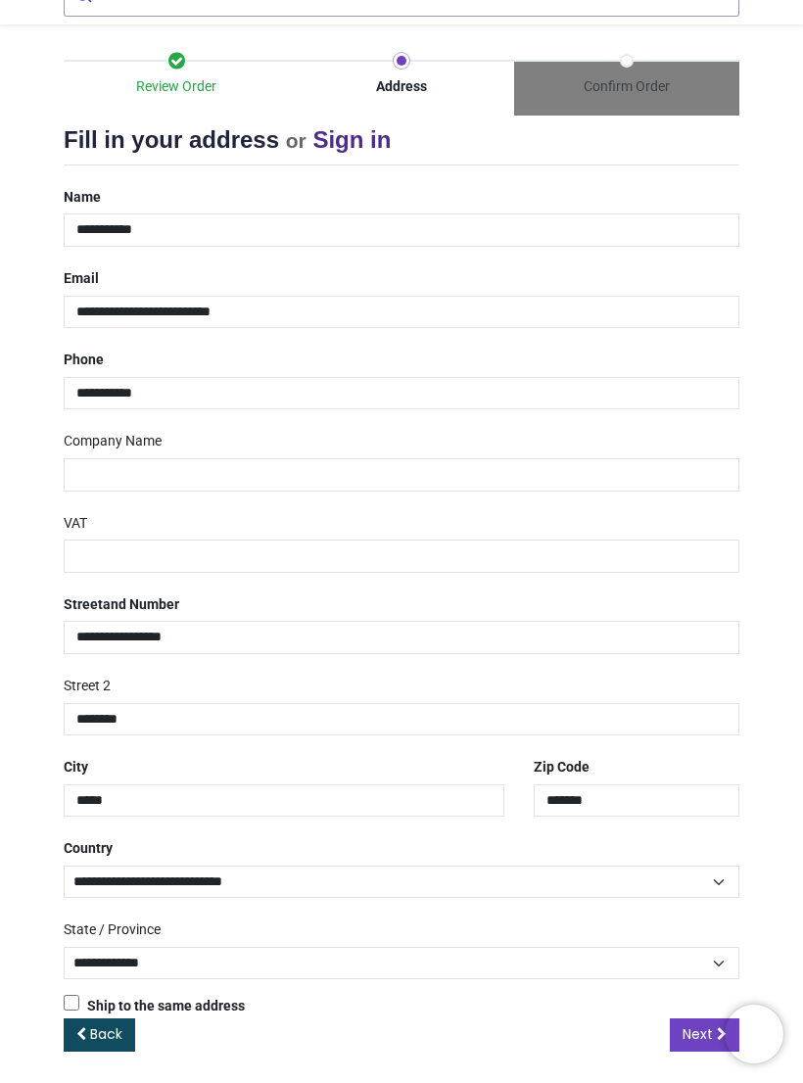
click at [693, 1039] on link "Next" at bounding box center [705, 1034] width 70 height 33
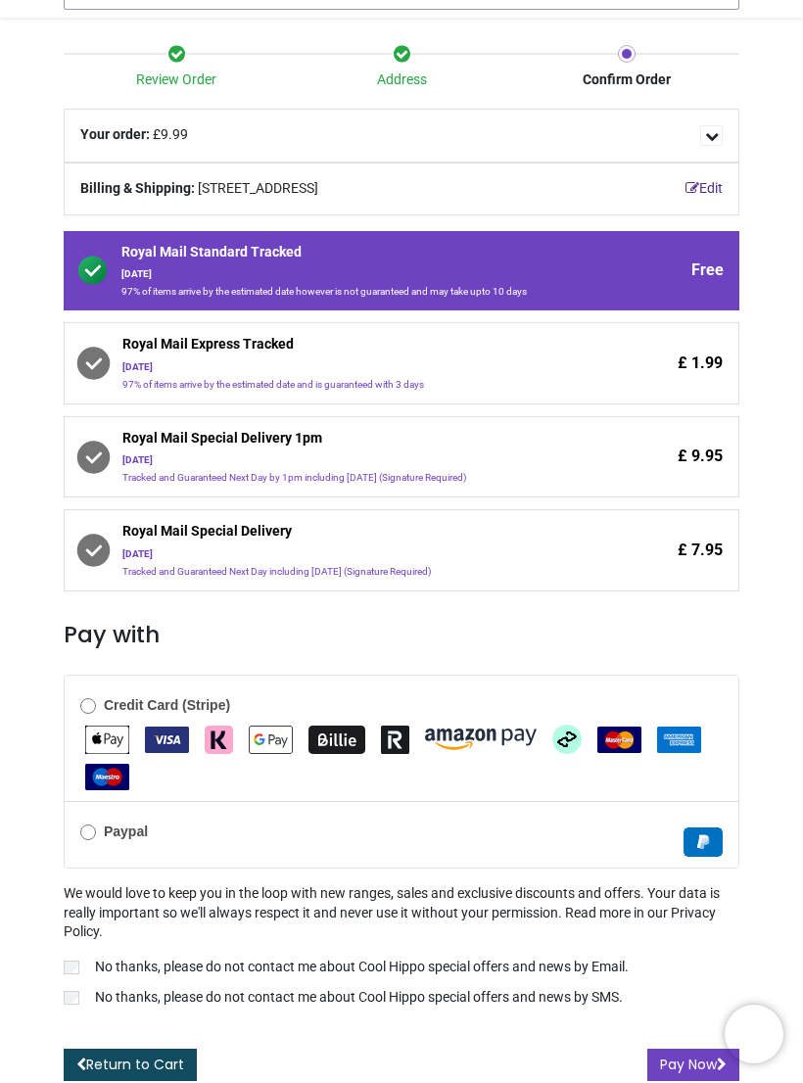
scroll to position [123, 0]
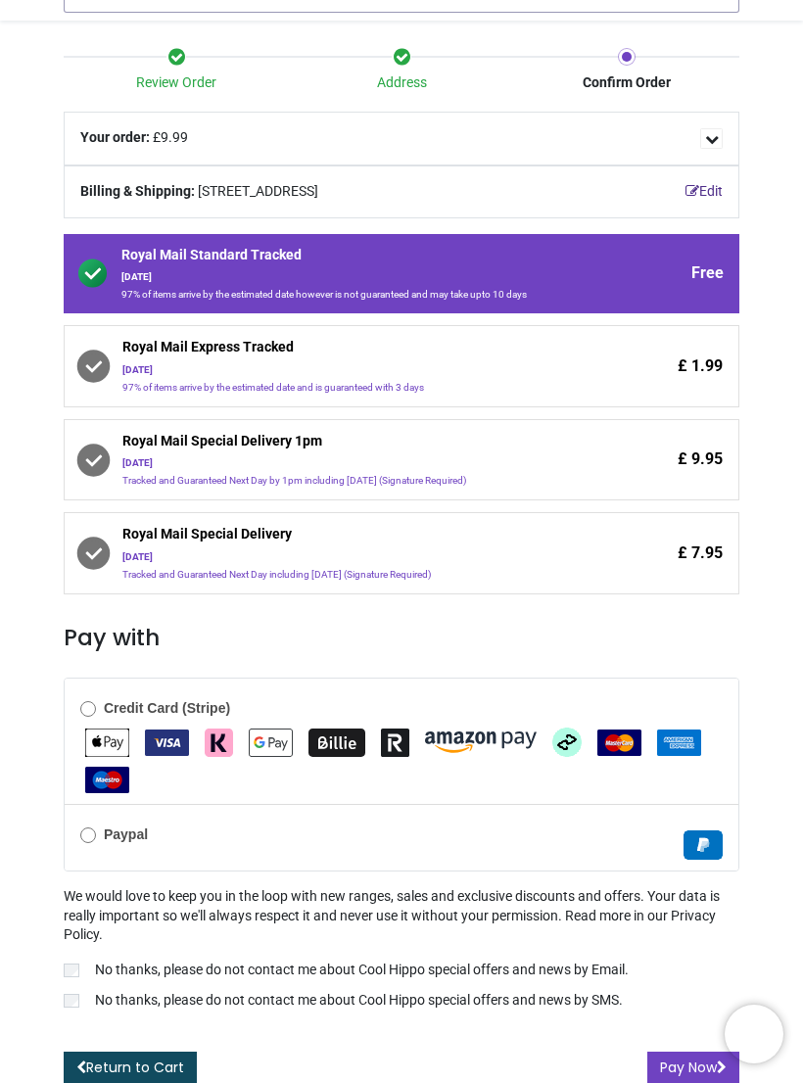
click at [192, 700] on b "Credit Card (Stripe)" at bounding box center [167, 708] width 126 height 16
click at [709, 1063] on button "Pay Now" at bounding box center [693, 1067] width 92 height 33
